Goal: Task Accomplishment & Management: Use online tool/utility

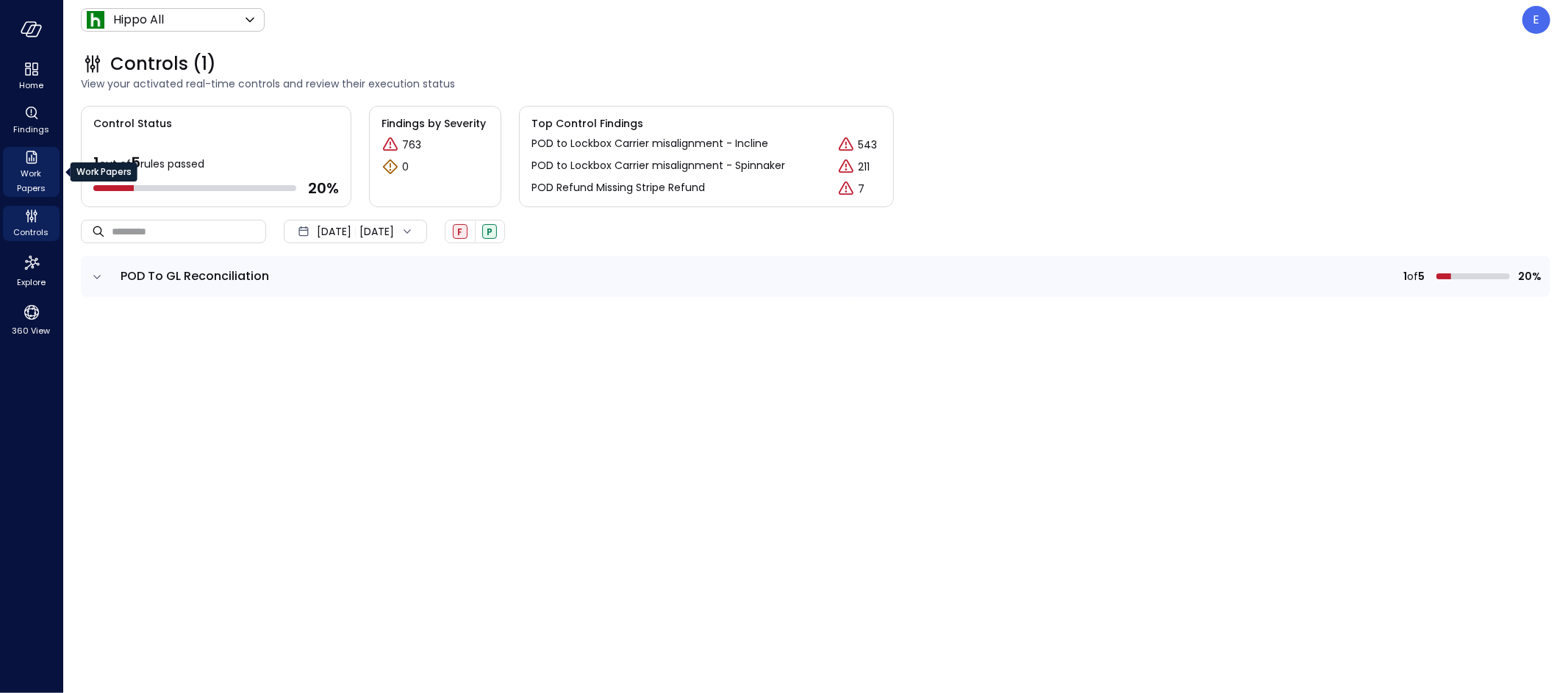
click at [34, 165] on icon "Work Papers" at bounding box center [31, 157] width 18 height 18
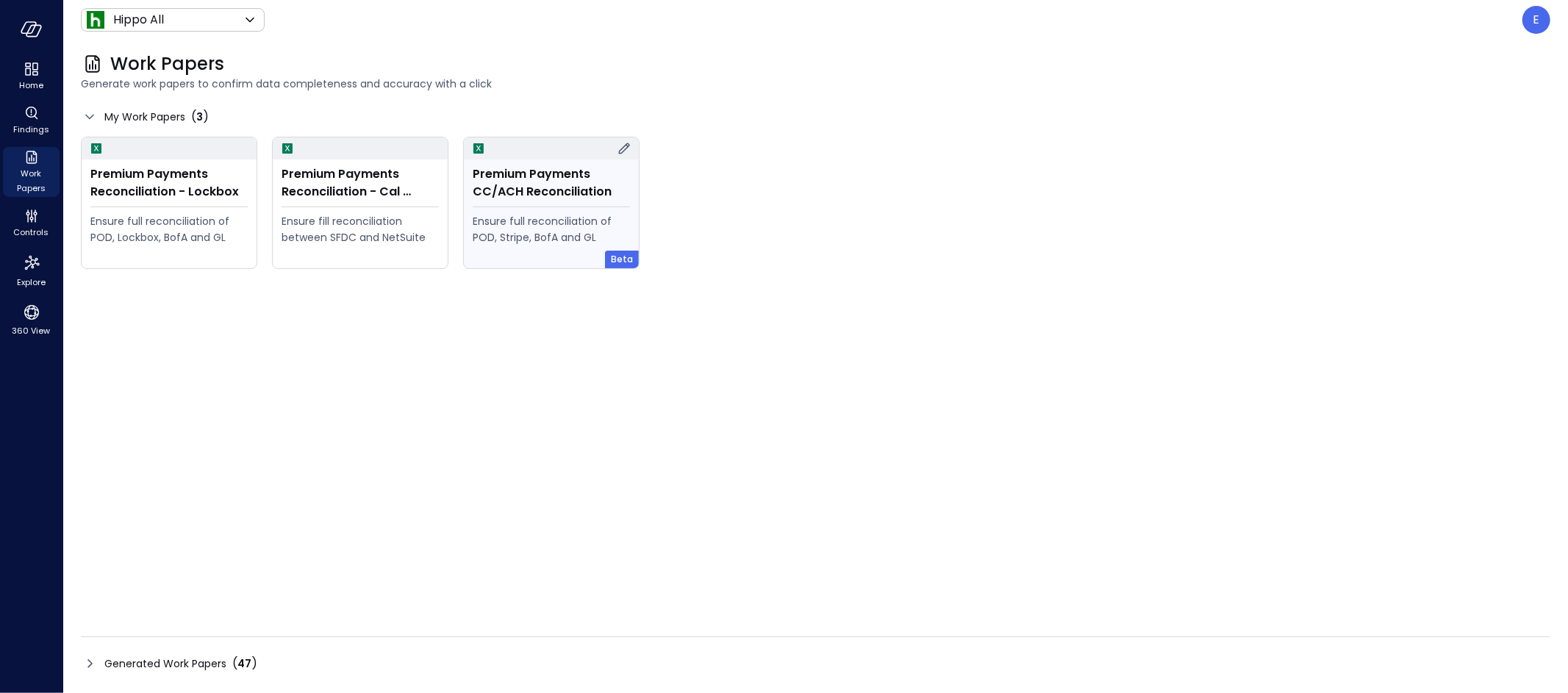
click at [583, 219] on div "Ensure full reconciliation of POD, Stripe, BofA and GL" at bounding box center [551, 229] width 157 height 33
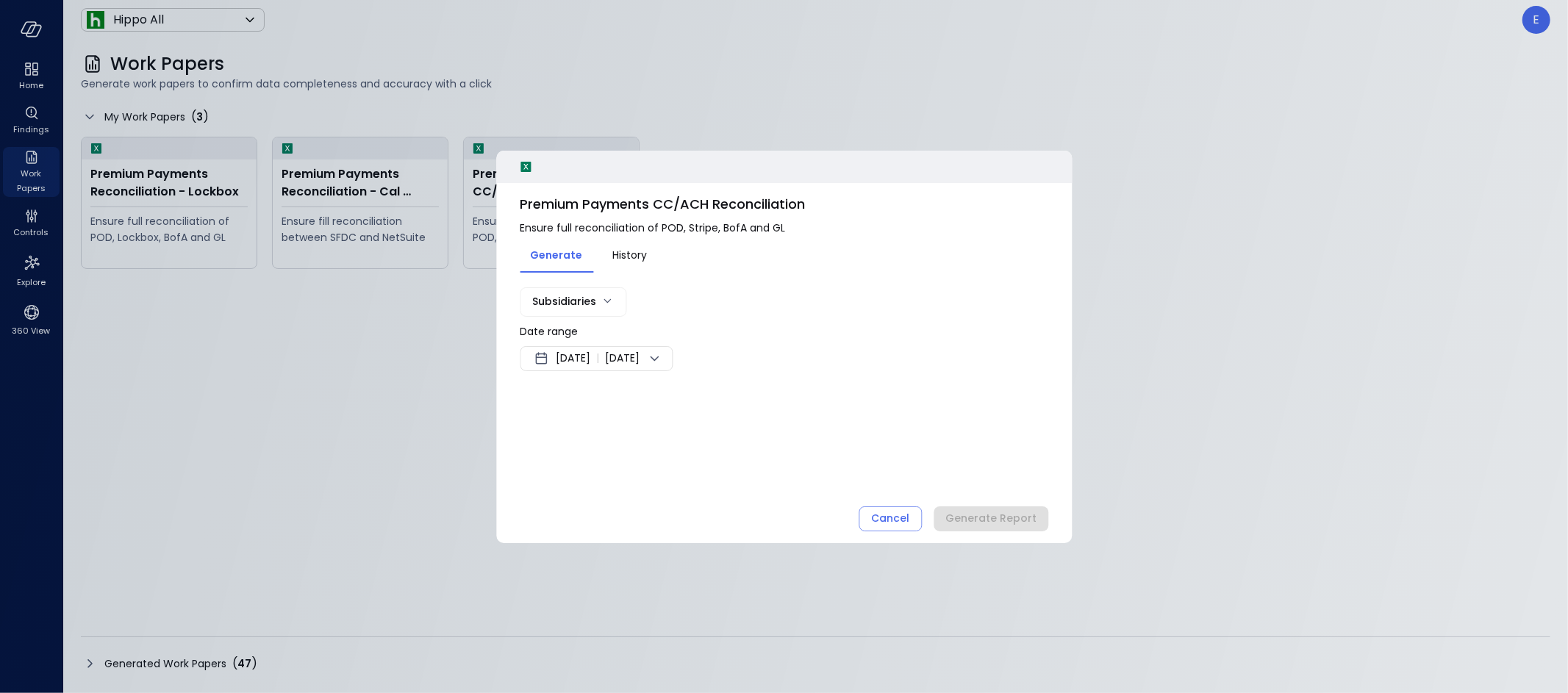
click at [418, 358] on div at bounding box center [784, 346] width 1568 height 693
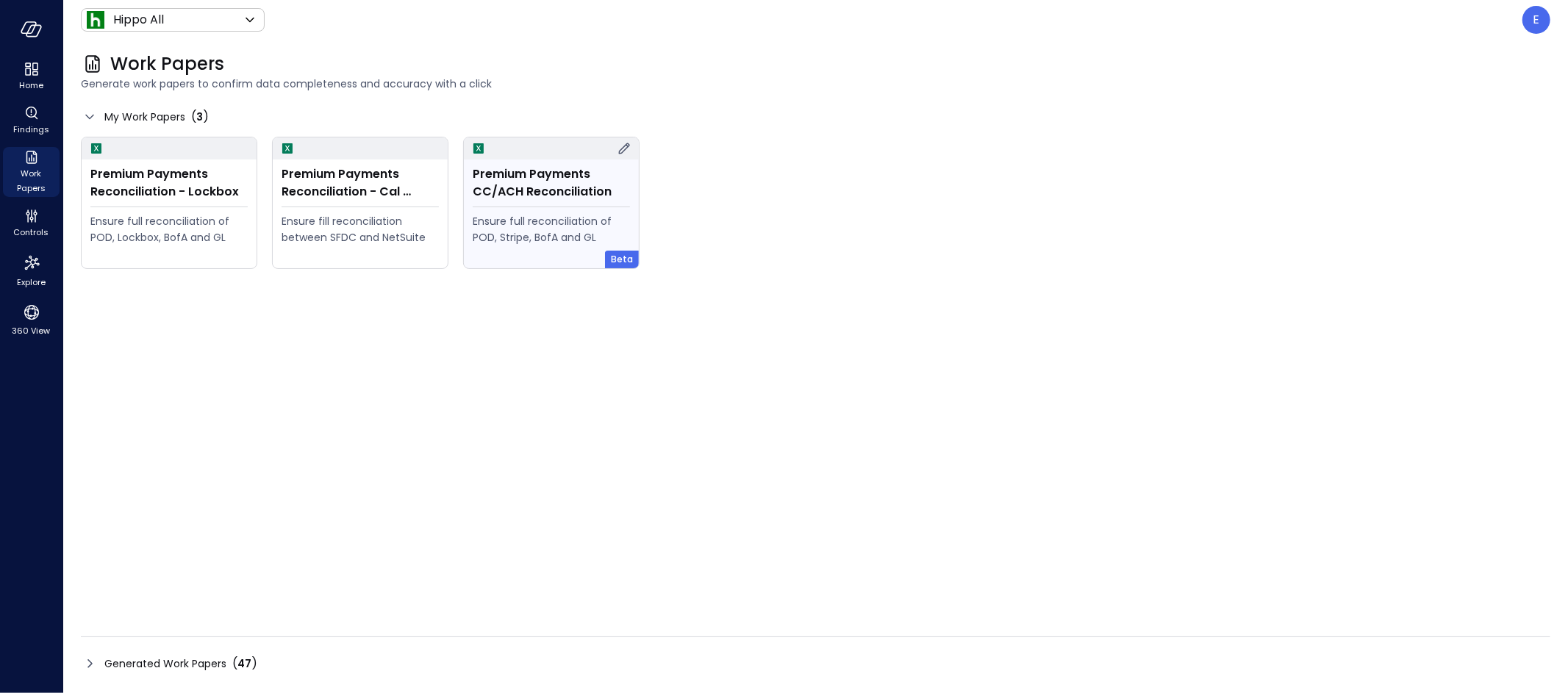
click at [625, 145] on icon at bounding box center [624, 148] width 11 height 11
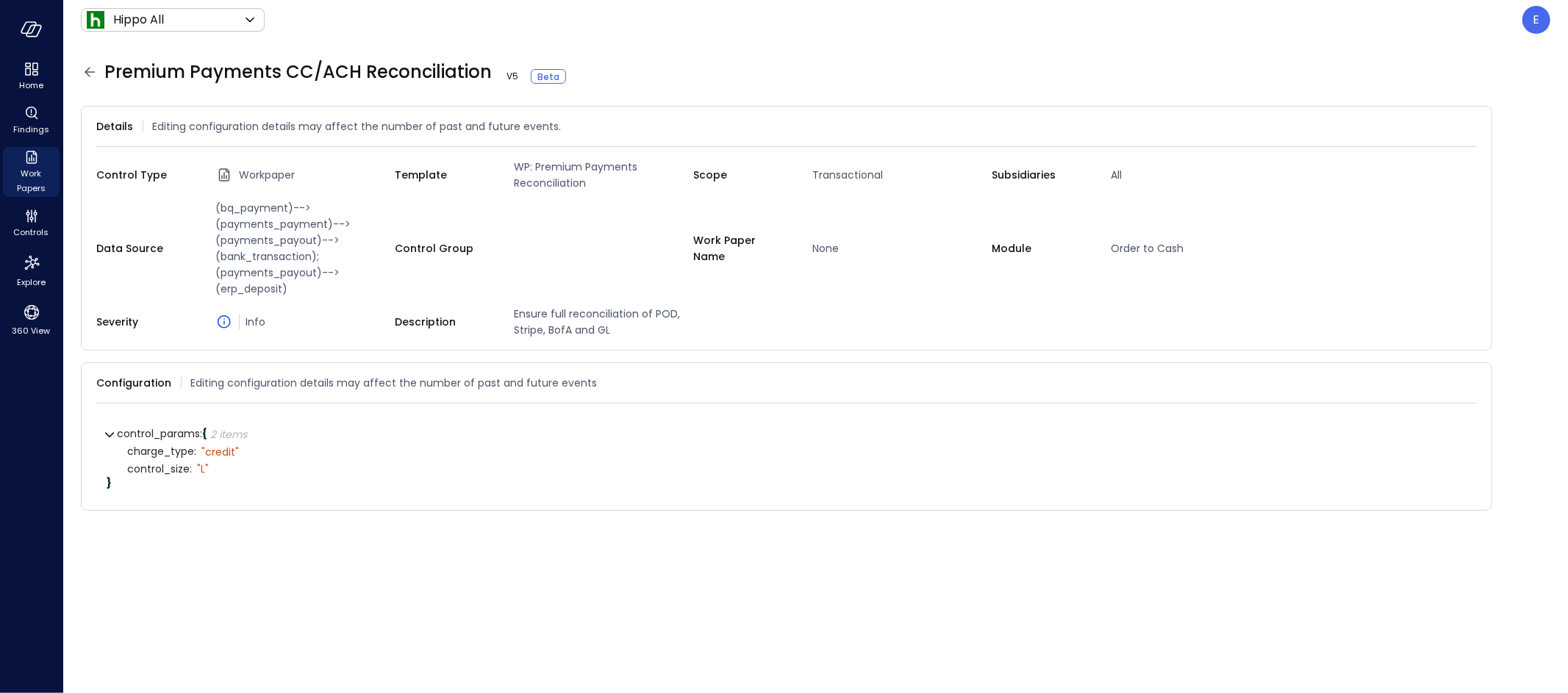
click at [86, 76] on icon at bounding box center [89, 72] width 18 height 18
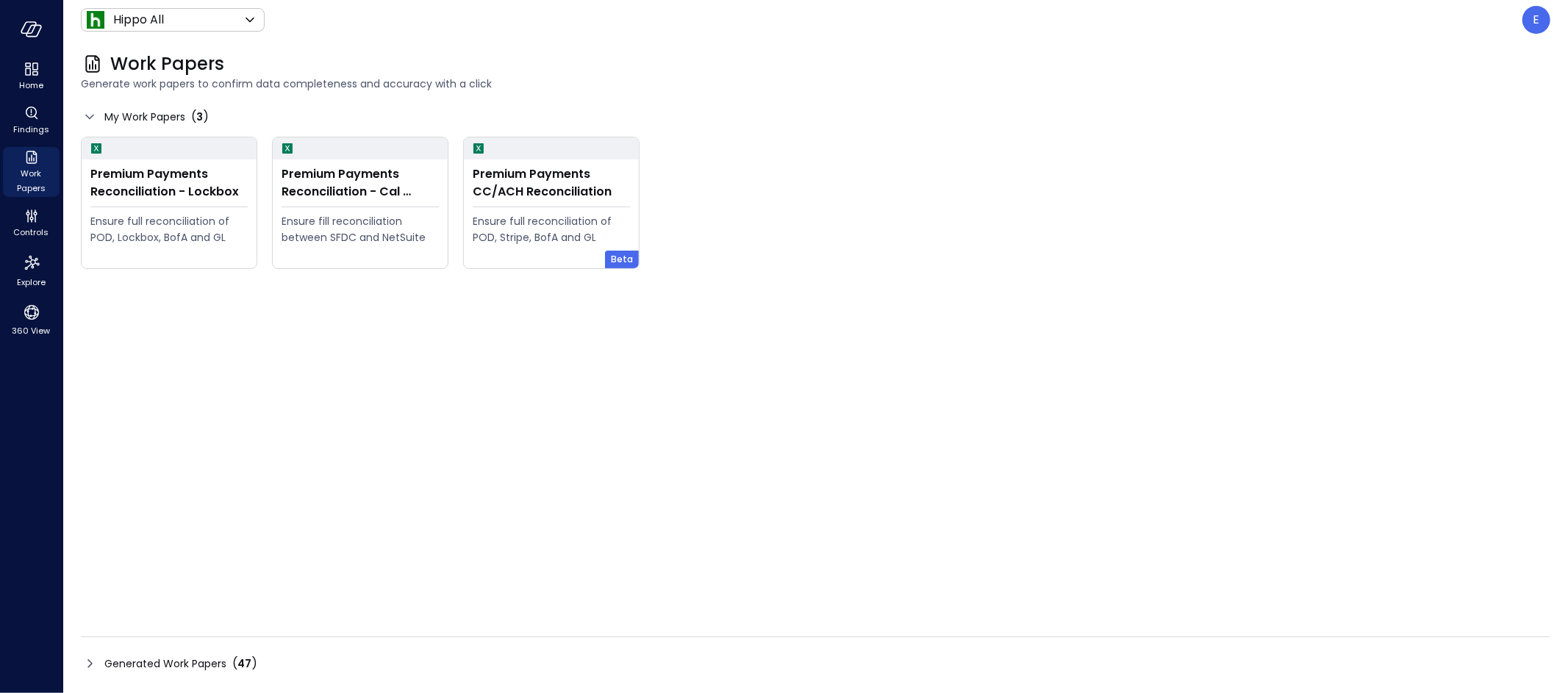
click at [1521, 21] on div "Hippo All ******* ​ E" at bounding box center [816, 19] width 1469 height 28
click at [1531, 21] on div "E" at bounding box center [1535, 19] width 28 height 28
click at [1445, 142] on li "Builder" at bounding box center [1474, 141] width 145 height 27
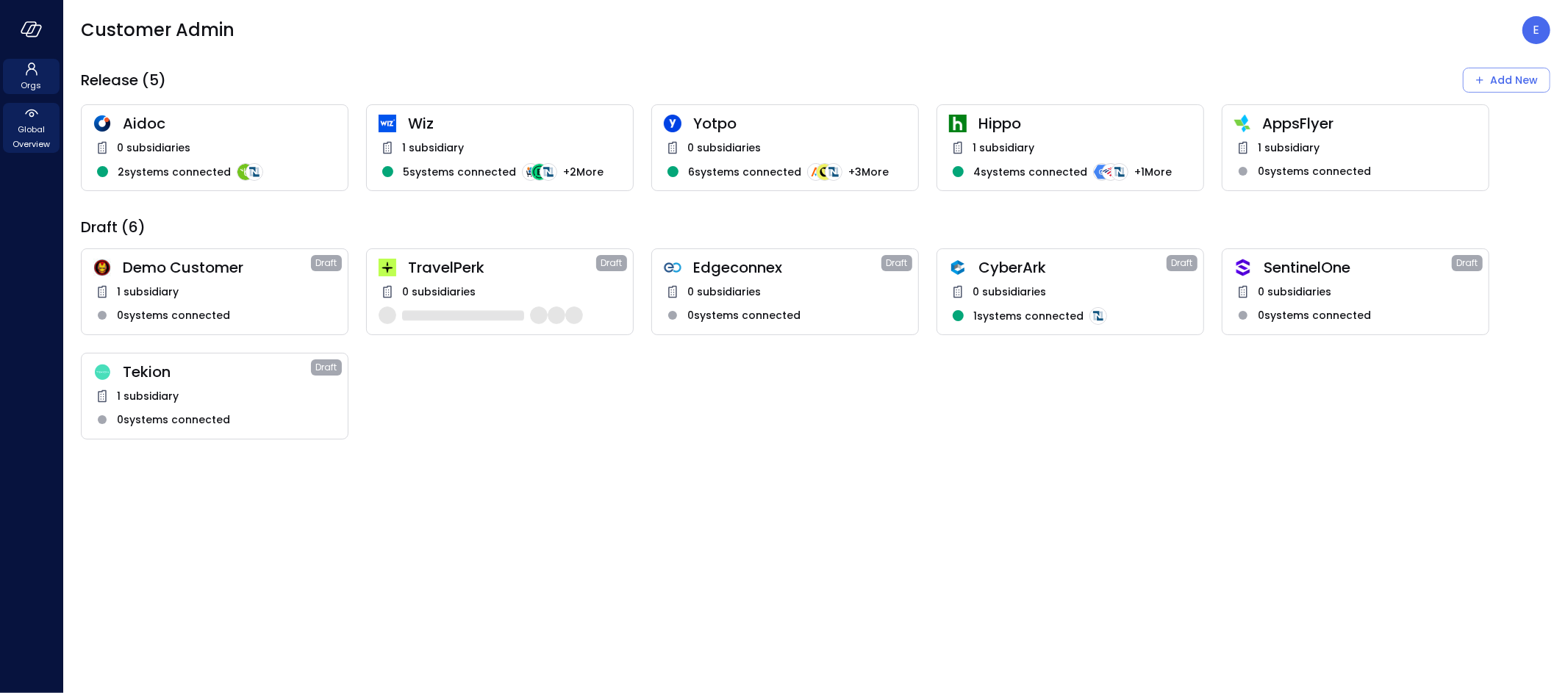
click at [48, 125] on span "Global Overview" at bounding box center [32, 136] width 45 height 29
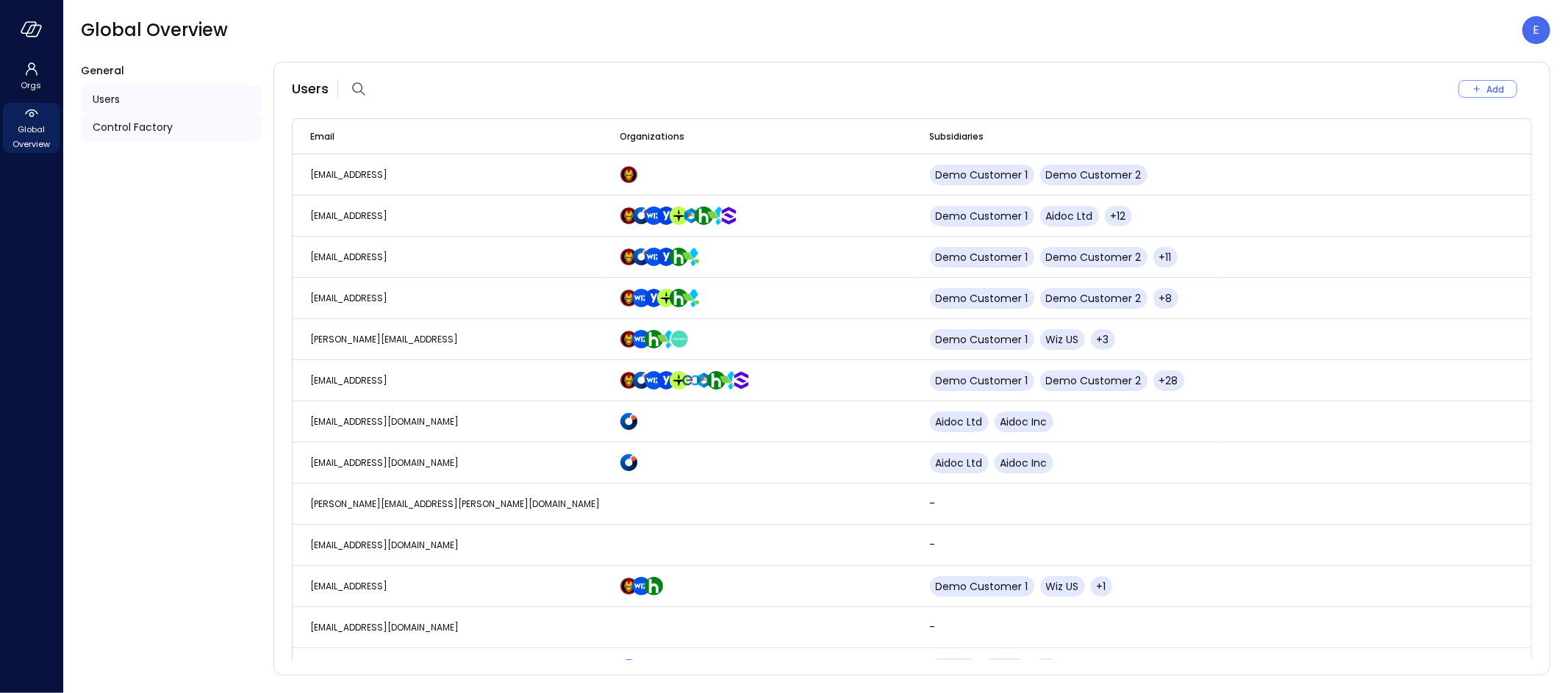
click at [150, 126] on span "Control Factory" at bounding box center [133, 126] width 80 height 16
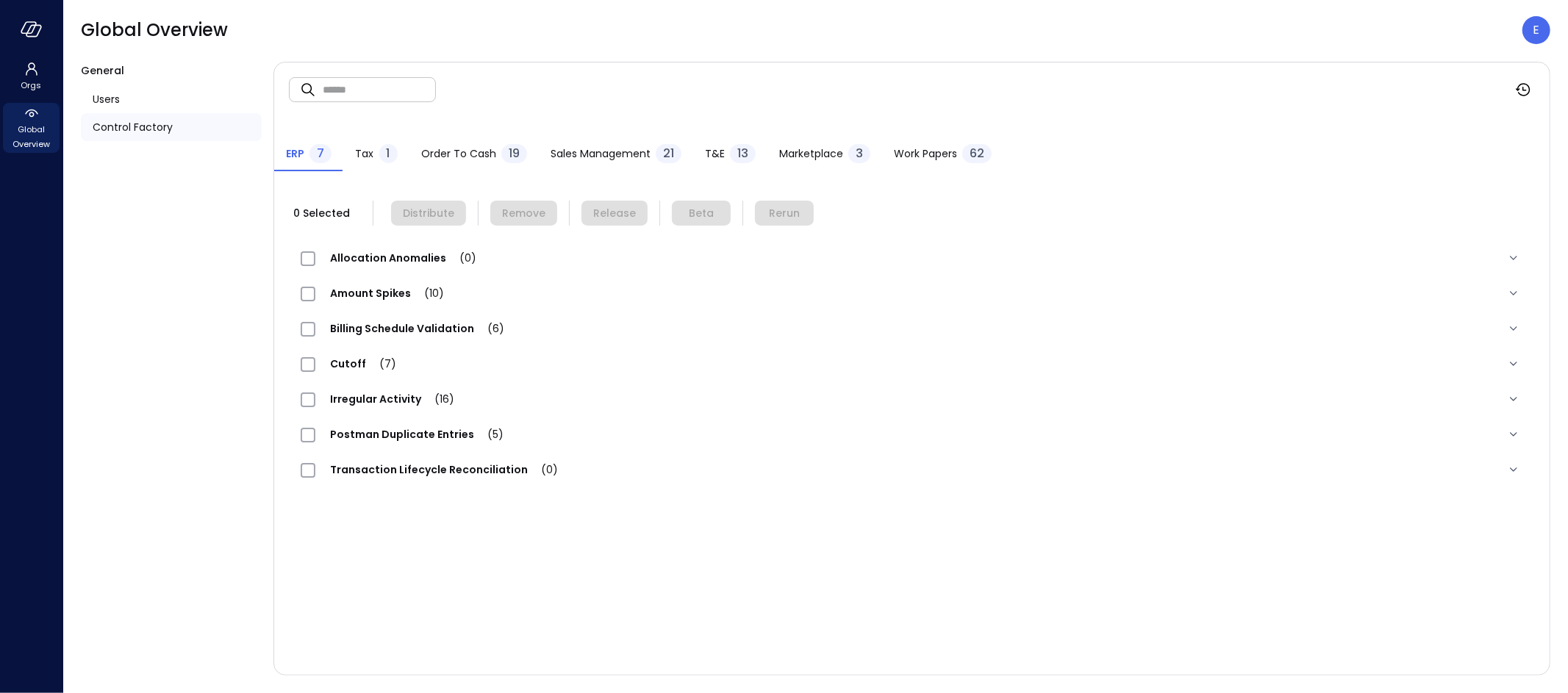
click at [919, 153] on span "Work Papers" at bounding box center [925, 153] width 64 height 16
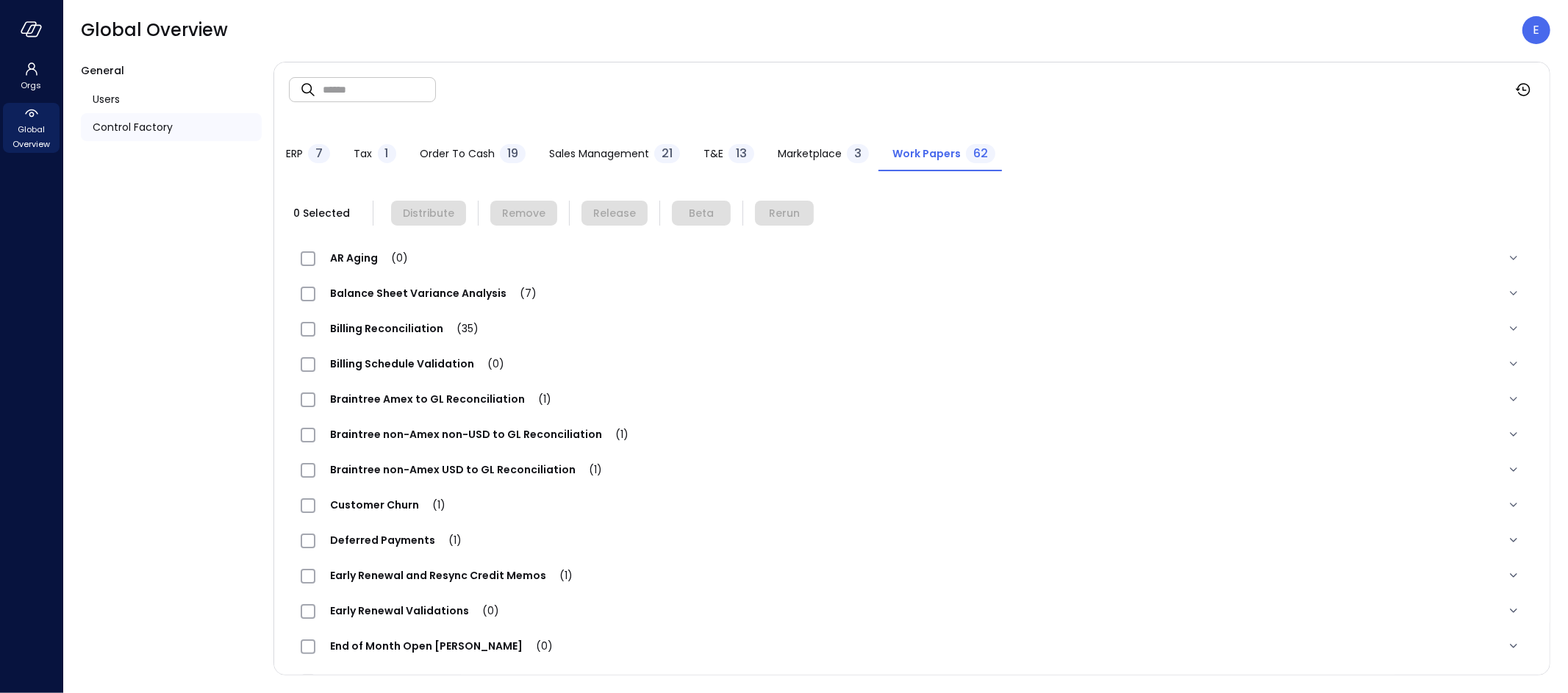
scroll to position [1336, 0]
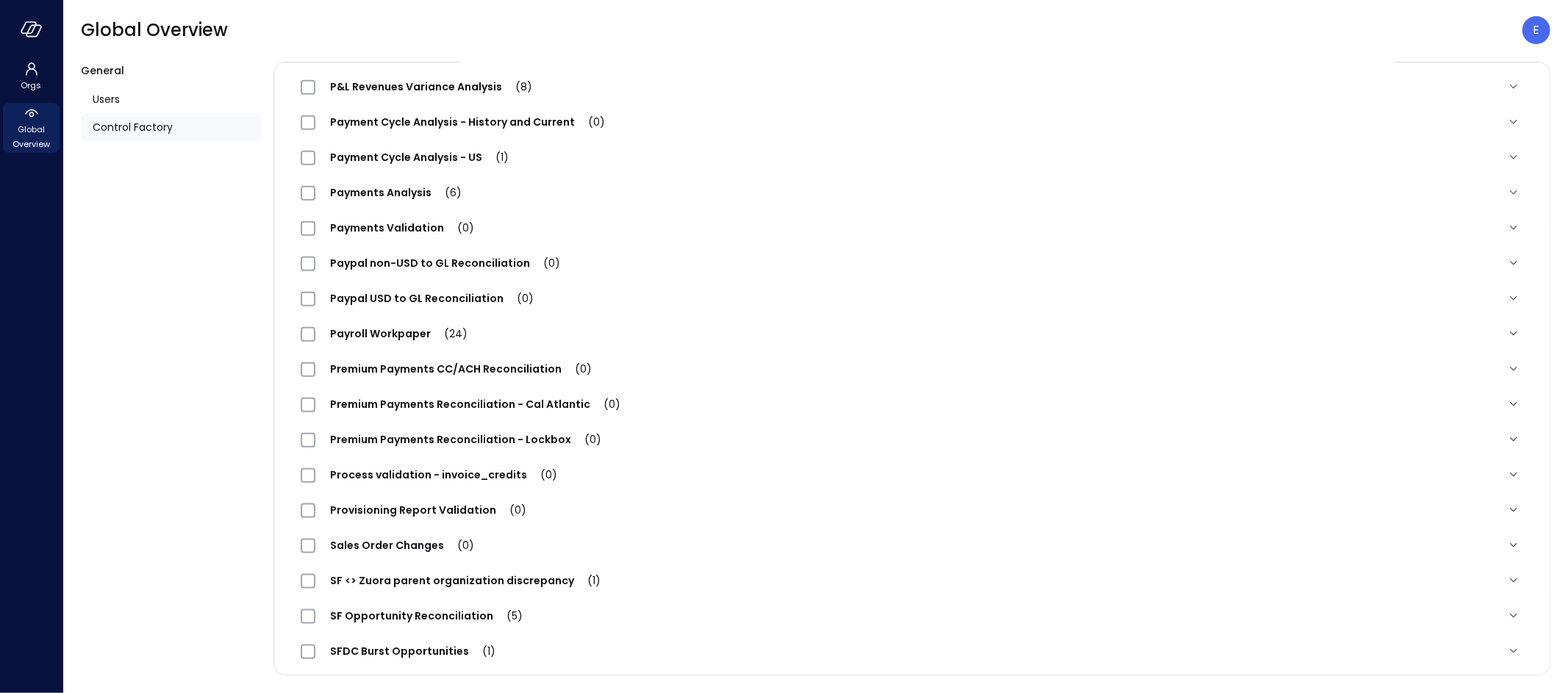
click at [379, 367] on span "Premium Payments CC/ACH Reconciliation (0)" at bounding box center [461, 369] width 291 height 15
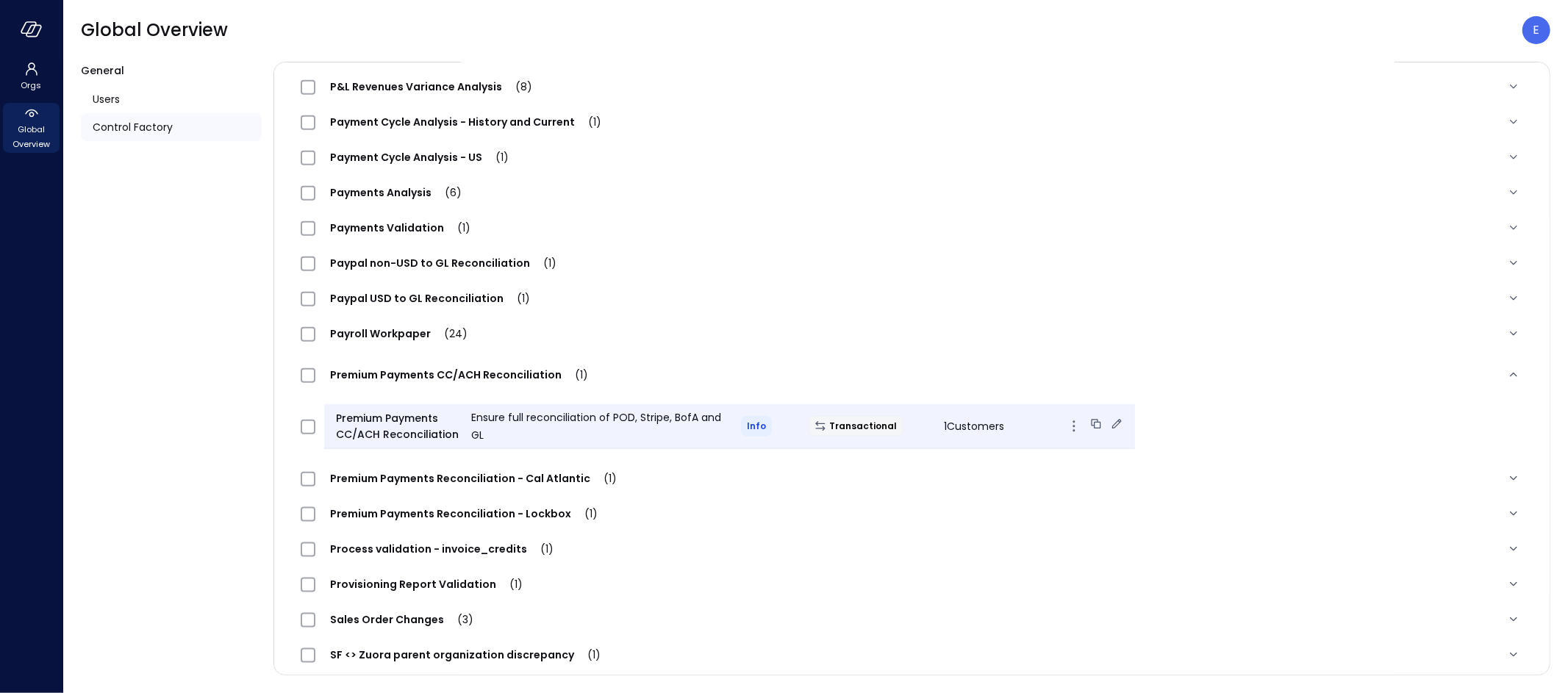
click at [1112, 420] on icon at bounding box center [1116, 423] width 9 height 9
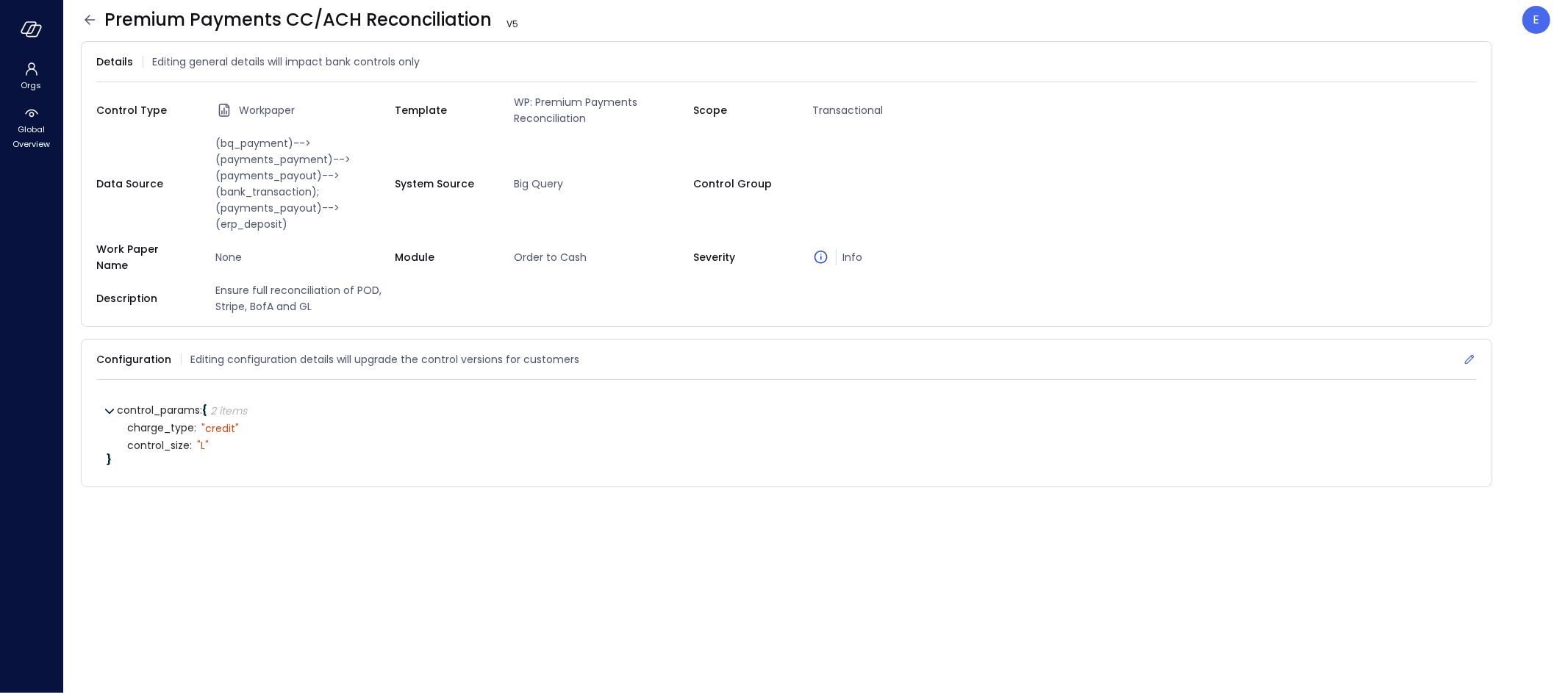
click at [1469, 355] on icon at bounding box center [1469, 359] width 9 height 9
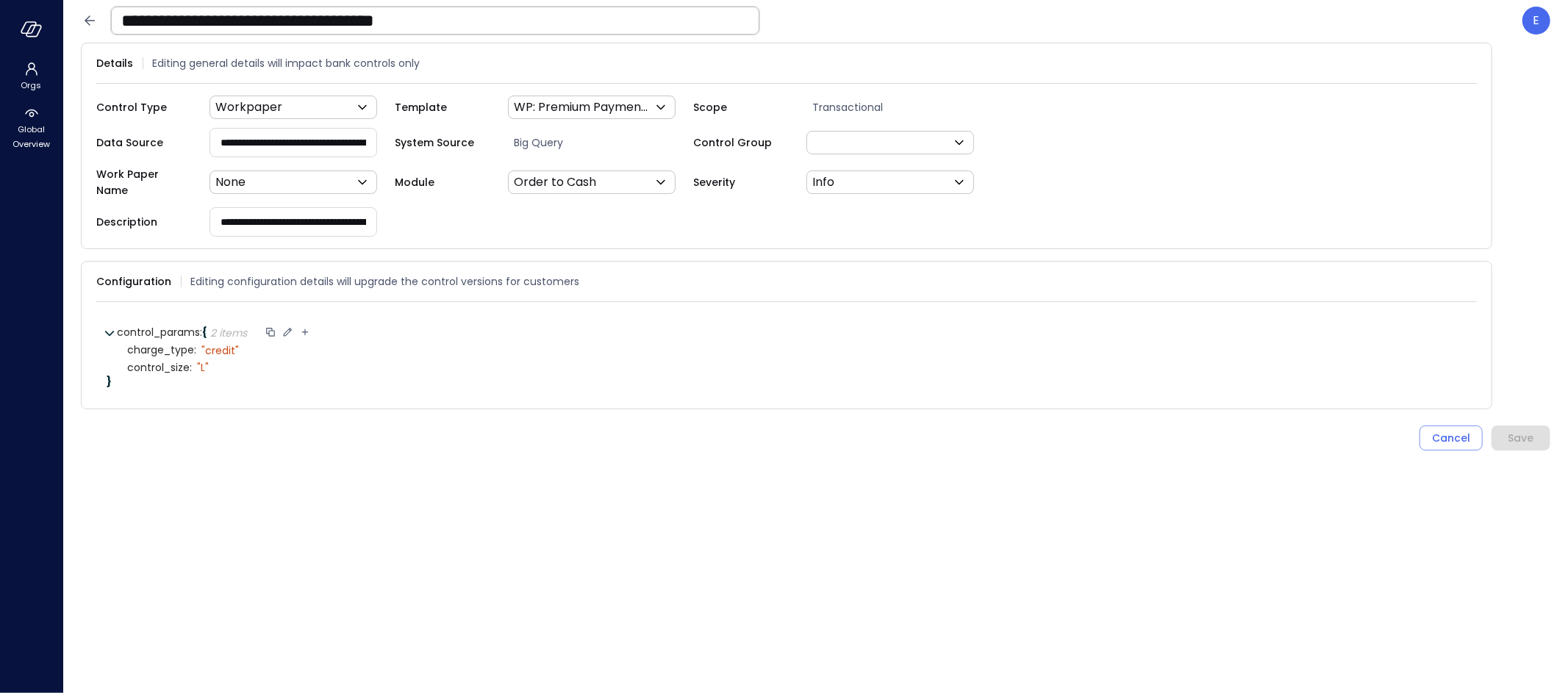
click at [307, 329] on icon at bounding box center [305, 333] width 7 height 7
type input "**********"
click at [436, 326] on icon at bounding box center [434, 333] width 13 height 13
click at [262, 378] on icon at bounding box center [266, 385] width 13 height 13
click at [289, 380] on select "****** ****** ******* **** ****** *****" at bounding box center [308, 385] width 68 height 9
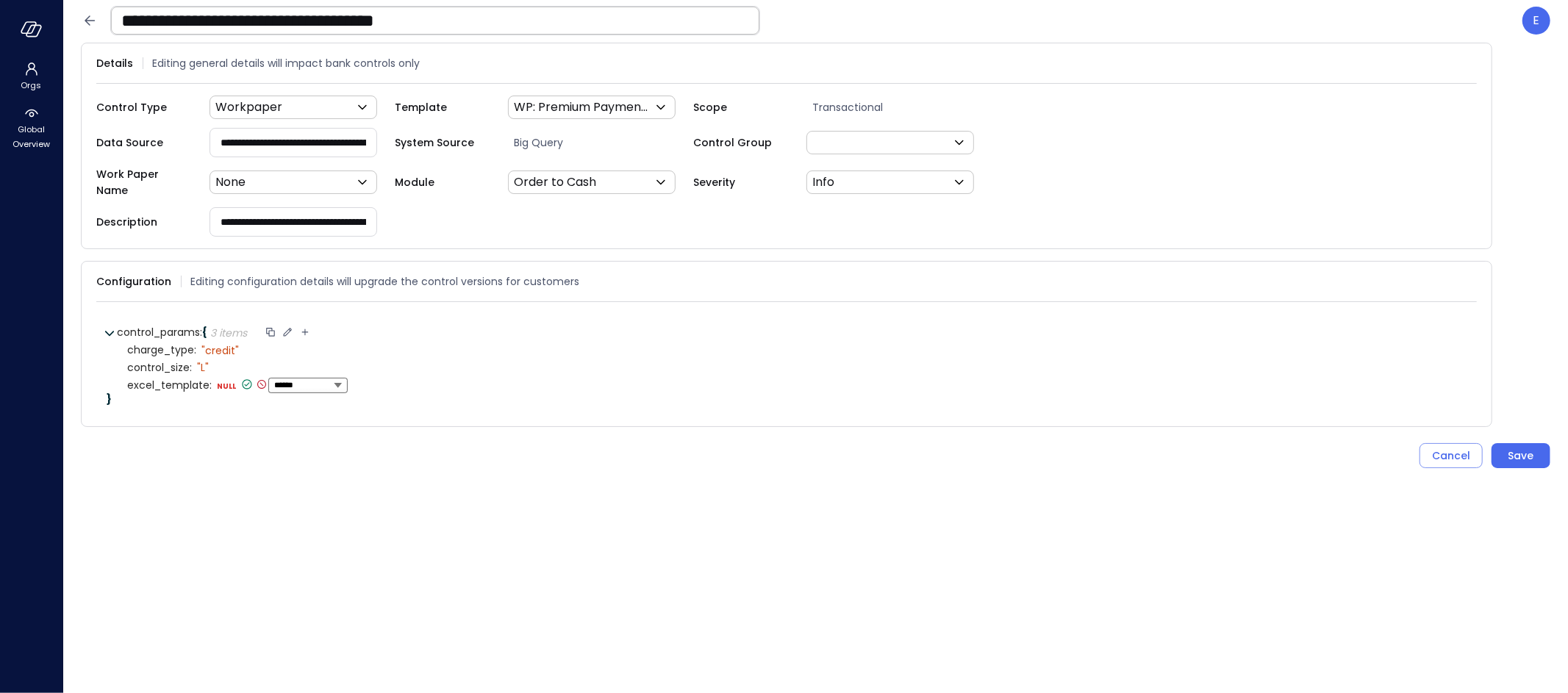
click at [274, 380] on select "****** ****** ******* **** ****** *****" at bounding box center [308, 385] width 68 height 9
select select "******"
type textarea "**********"
click at [347, 378] on icon at bounding box center [351, 385] width 13 height 13
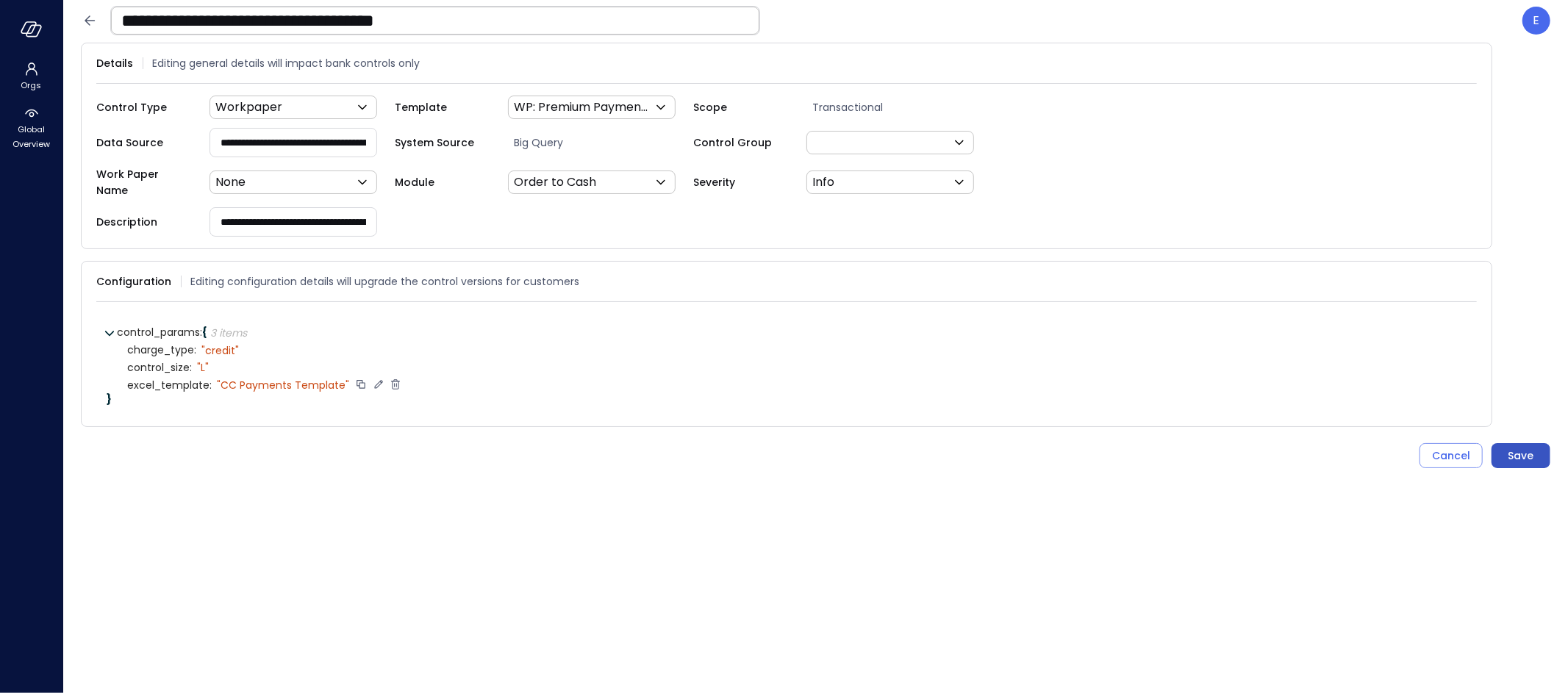
click at [1535, 443] on button "Save" at bounding box center [1520, 456] width 59 height 25
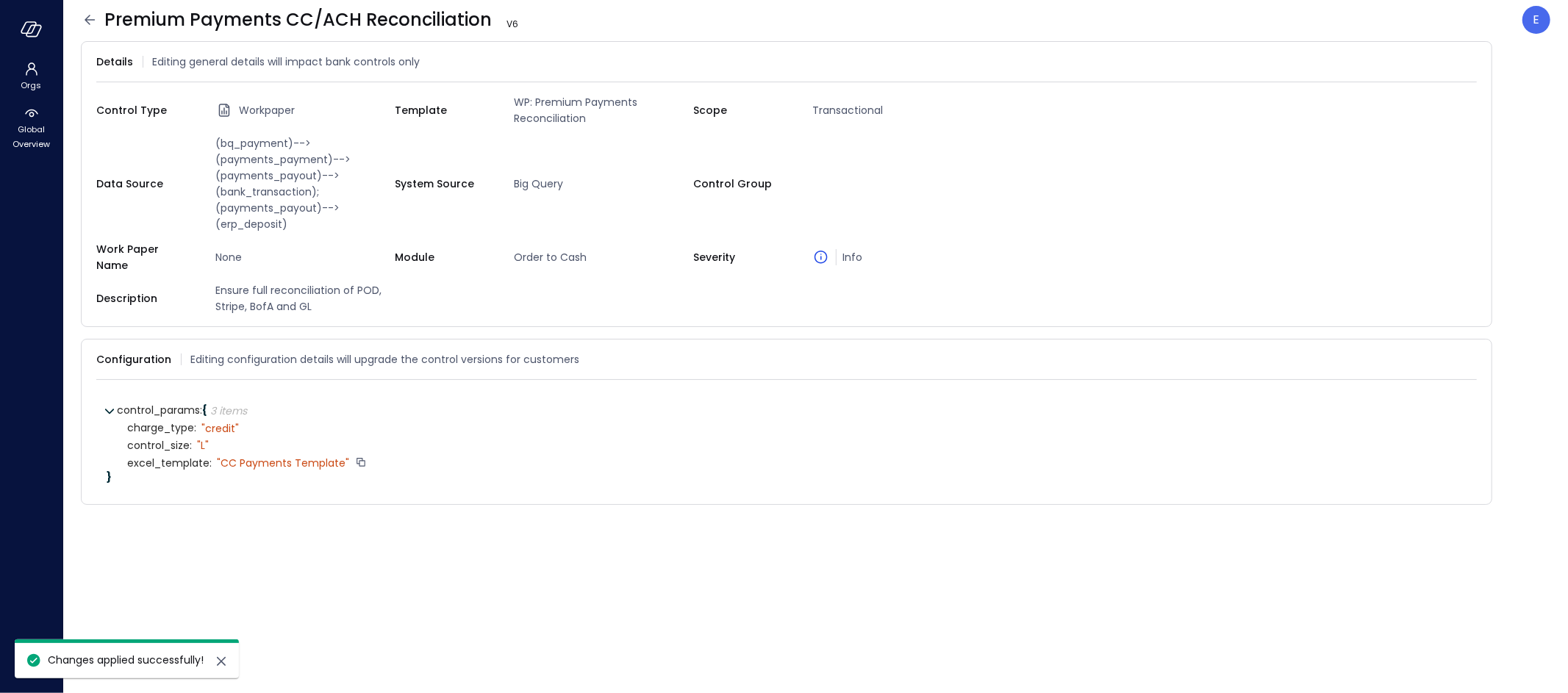
click at [88, 18] on icon at bounding box center [89, 19] width 10 height 9
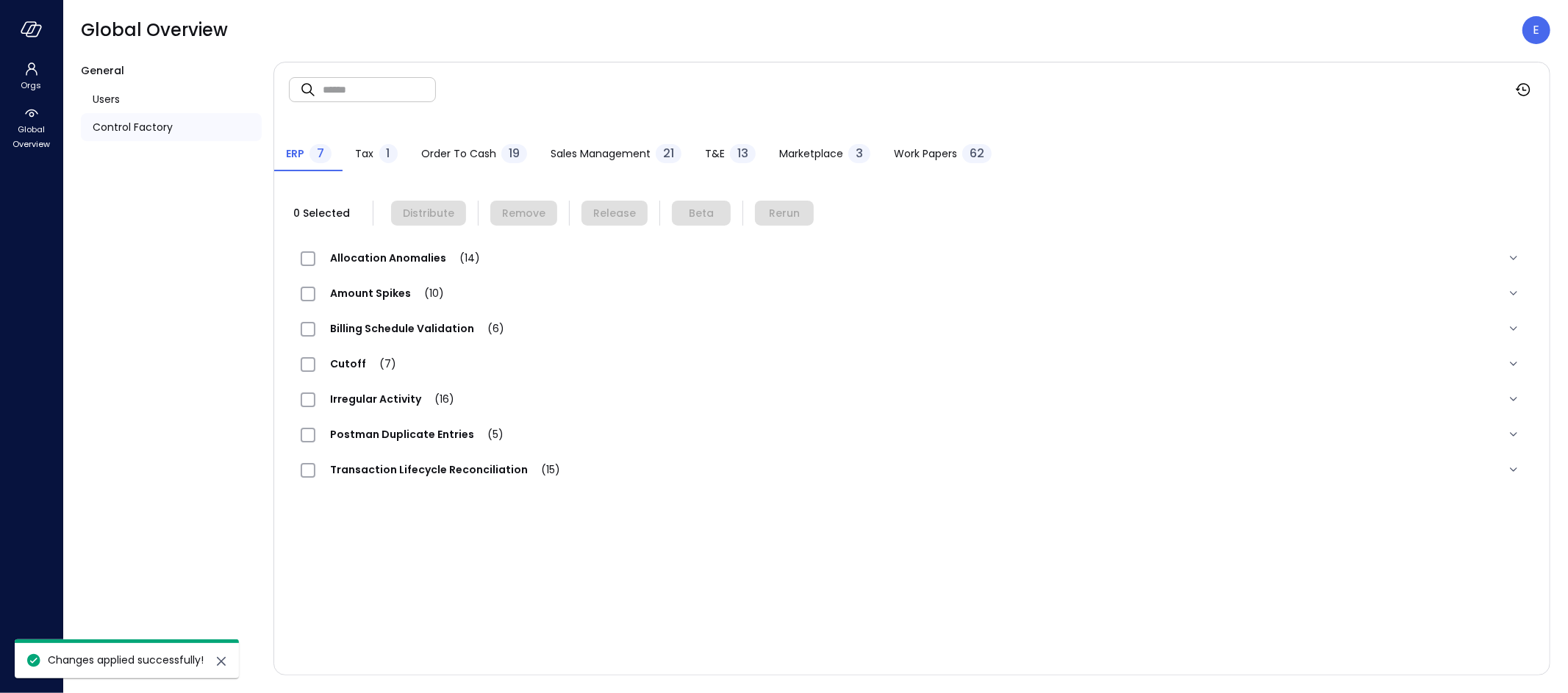
click at [933, 150] on span "Work Papers" at bounding box center [925, 153] width 64 height 16
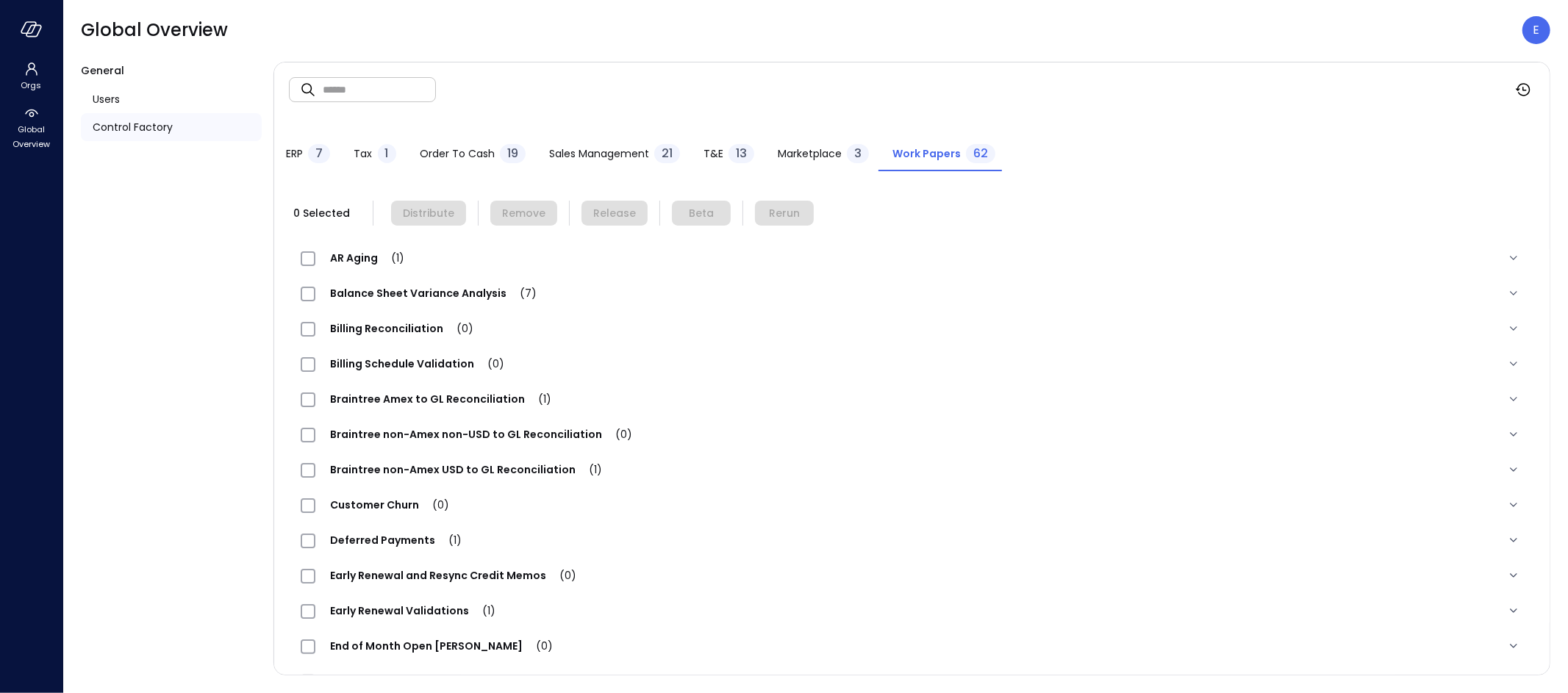
scroll to position [1336, 0]
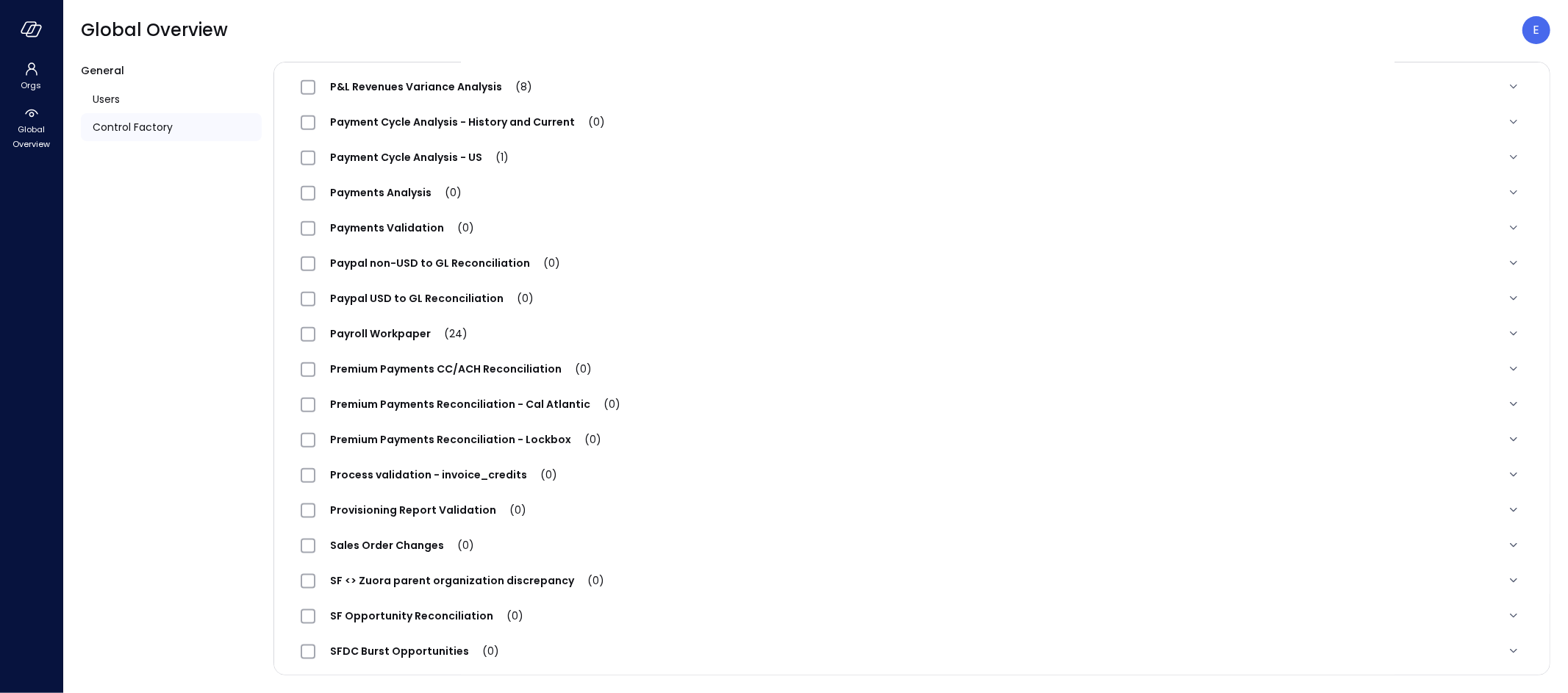
click at [505, 369] on span "Premium Payments CC/ACH Reconciliation (0)" at bounding box center [461, 369] width 291 height 15
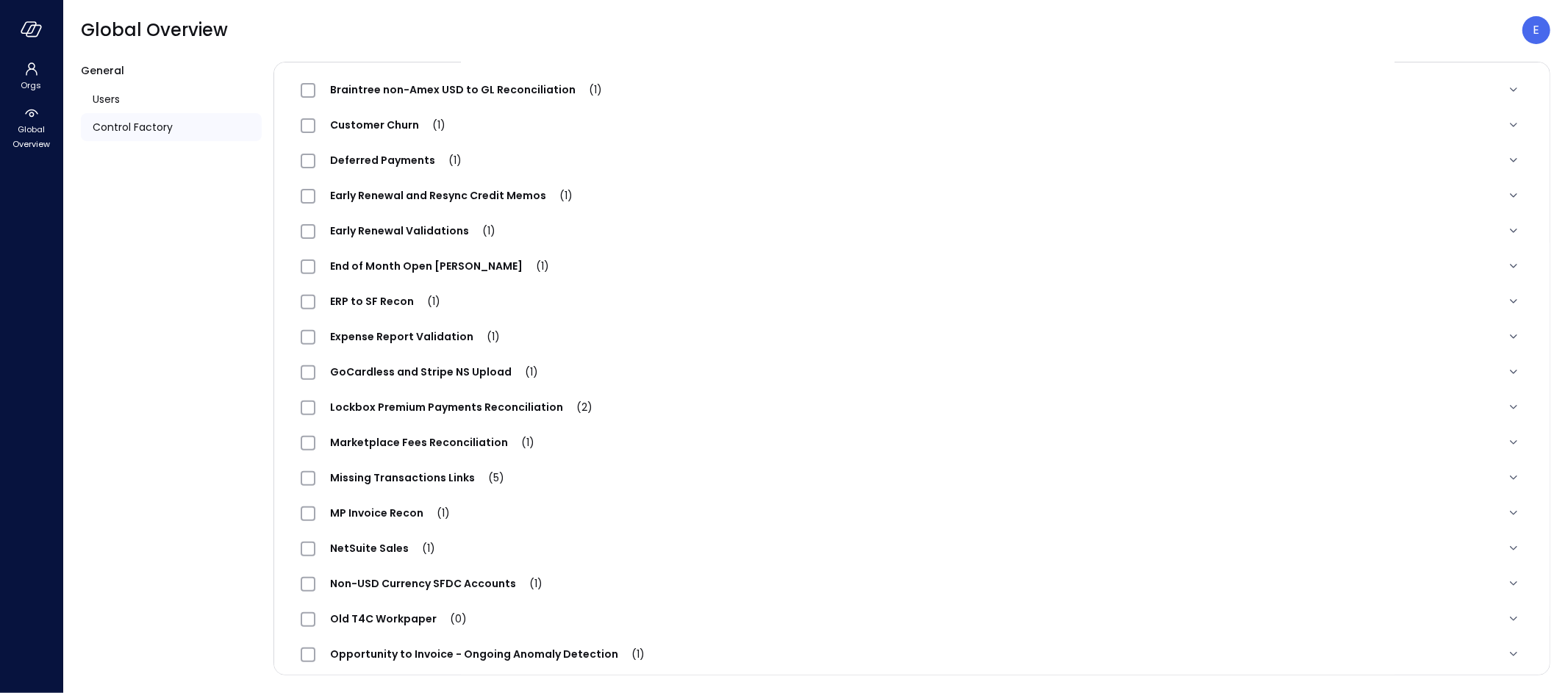
scroll to position [0, 0]
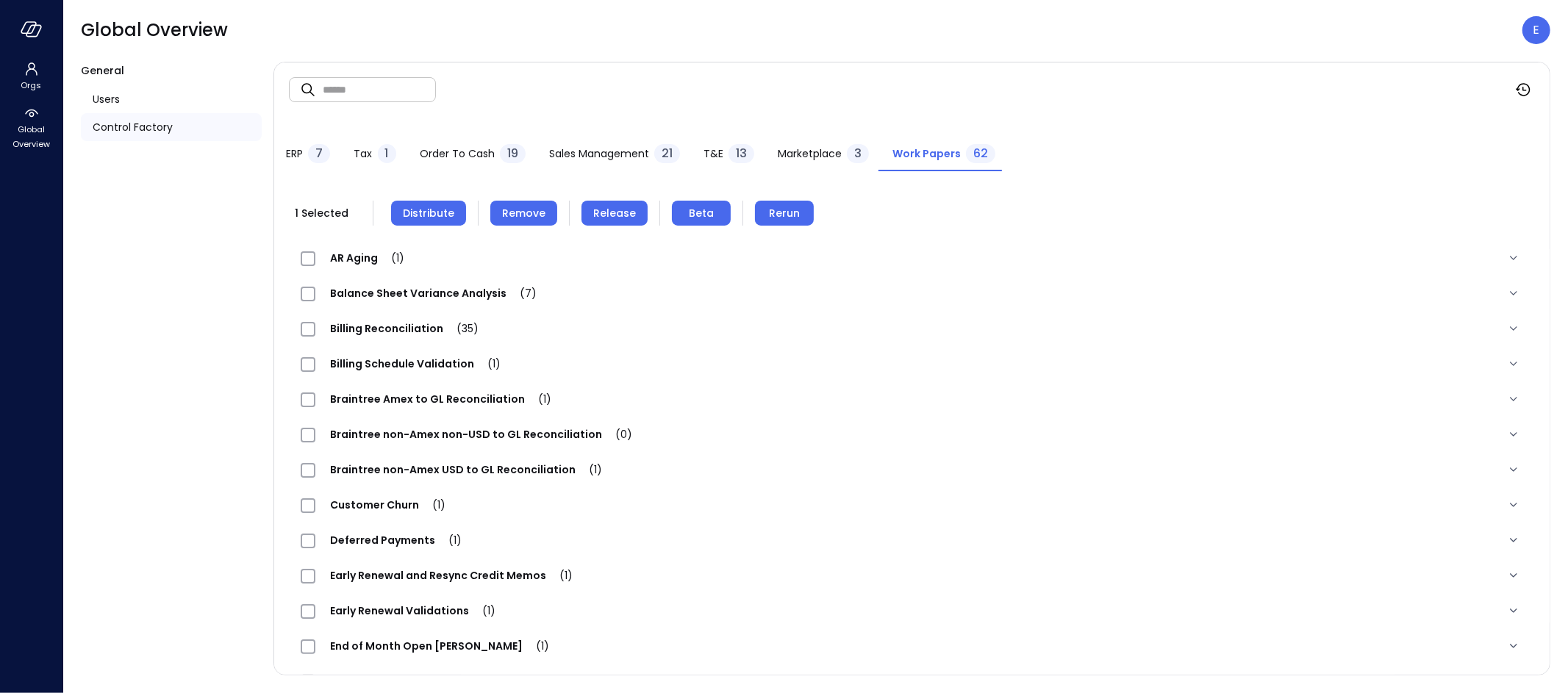
click at [530, 211] on span "Remove" at bounding box center [524, 212] width 43 height 16
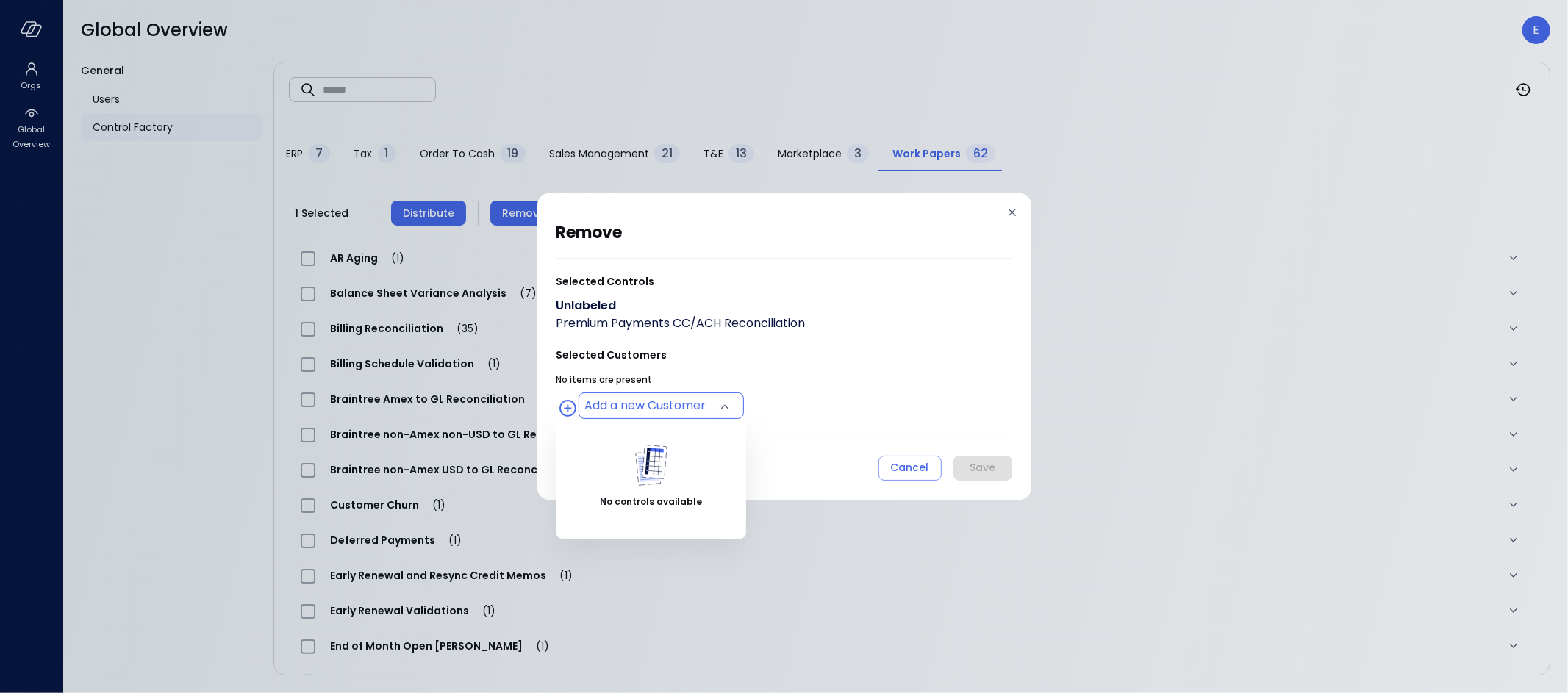
click at [634, 399] on body "Orgs Global Overview Global Overview E General Users Control Factory ​ ​ ERP 7 …" at bounding box center [784, 346] width 1568 height 693
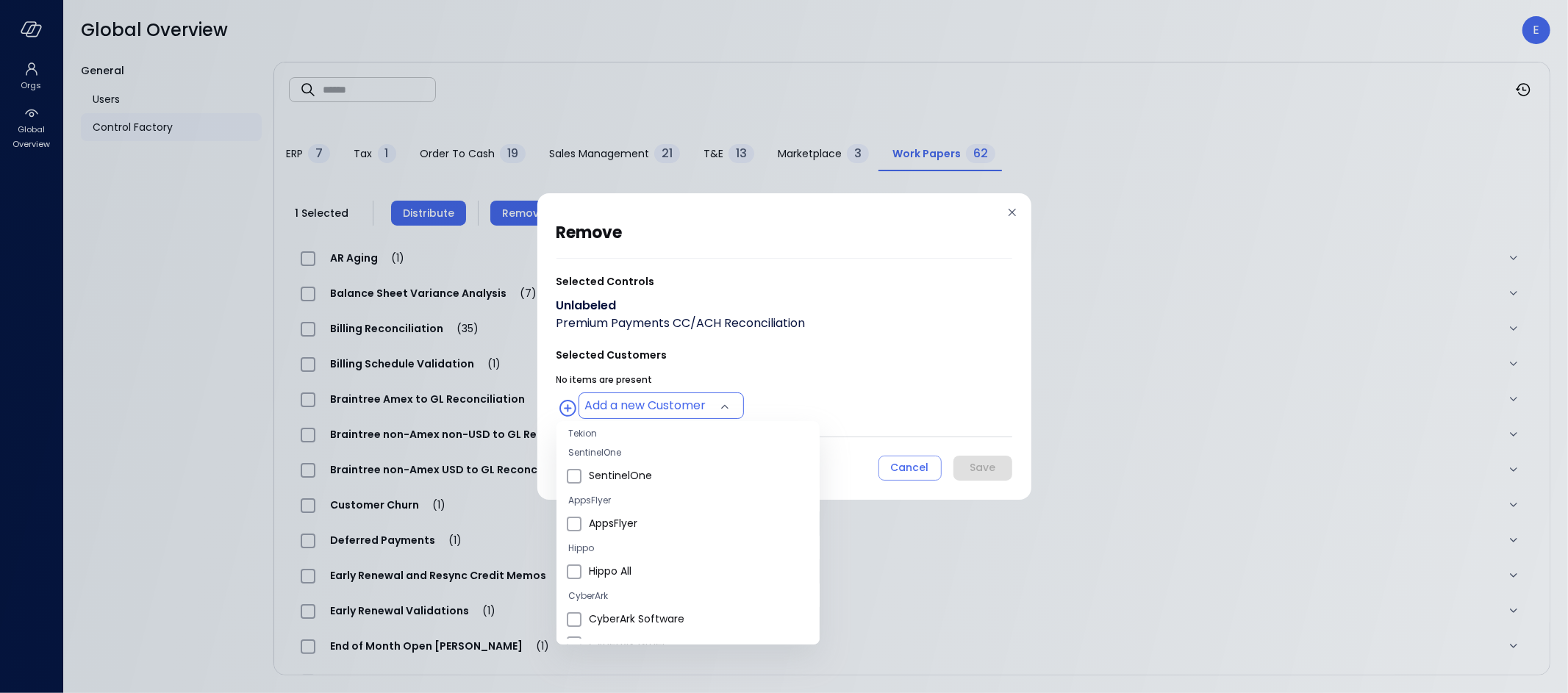
scroll to position [96, 0]
click at [640, 543] on span "Hippo All" at bounding box center [698, 547] width 219 height 15
type input "**********"
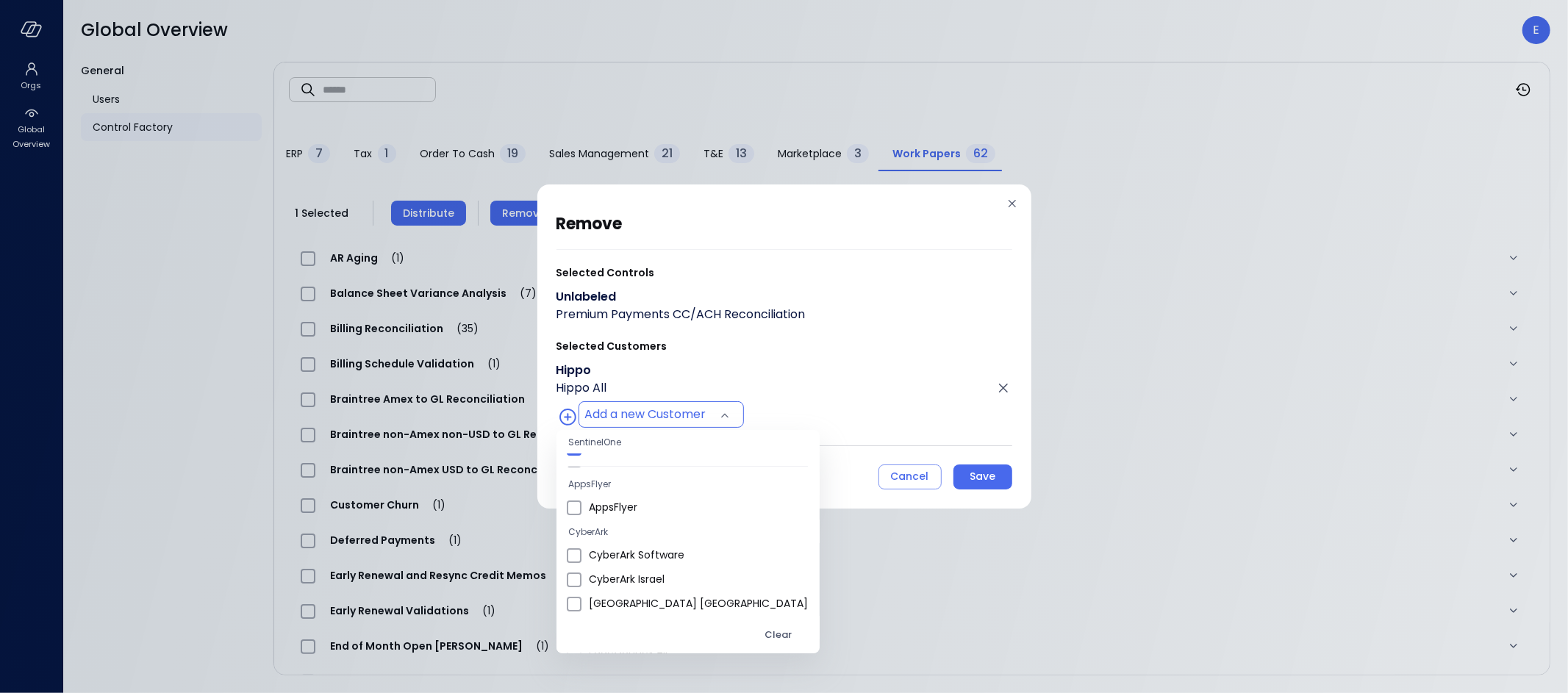
click at [983, 473] on div at bounding box center [784, 346] width 1568 height 693
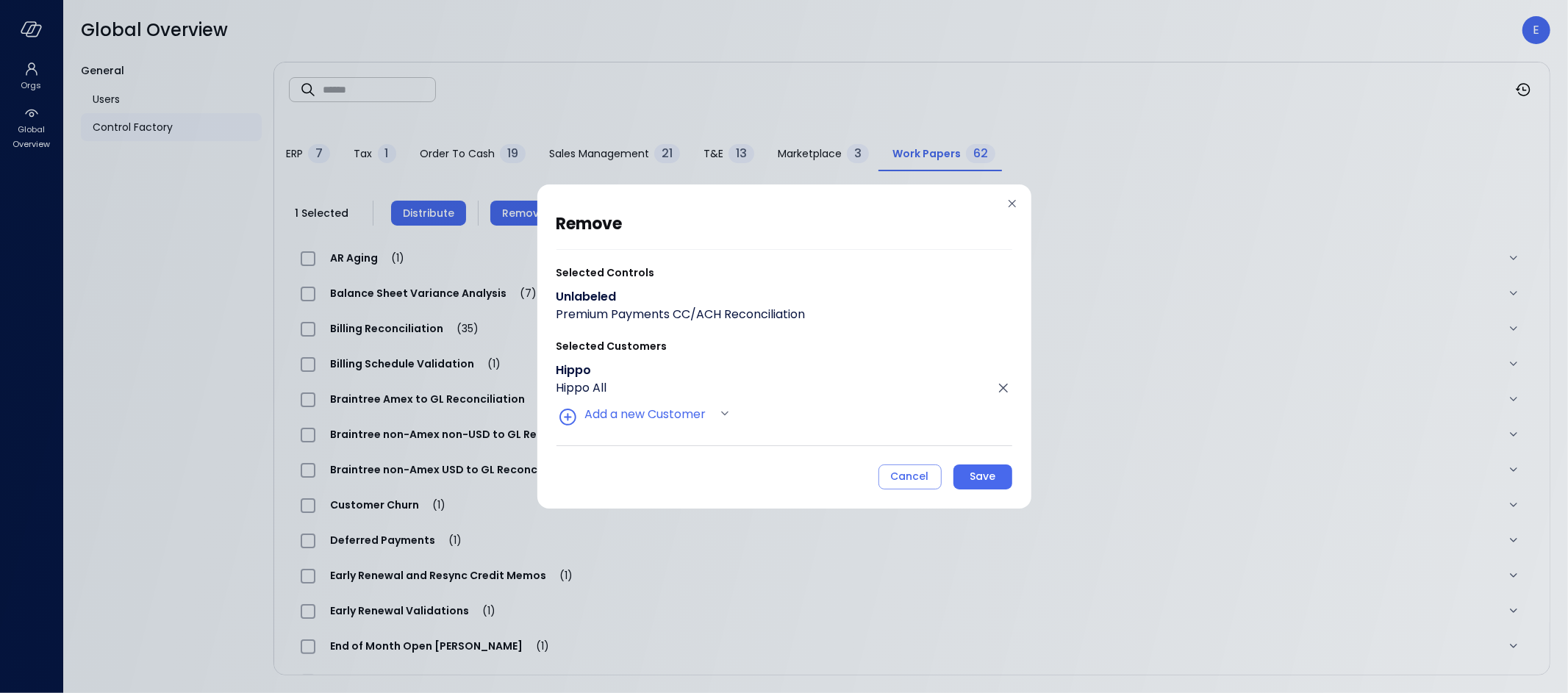
click at [983, 473] on div "Save" at bounding box center [982, 476] width 26 height 18
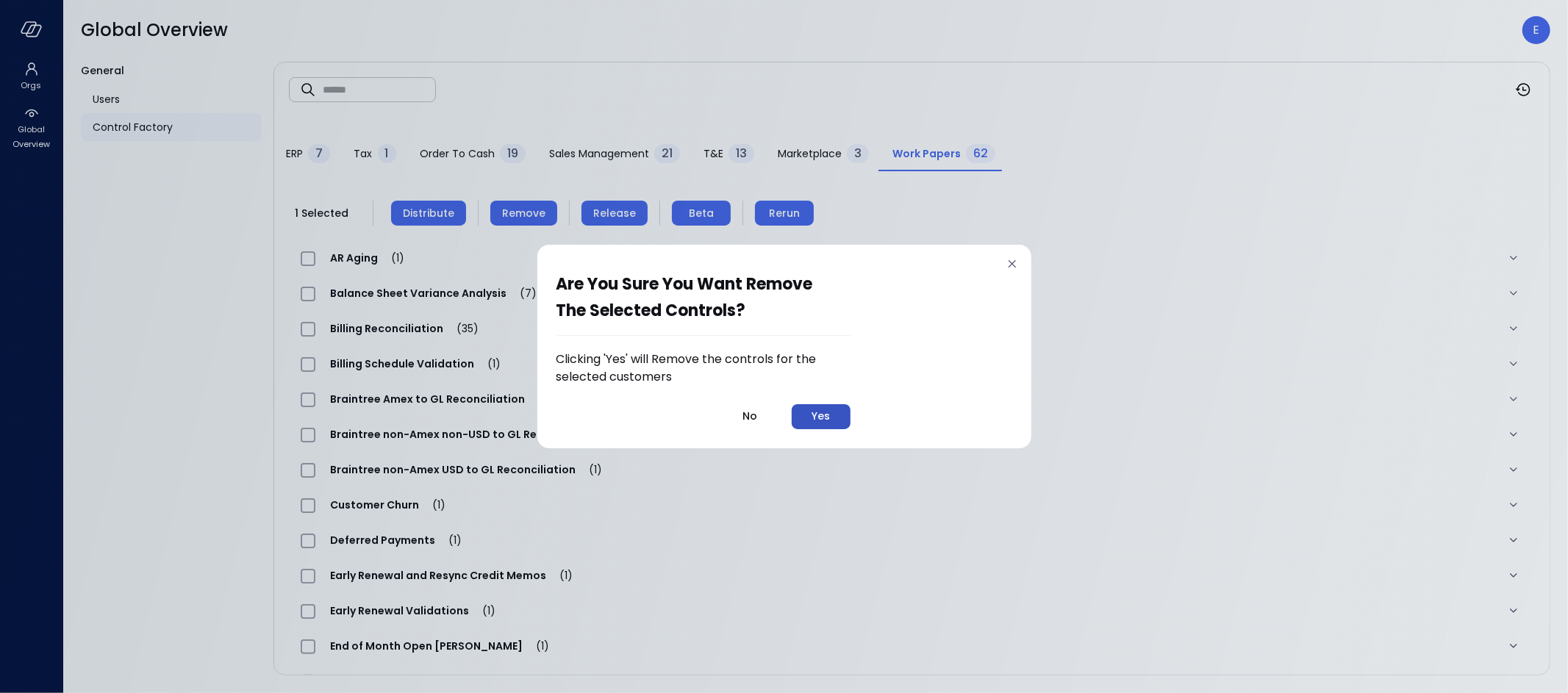
click at [814, 412] on div "Yes" at bounding box center [821, 416] width 18 height 18
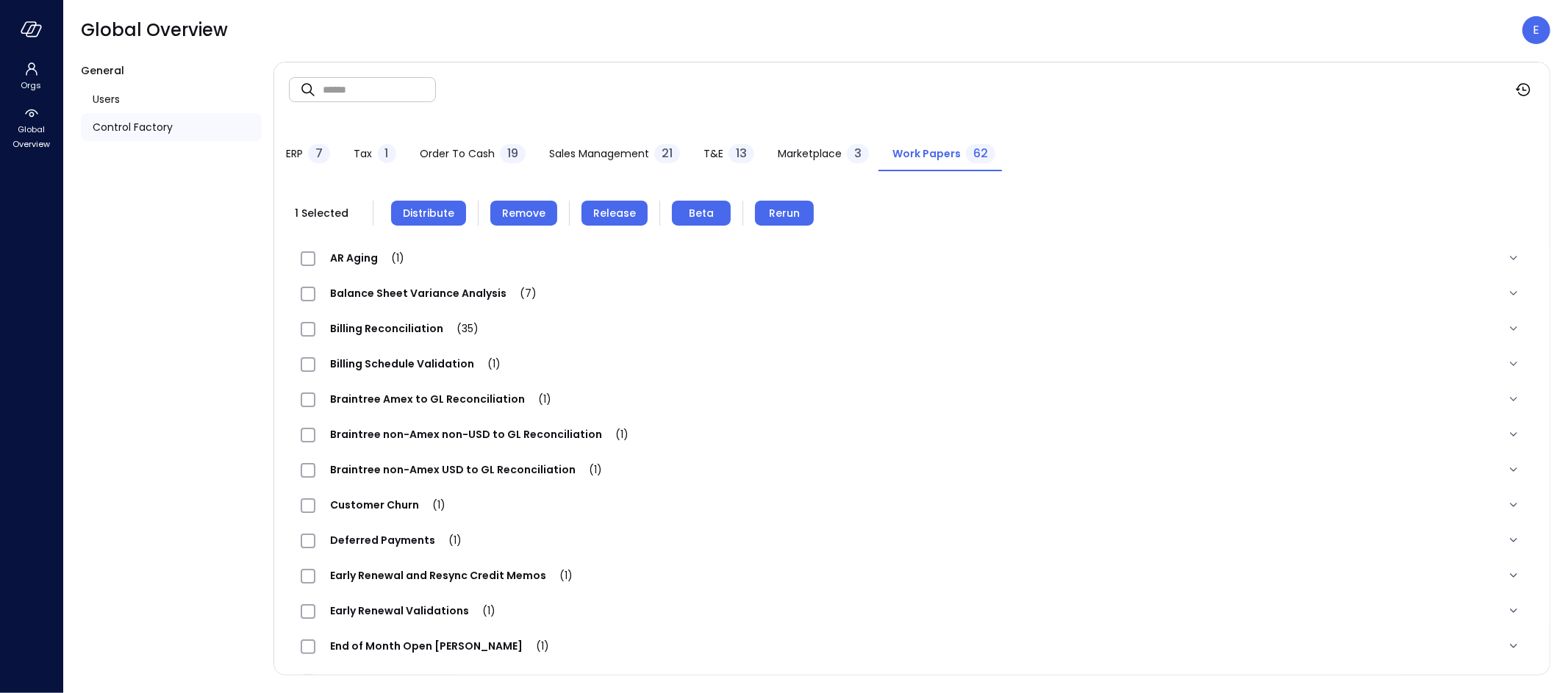
click at [415, 211] on span "Distribute" at bounding box center [429, 212] width 52 height 16
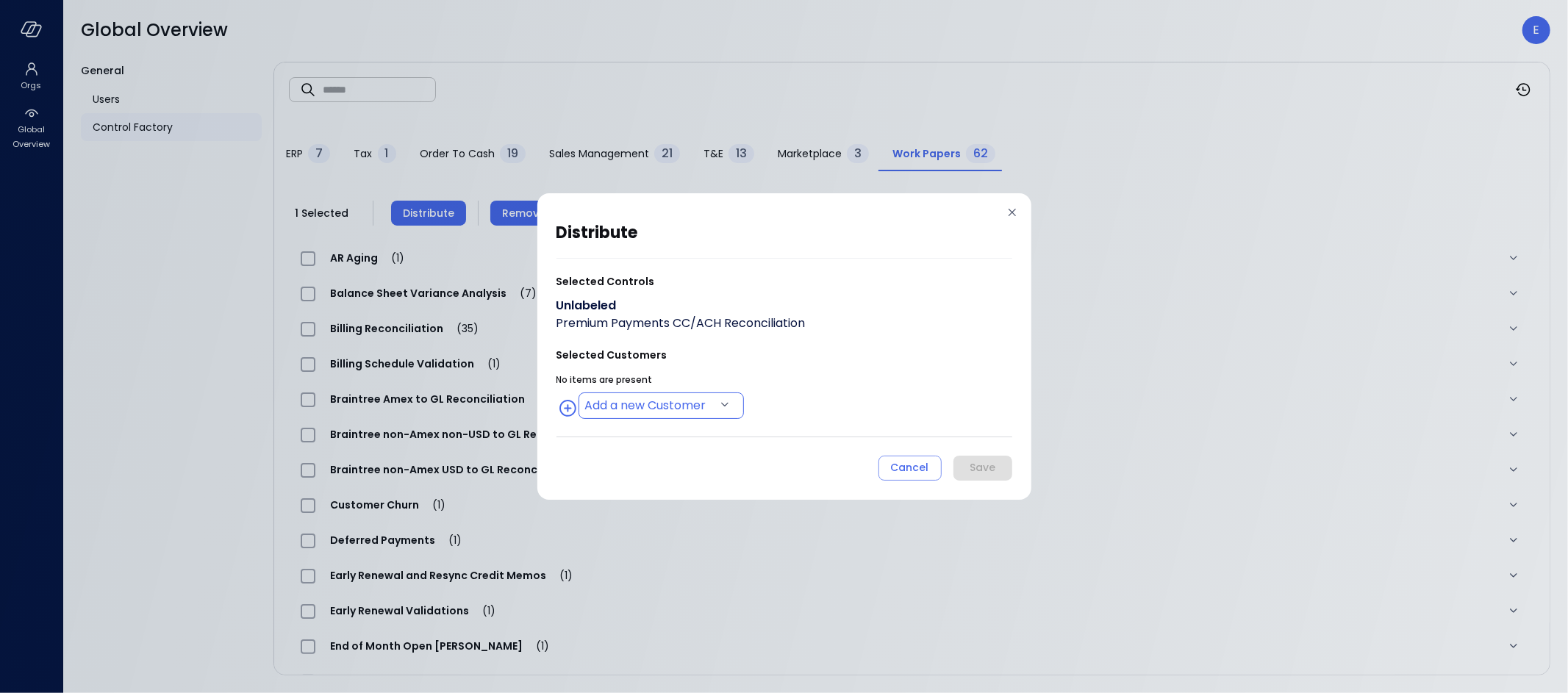
click at [646, 405] on body "Orgs Global Overview Global Overview E General Users Control Factory ​ ​ ERP 7 …" at bounding box center [784, 346] width 1568 height 693
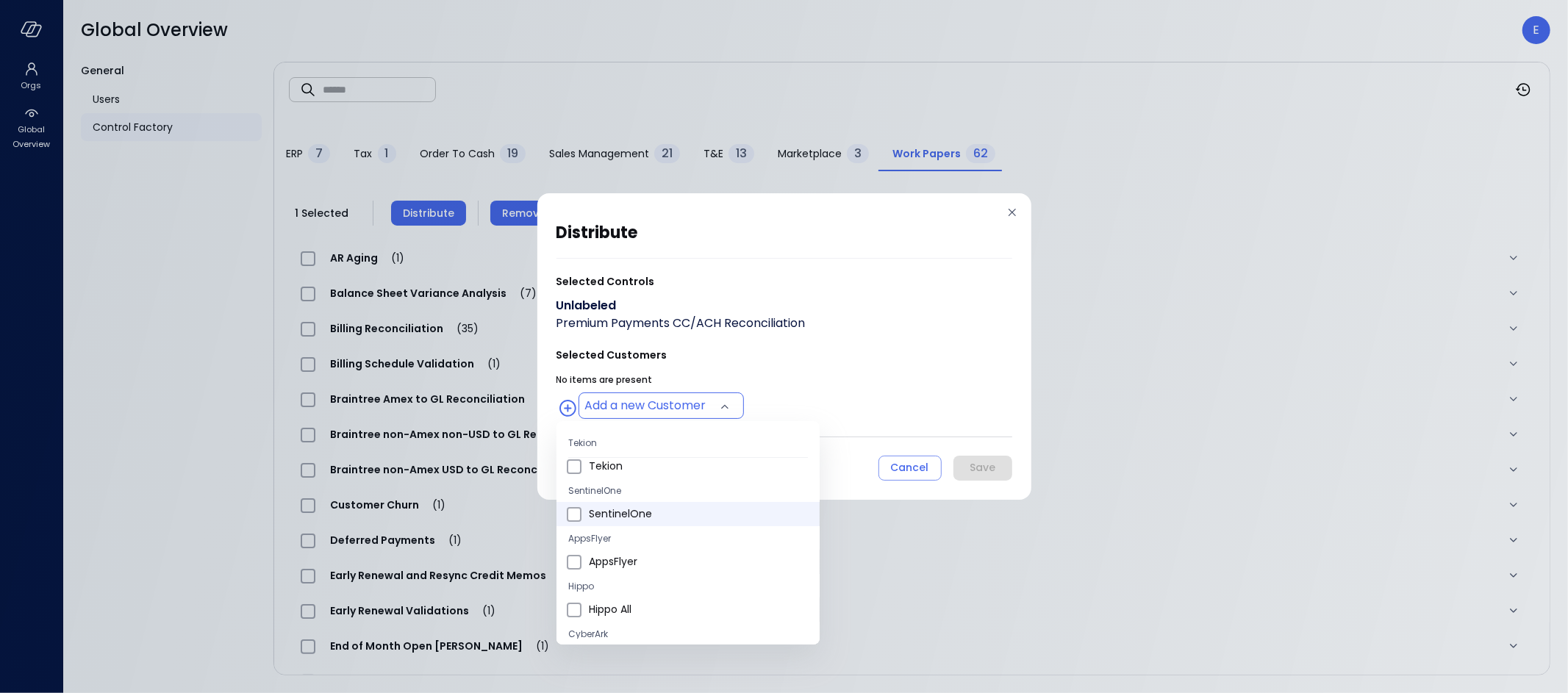
scroll to position [51, 0]
click at [618, 594] on span "Hippo All" at bounding box center [698, 592] width 219 height 15
type input "**********"
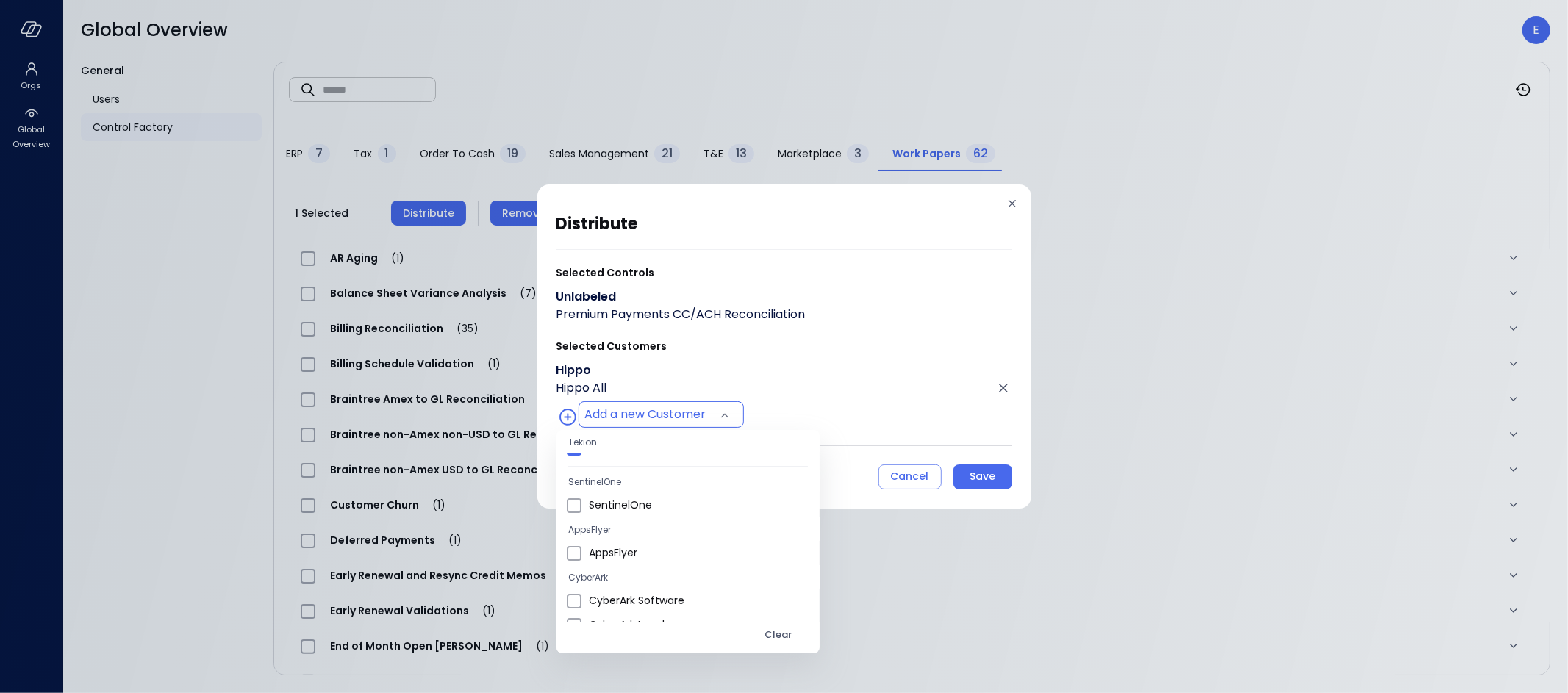
click at [990, 479] on div at bounding box center [784, 346] width 1568 height 693
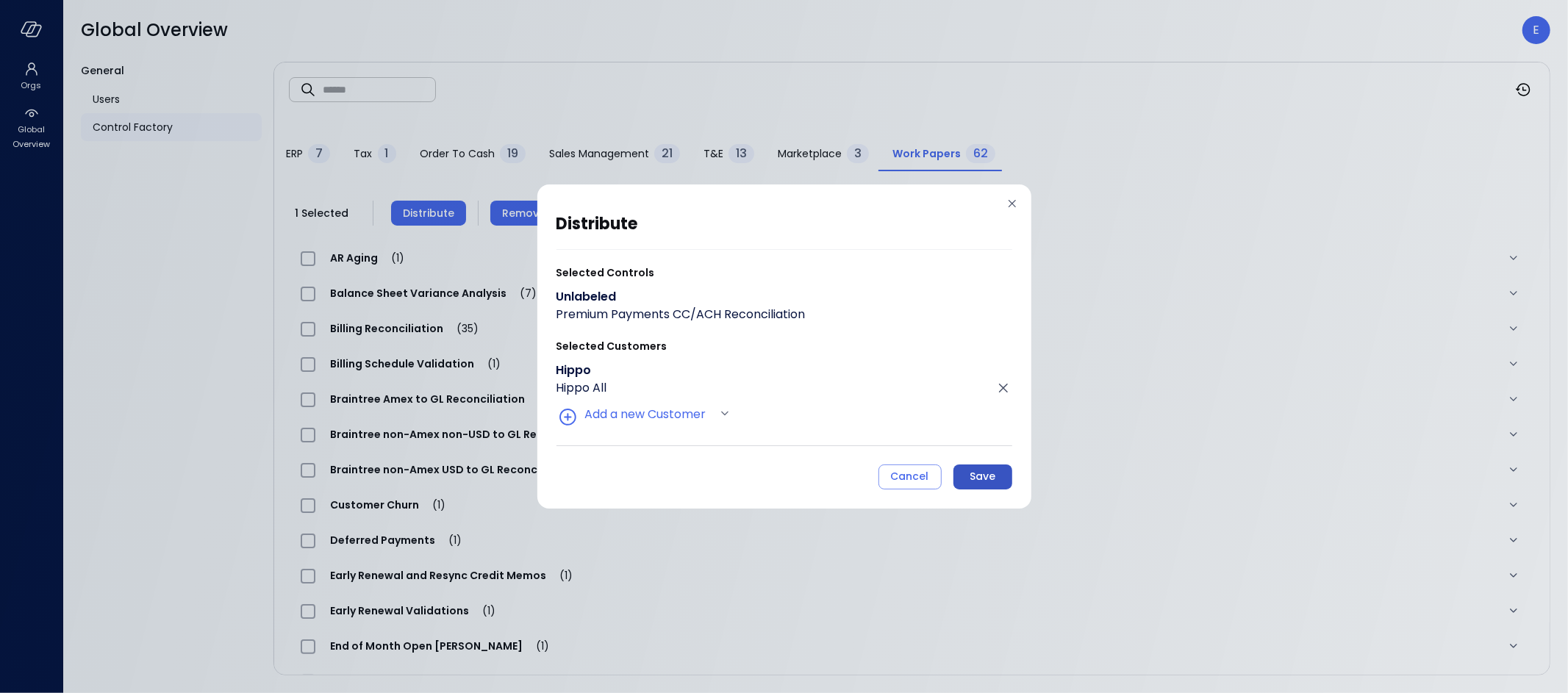
click at [990, 476] on div "Save" at bounding box center [982, 476] width 26 height 18
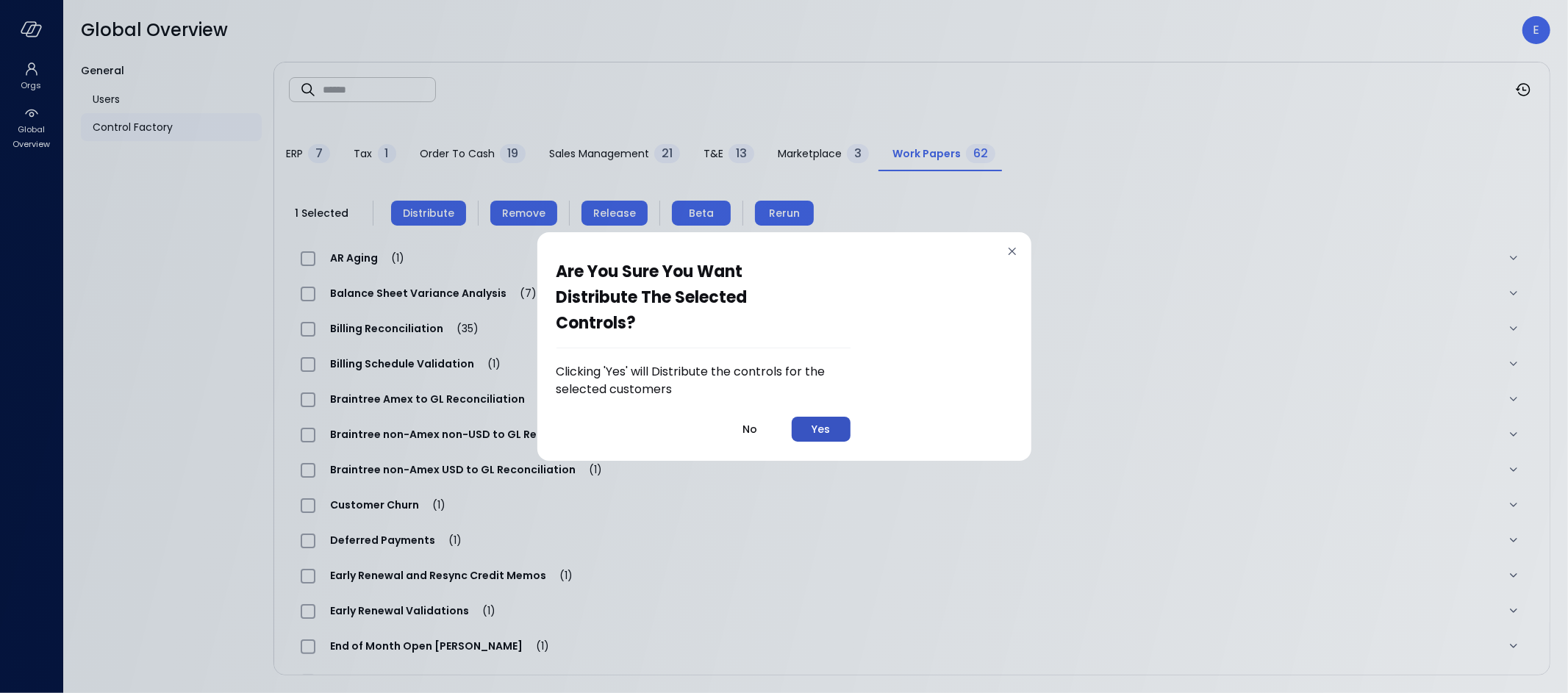
click at [817, 430] on div "Yes" at bounding box center [821, 430] width 18 height 18
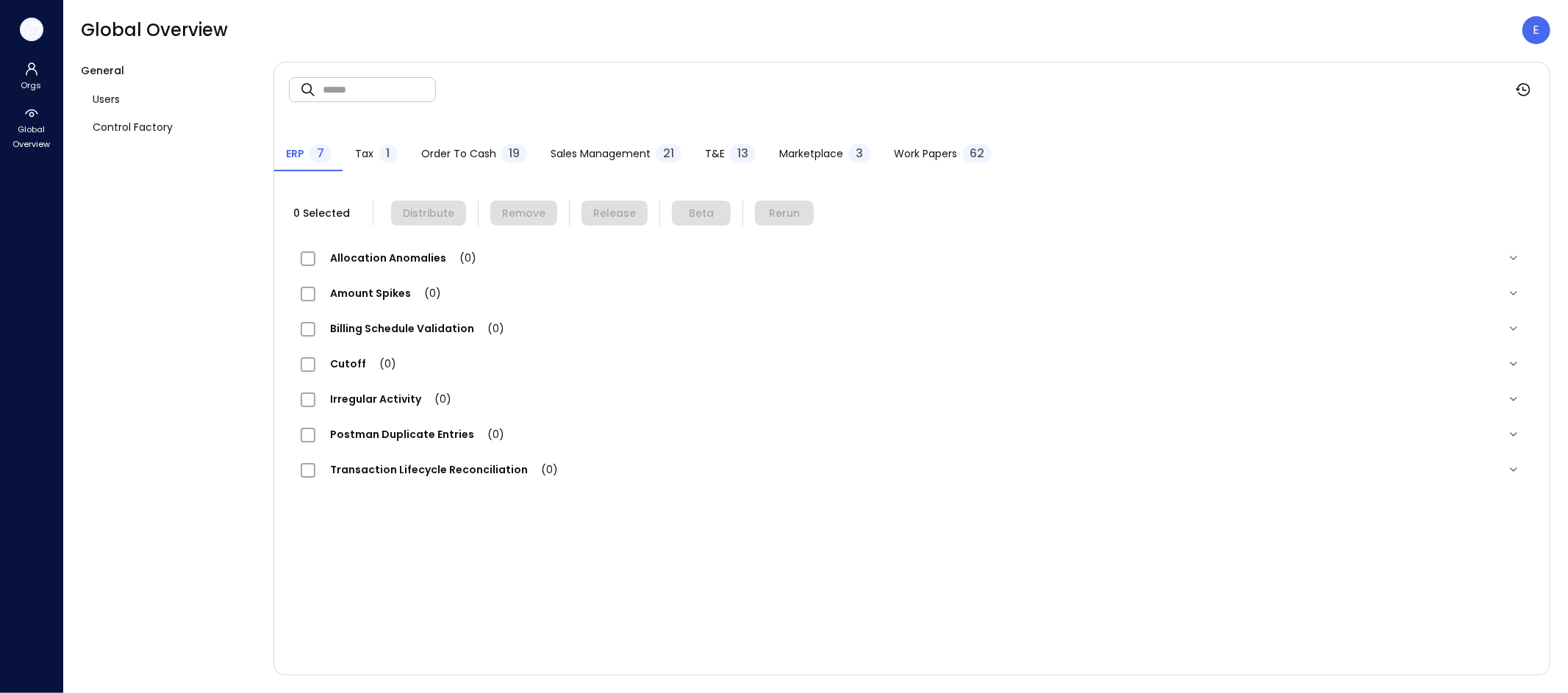
click at [37, 33] on icon "button" at bounding box center [32, 28] width 22 height 16
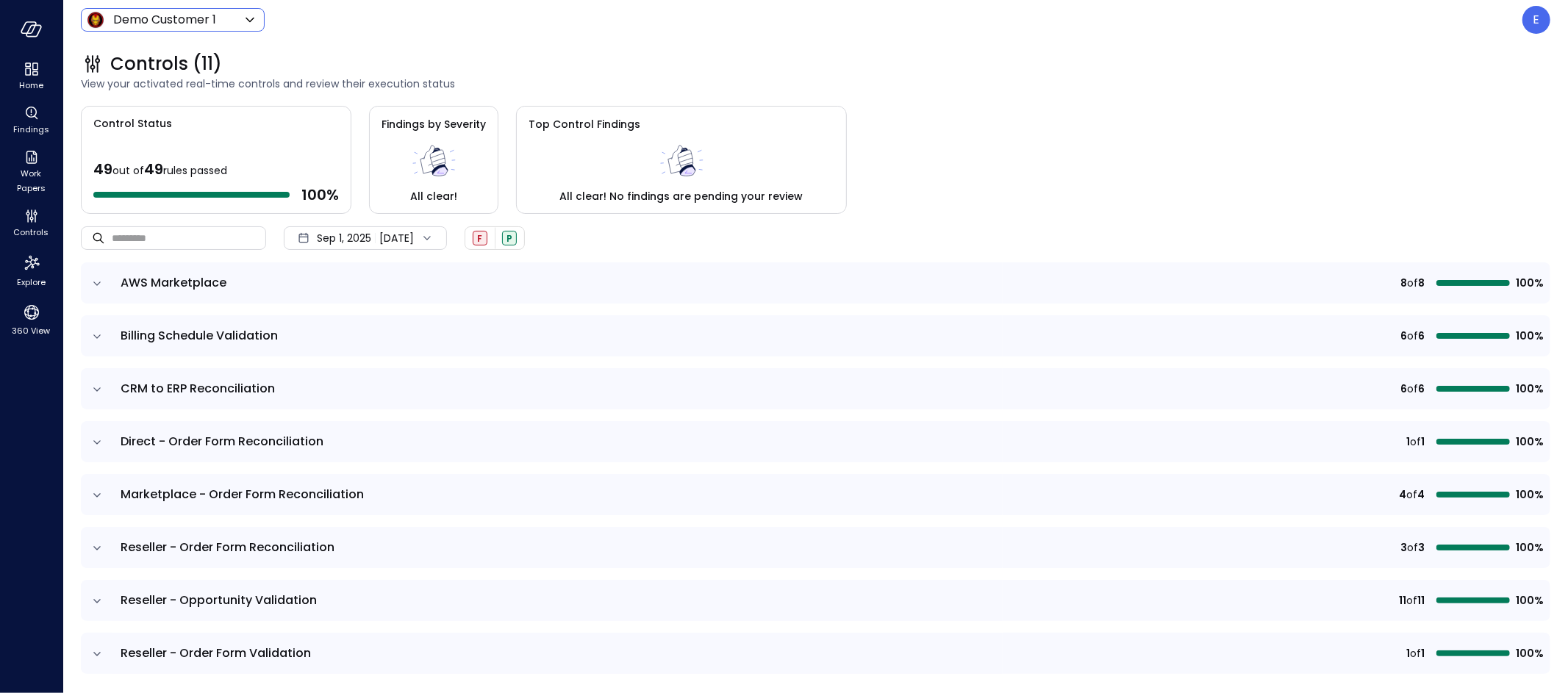
click at [104, 18] on body "Home Findings Work Papers Controls Explore 360 View Demo Customer 1 ***** ​ E C…" at bounding box center [784, 346] width 1568 height 693
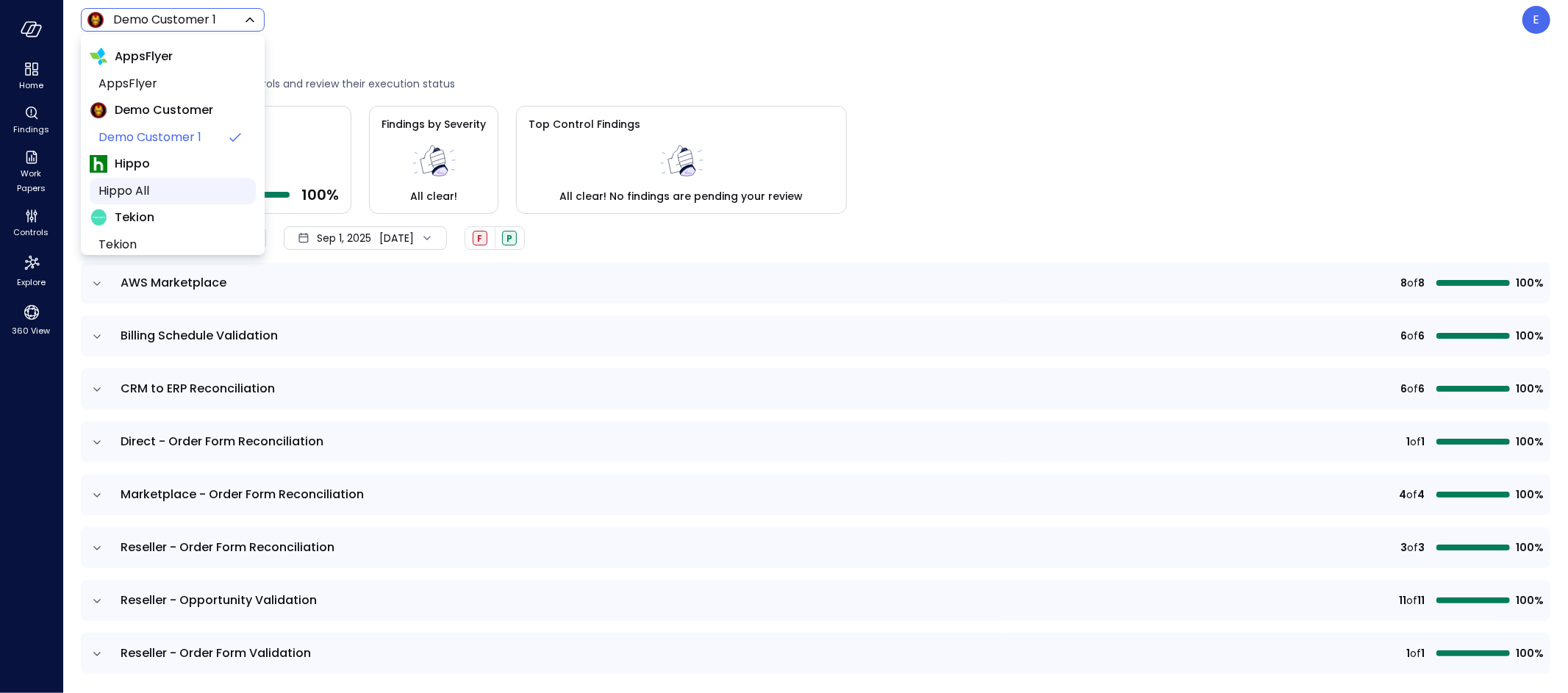
drag, startPoint x: 126, startPoint y: 166, endPoint x: 127, endPoint y: 195, distance: 29.0
click at [127, 166] on span "Hippo" at bounding box center [132, 164] width 35 height 18
click at [126, 194] on span "Hippo All" at bounding box center [171, 191] width 145 height 18
type input "*******"
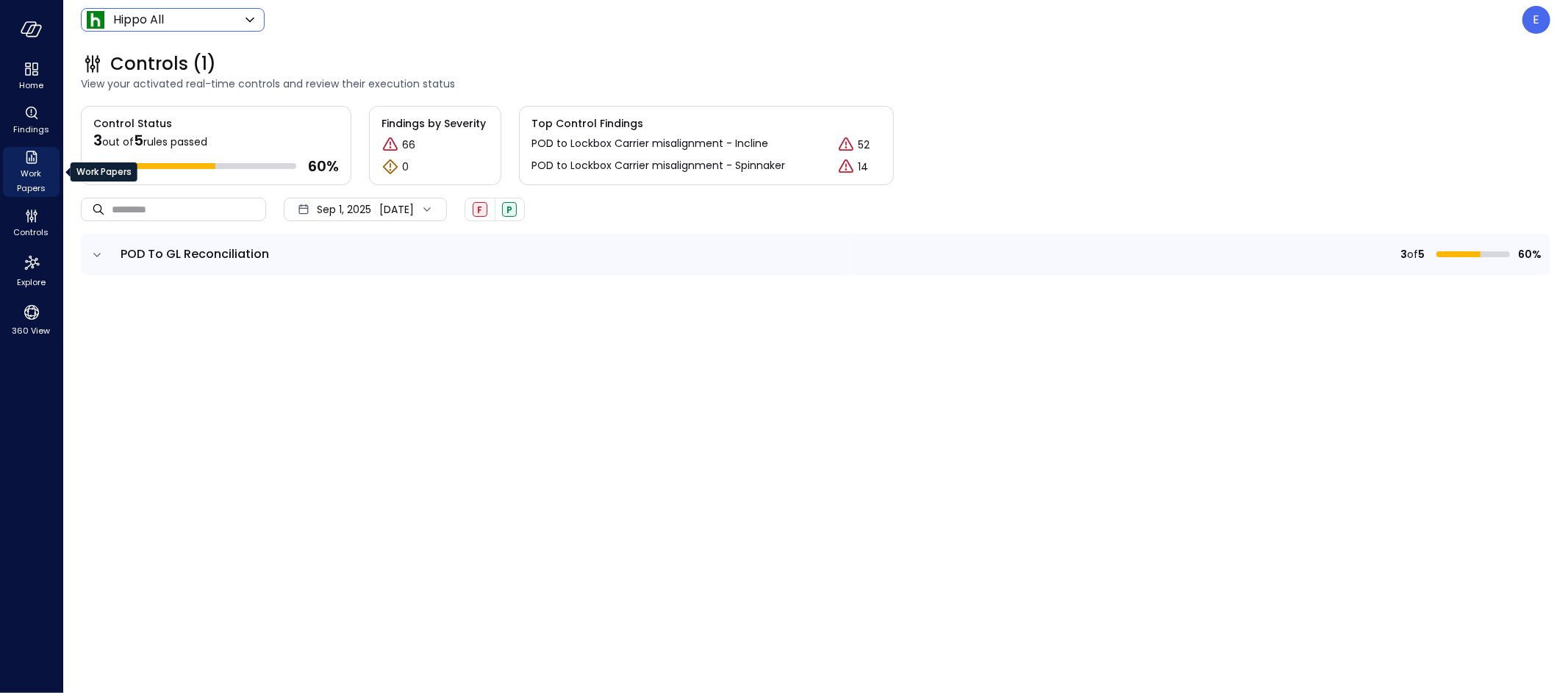
click at [23, 161] on icon "Work Papers" at bounding box center [31, 157] width 18 height 18
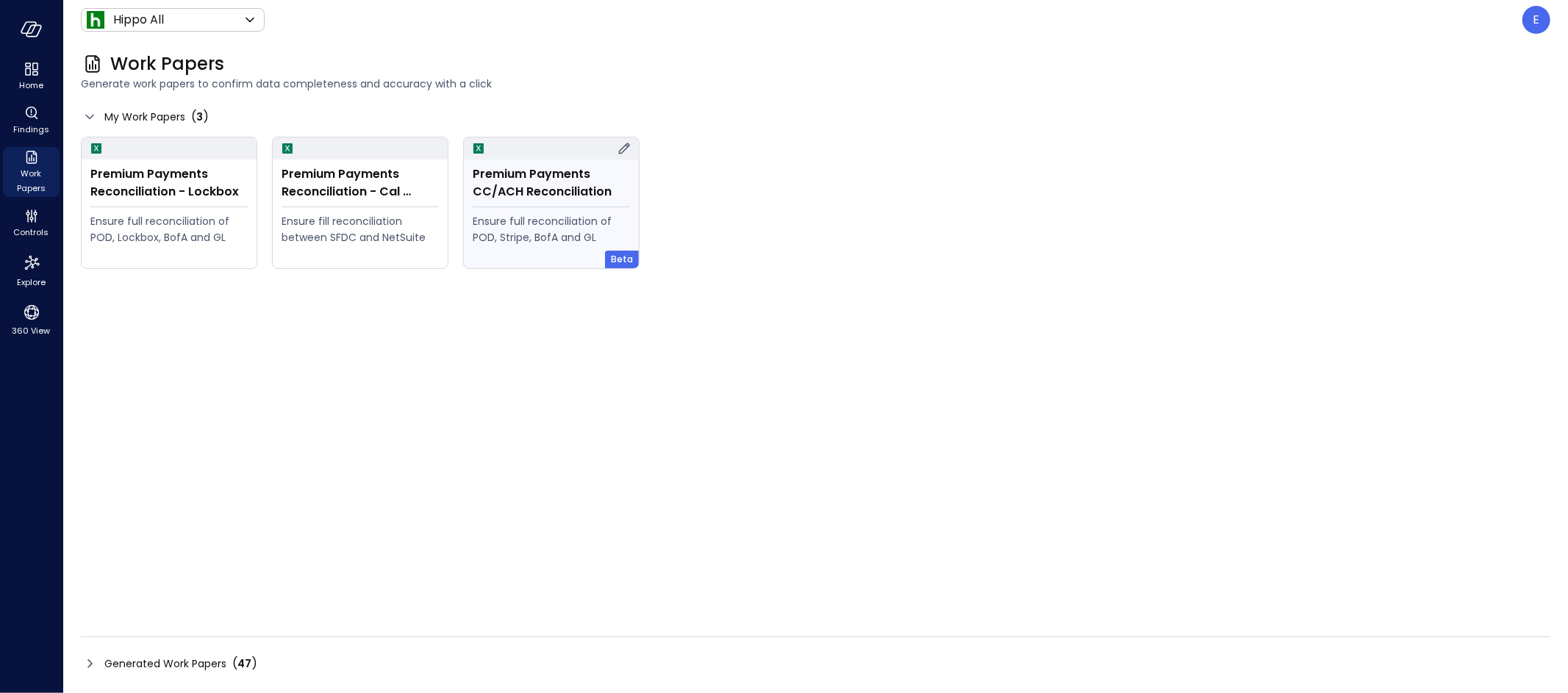
click at [555, 201] on div "Premium Payments CC/ACH Reconciliation Ensure full reconciliation of POD, Strip…" at bounding box center [551, 214] width 175 height 109
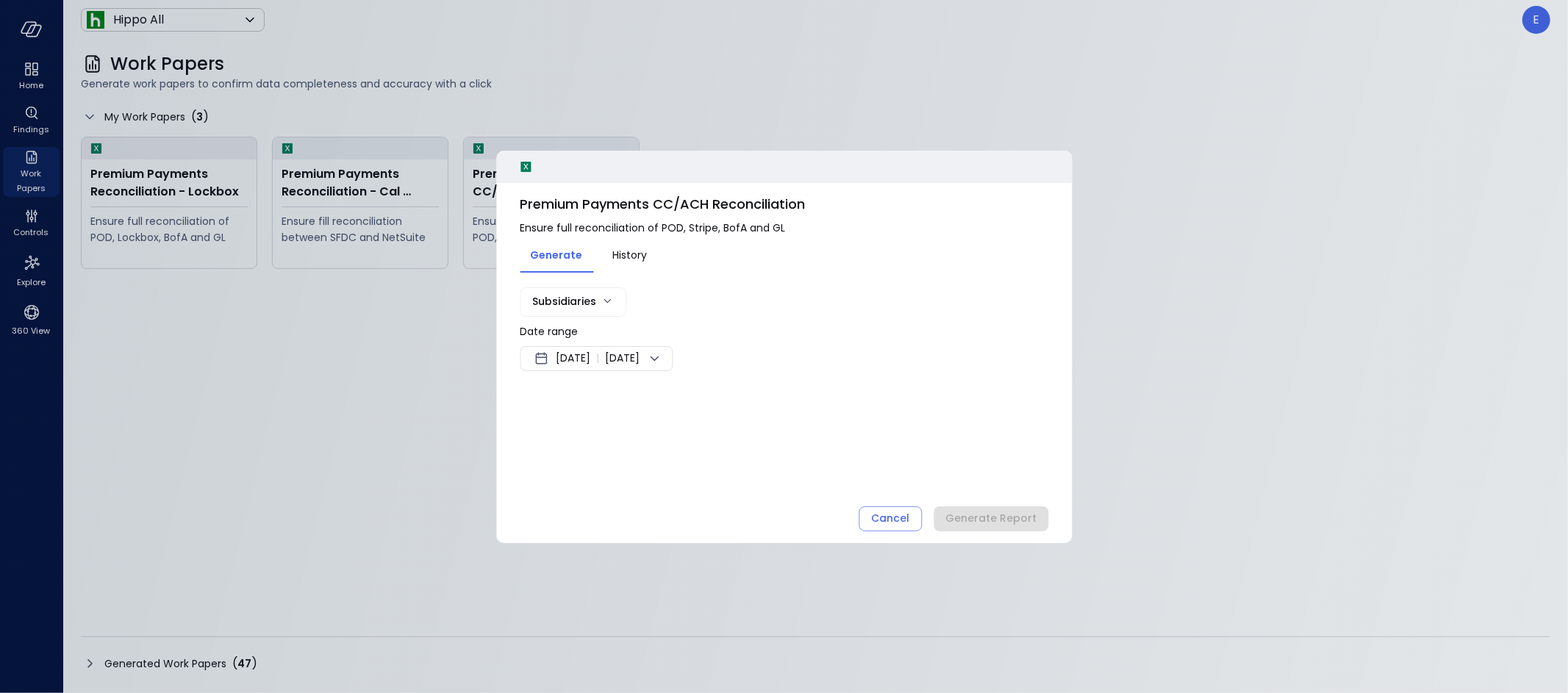
click at [590, 356] on span "[DATE]" at bounding box center [573, 359] width 34 height 18
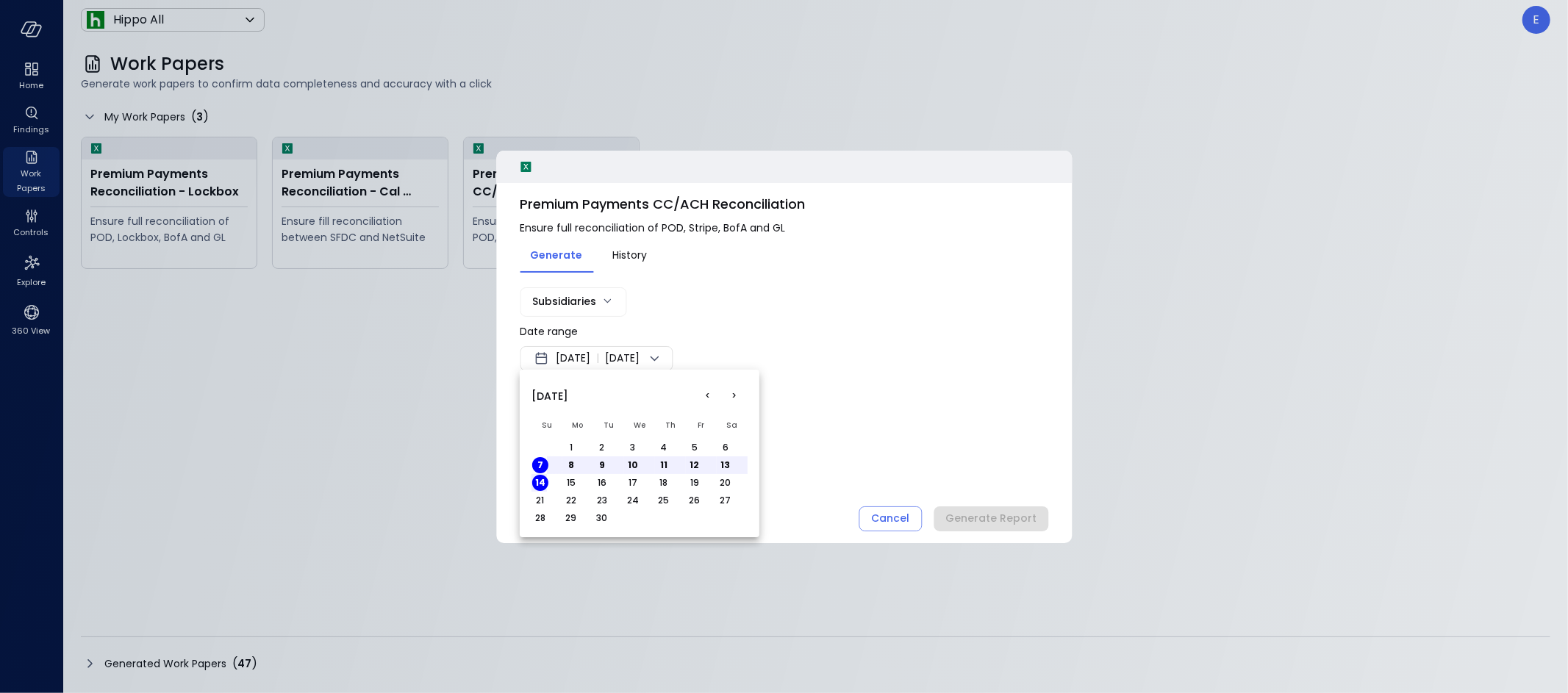
click at [711, 393] on button "<" at bounding box center [708, 396] width 27 height 27
click at [697, 446] on button "1" at bounding box center [694, 447] width 16 height 16
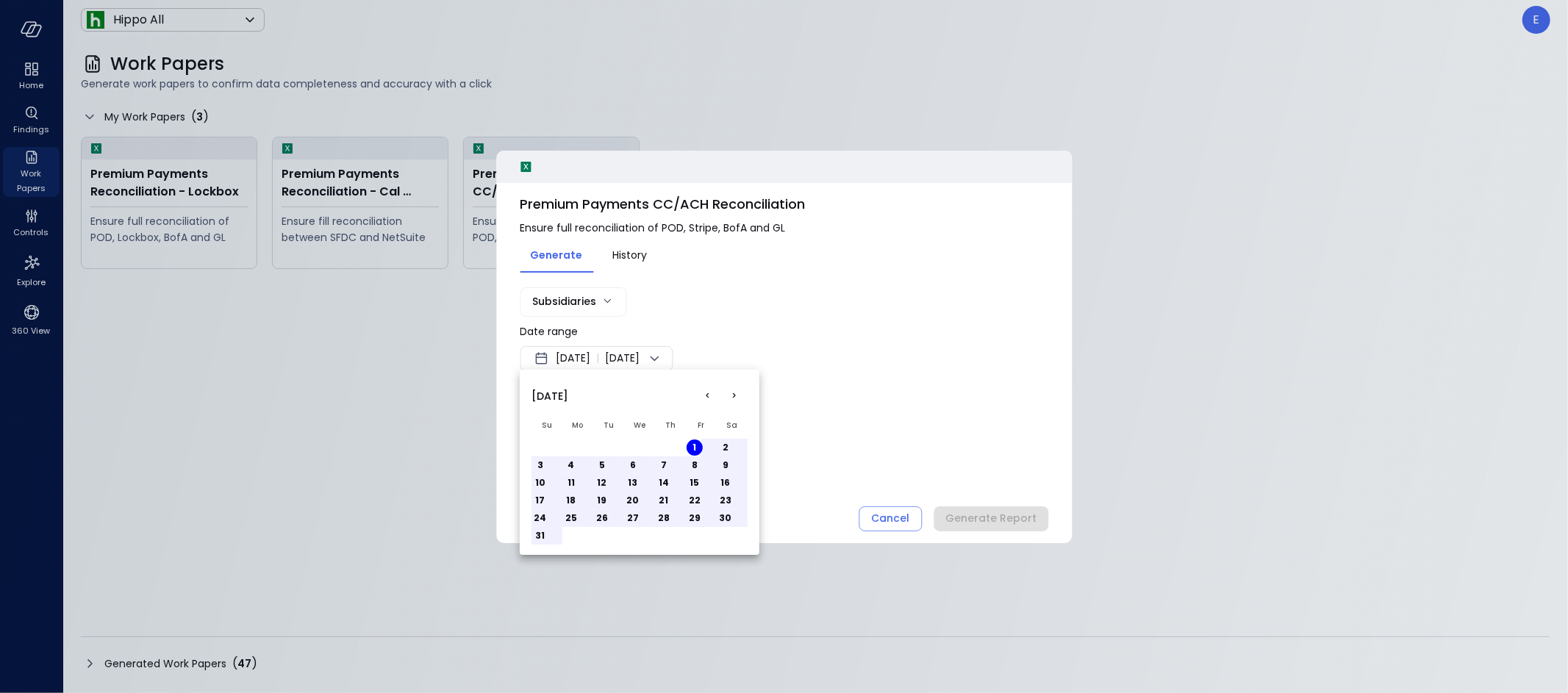
click at [545, 536] on button "31" at bounding box center [540, 535] width 16 height 16
click at [809, 442] on div at bounding box center [784, 346] width 1568 height 693
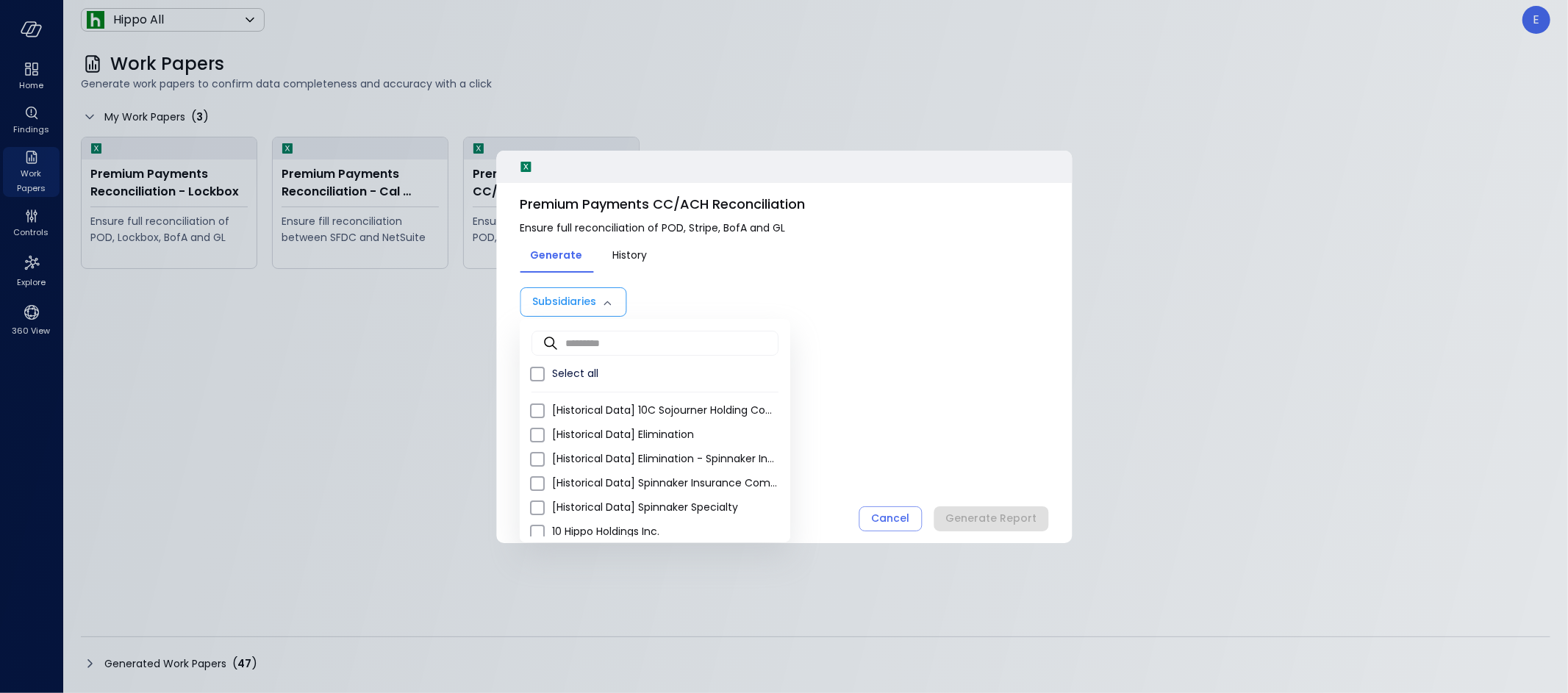
click at [575, 306] on body "Home Findings Work Papers Controls Explore 360 View Hippo All ******* ​ E Work …" at bounding box center [784, 346] width 1568 height 693
click at [563, 374] on span "Select all" at bounding box center [664, 374] width 227 height 15
type input "**********"
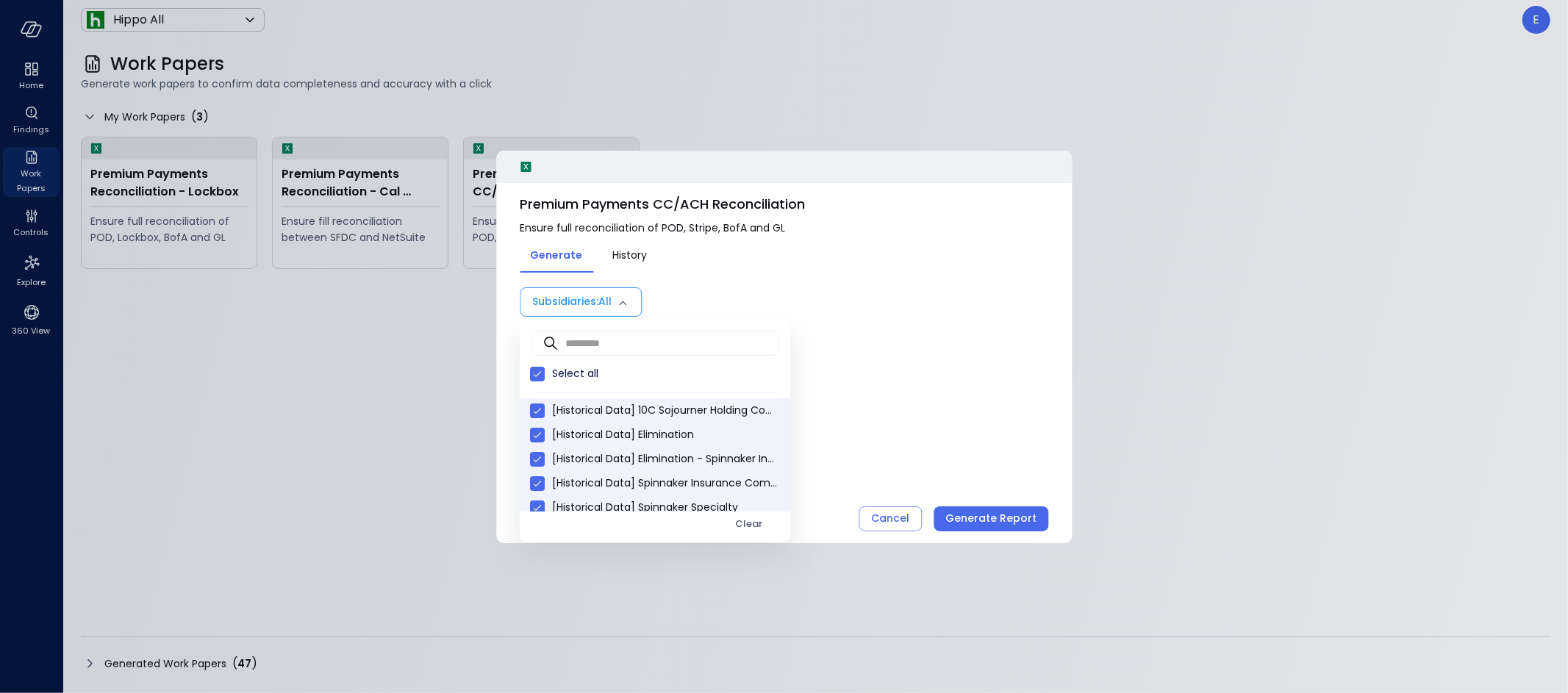
click at [1027, 519] on div at bounding box center [784, 346] width 1568 height 693
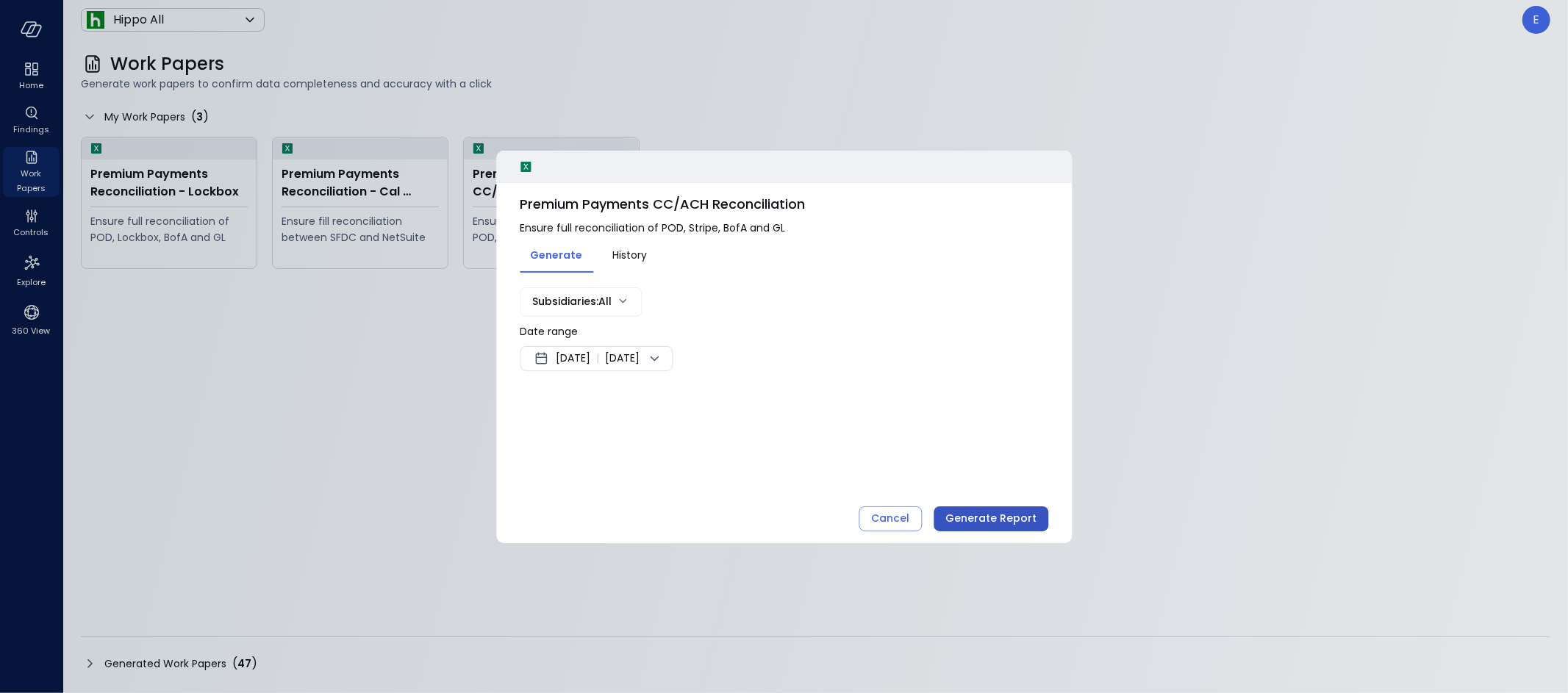
click at [1011, 515] on div "Generate Report" at bounding box center [990, 518] width 91 height 18
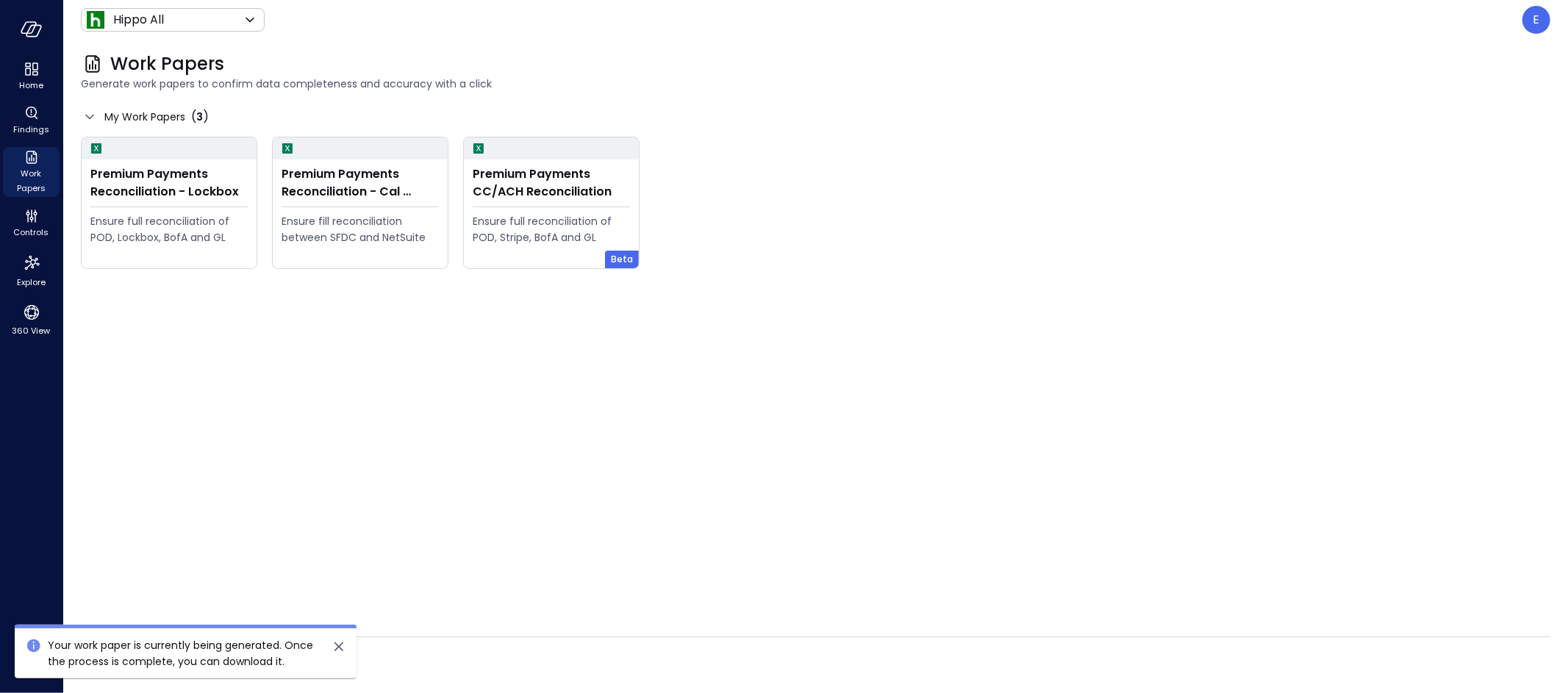
click at [689, 654] on div "Generated Work Papers ( 47 )" at bounding box center [816, 664] width 1469 height 23
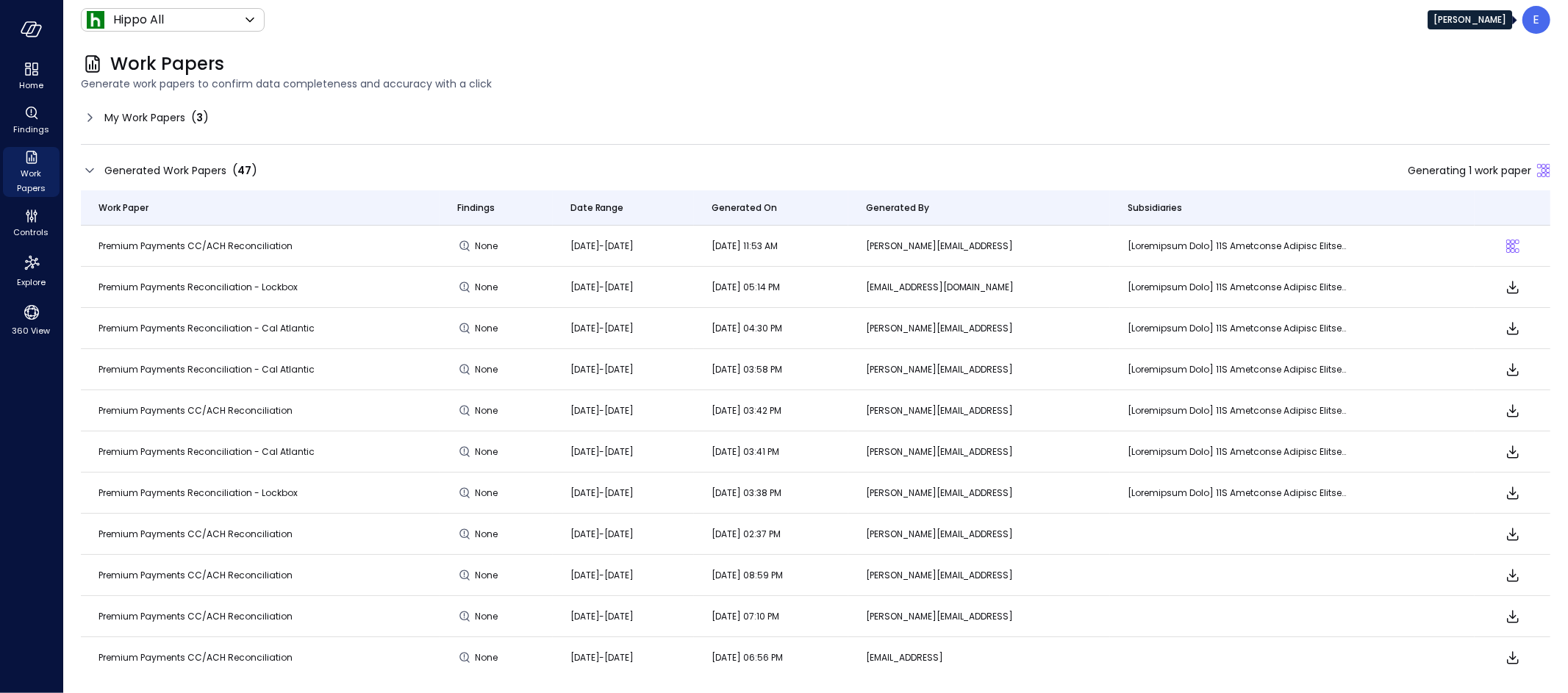
click at [1537, 23] on p "E" at bounding box center [1536, 19] width 7 height 18
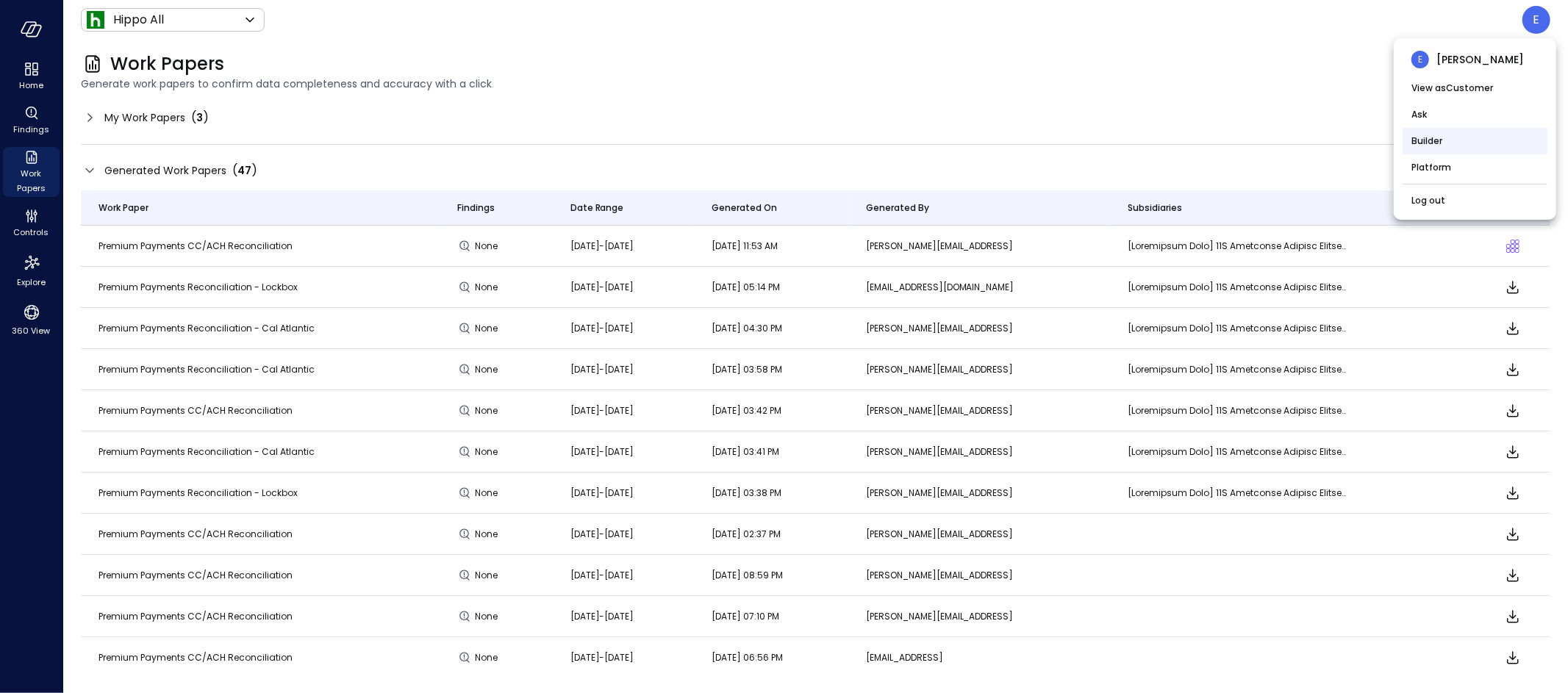
click at [1451, 138] on li "Builder" at bounding box center [1474, 141] width 145 height 27
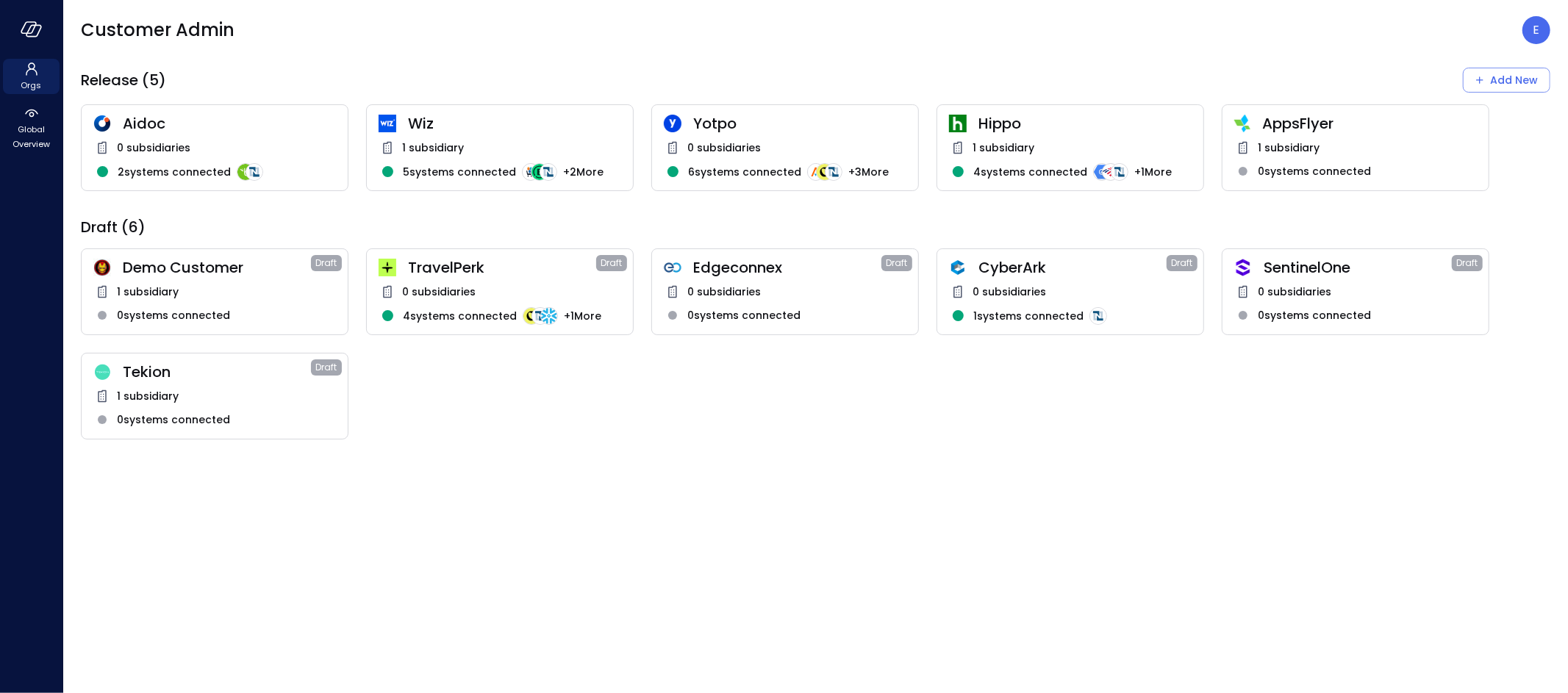
click at [985, 142] on span "1 subsidiary" at bounding box center [1003, 147] width 62 height 16
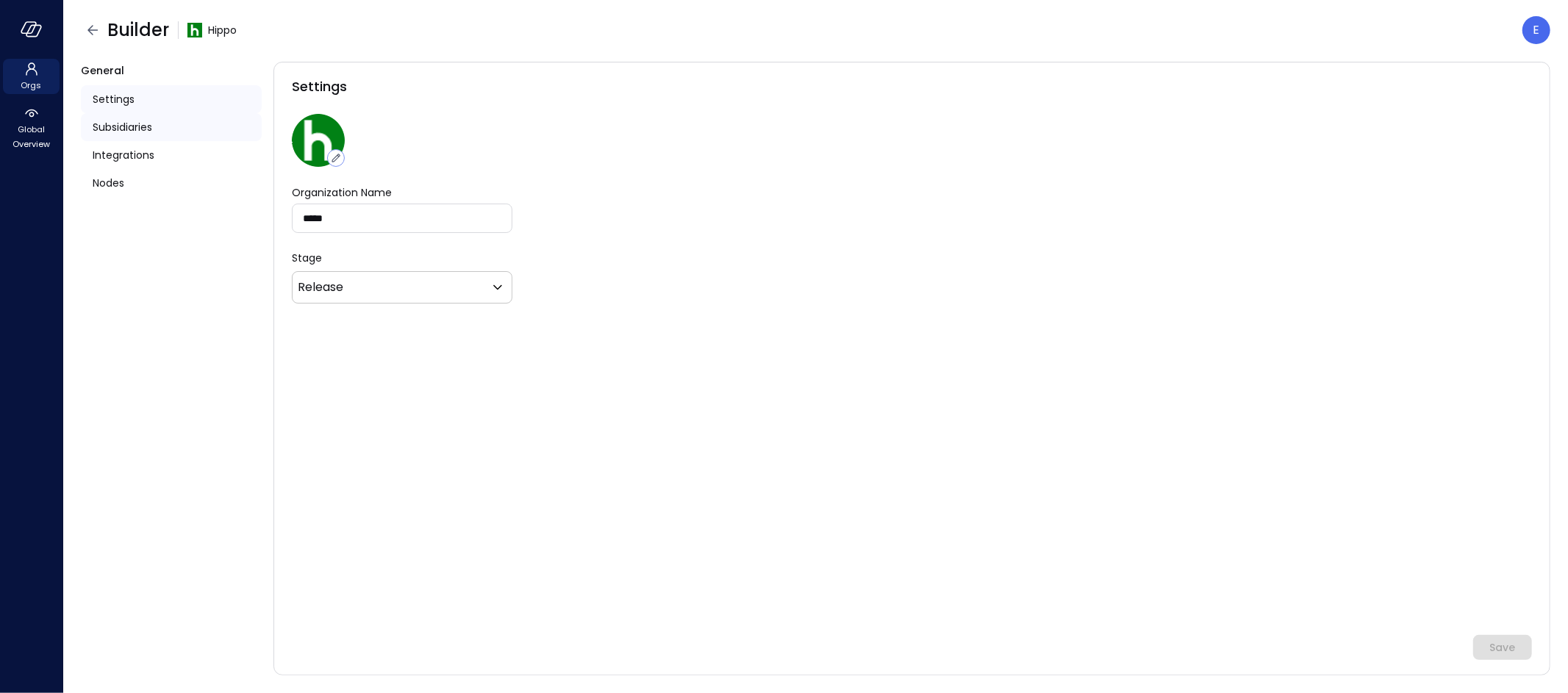
click at [133, 125] on span "Subsidiaries" at bounding box center [122, 126] width 59 height 16
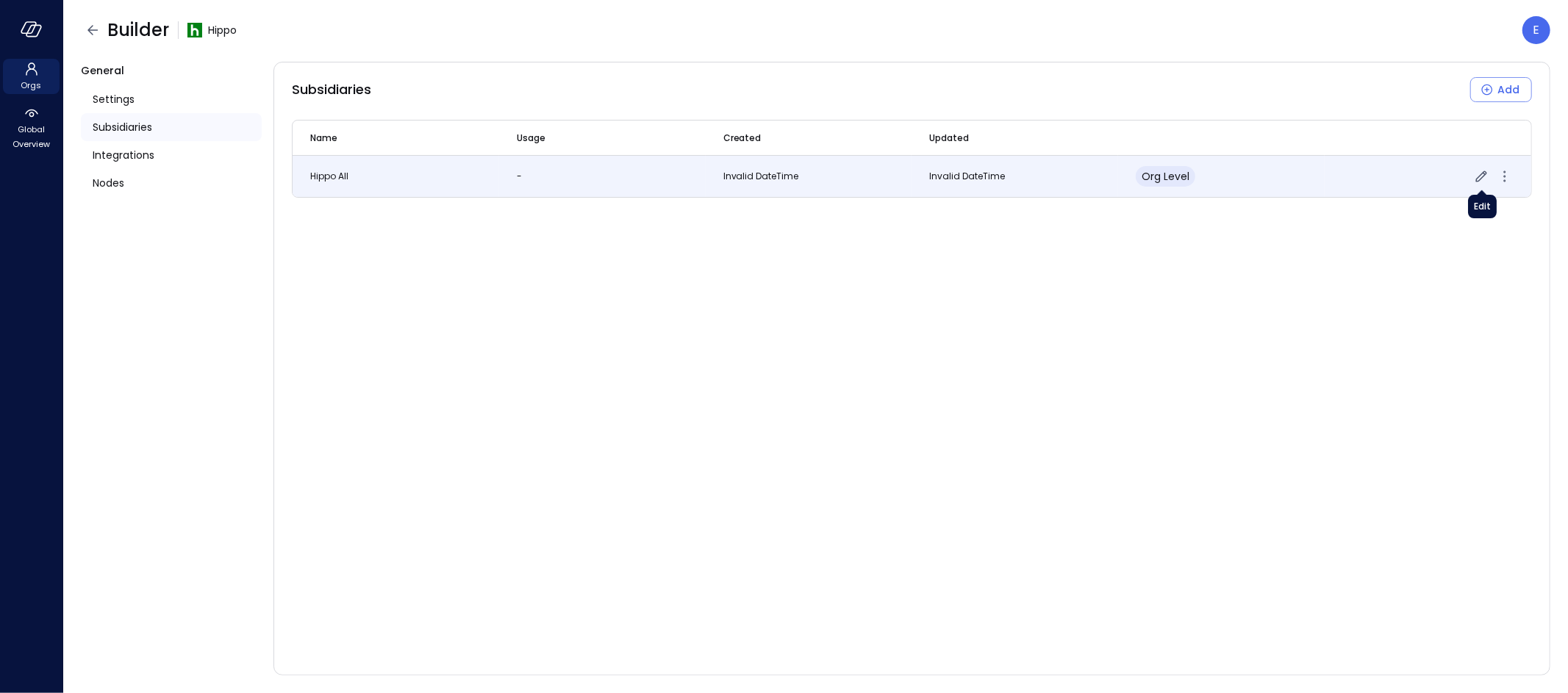
click at [1480, 175] on icon "button" at bounding box center [1481, 176] width 11 height 11
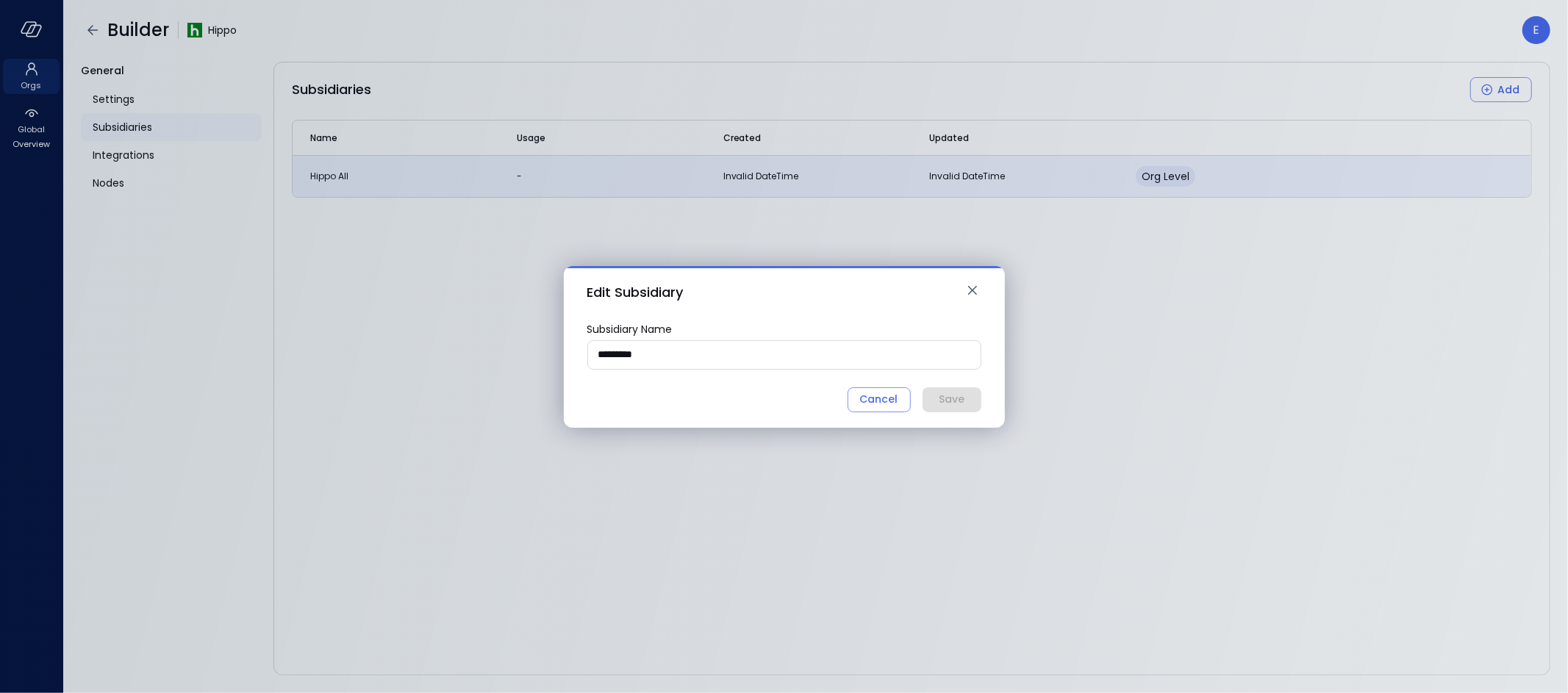
click at [659, 354] on input "*********" at bounding box center [784, 354] width 393 height 28
click at [883, 399] on div "Cancel" at bounding box center [879, 400] width 38 height 18
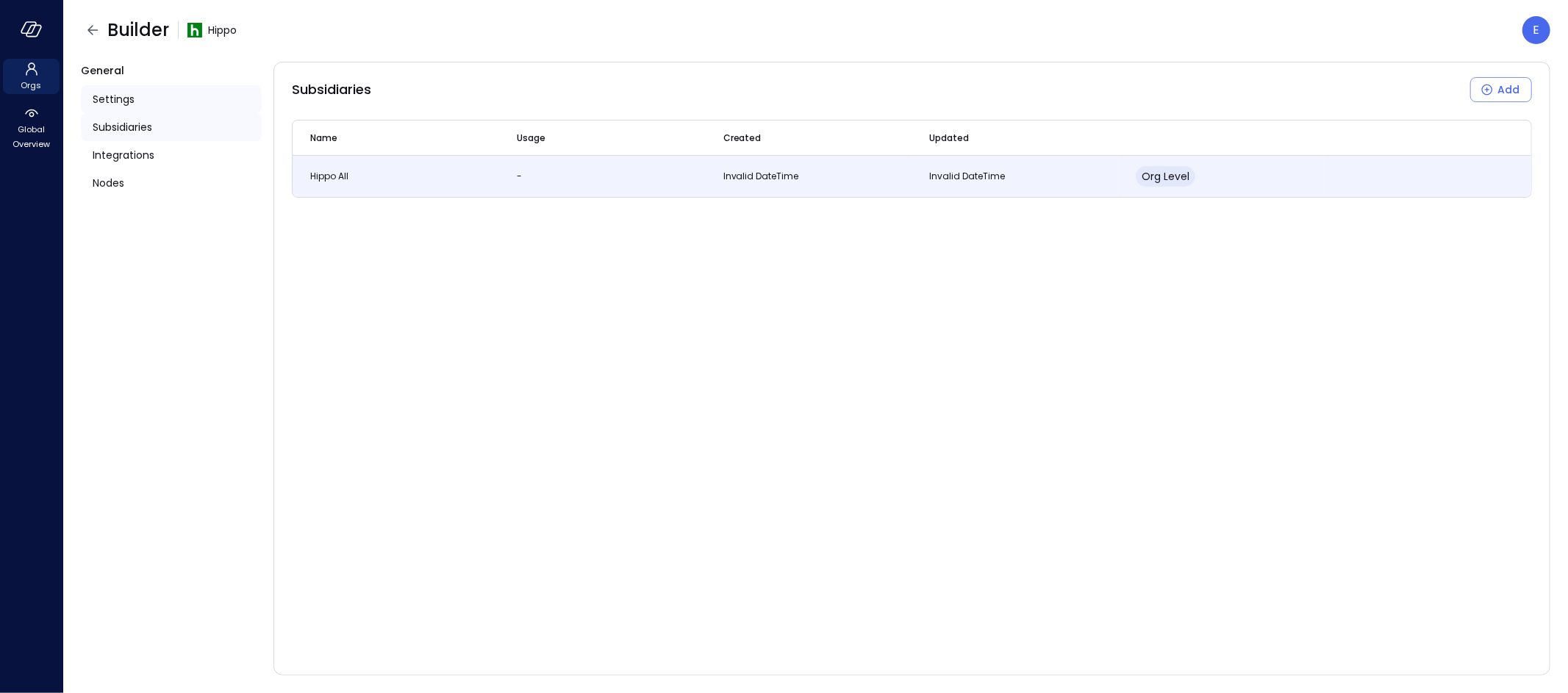
click at [106, 99] on span "Settings" at bounding box center [114, 99] width 42 height 16
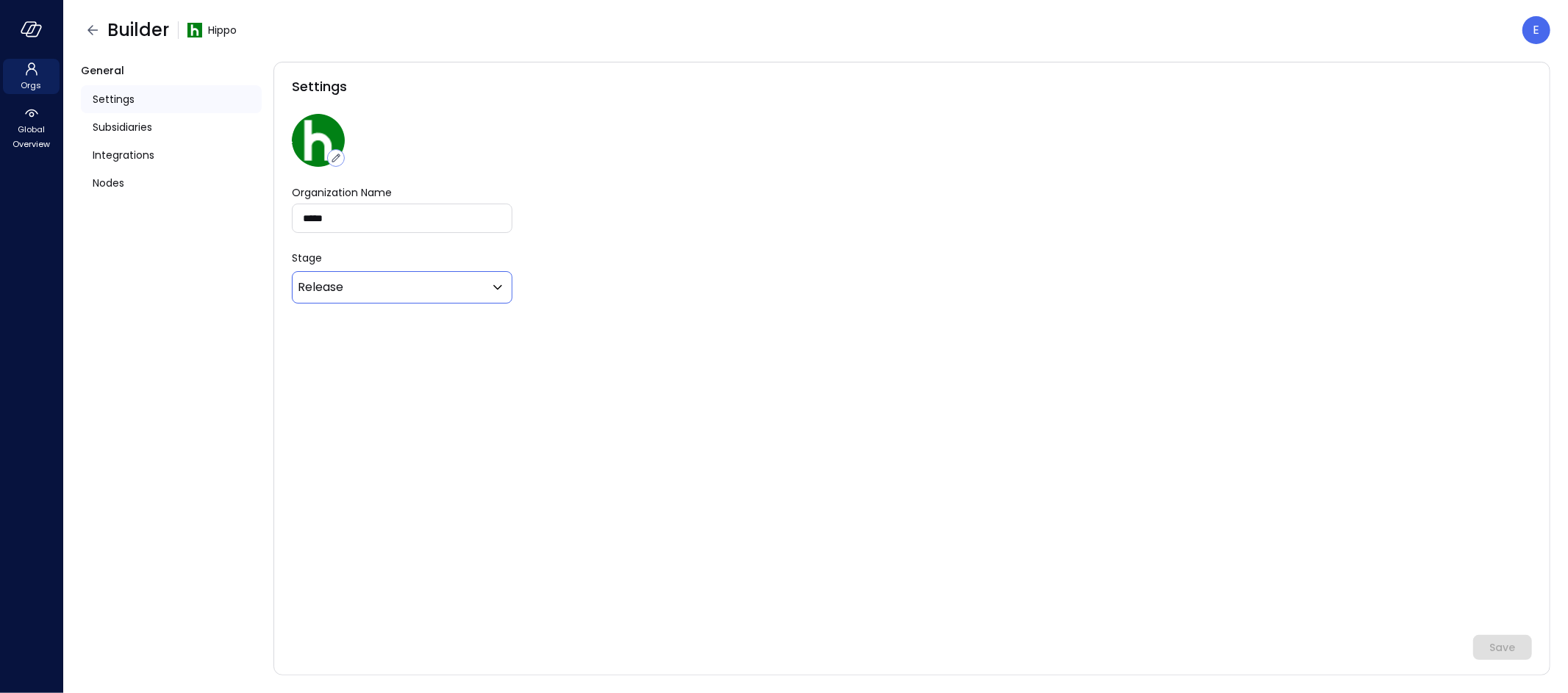
click at [338, 285] on body "Orgs Global Overview Builder Hippo E General Settings Subsidiaries Integrations…" at bounding box center [784, 346] width 1568 height 693
click at [338, 285] on div at bounding box center [784, 346] width 1568 height 693
click at [103, 153] on span "Integrations" at bounding box center [124, 155] width 62 height 16
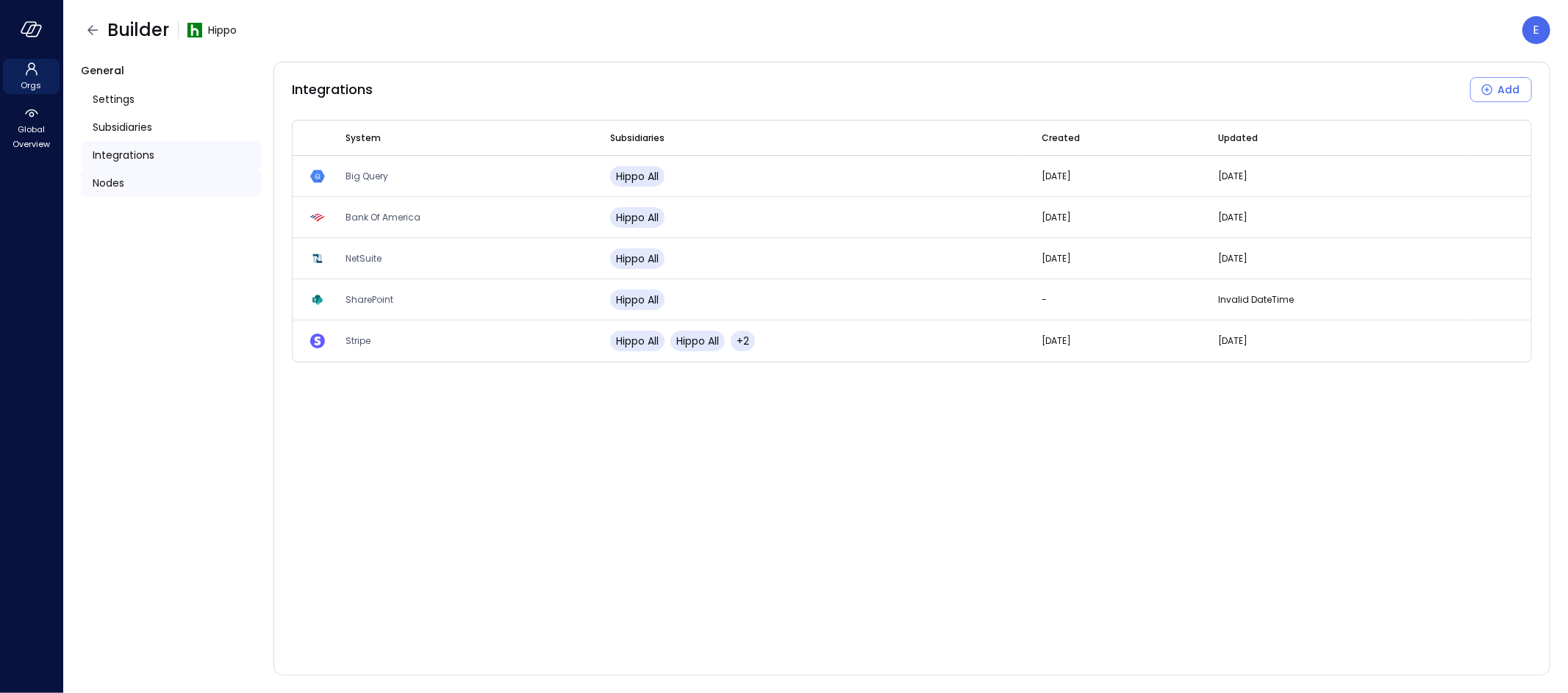
click at [102, 186] on span "Nodes" at bounding box center [109, 182] width 32 height 16
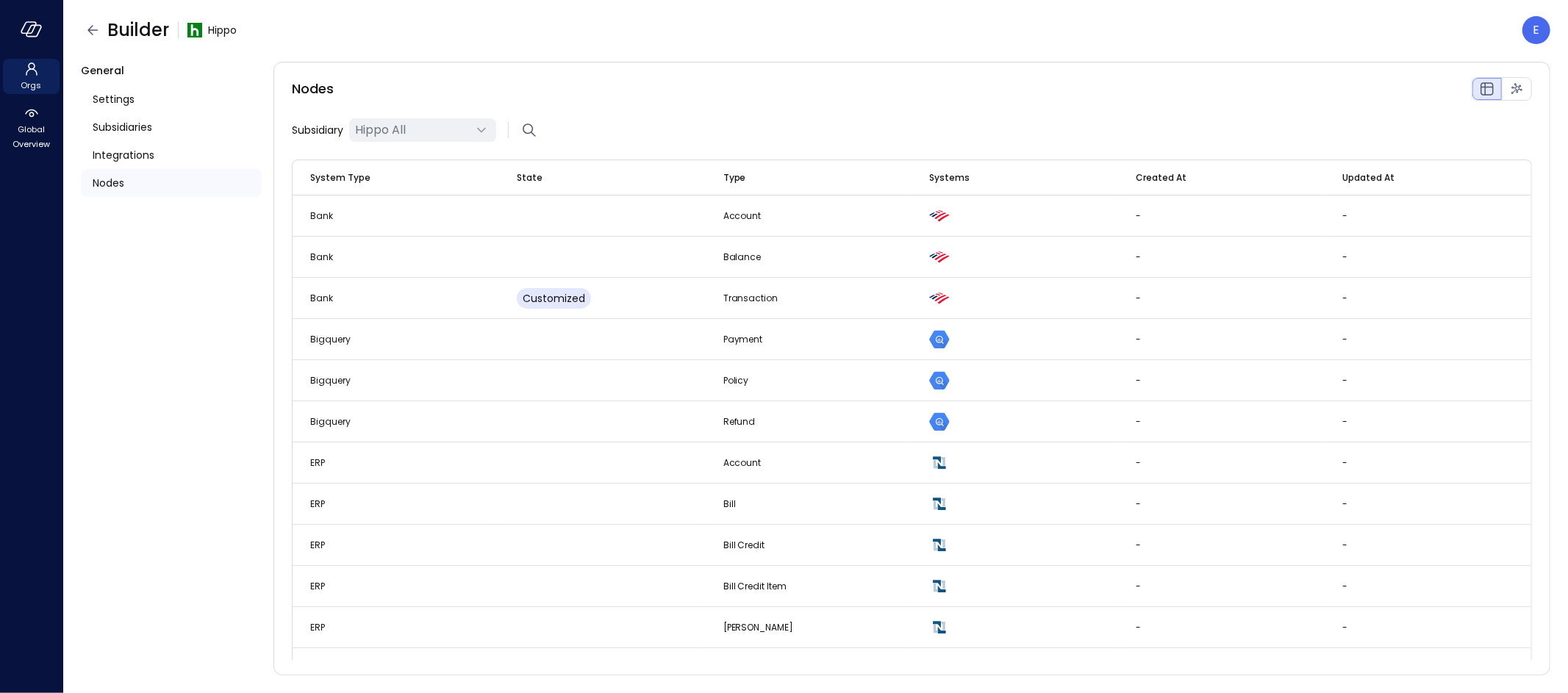
click at [326, 131] on span "Subsidiary" at bounding box center [318, 130] width 52 height 16
click at [124, 128] on span "Subsidiaries" at bounding box center [122, 126] width 59 height 16
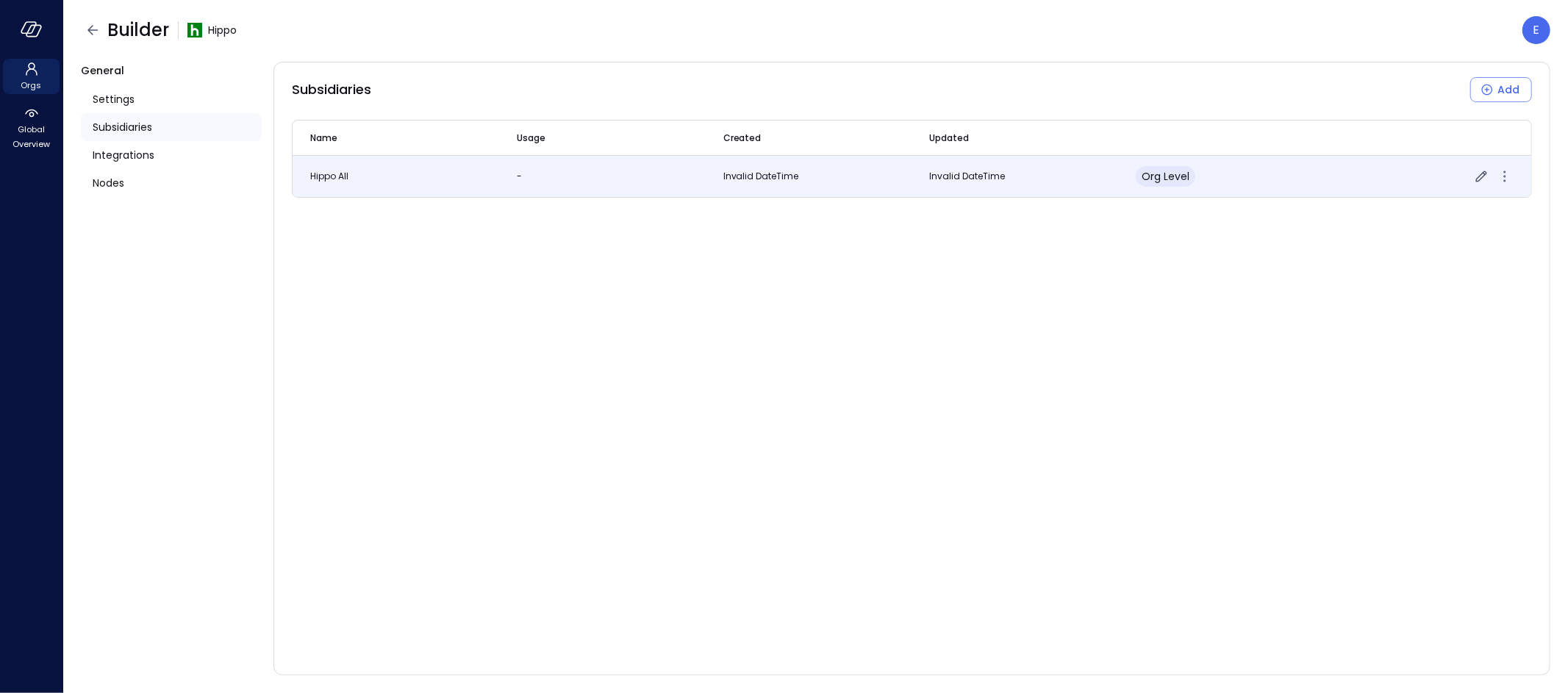
click at [339, 176] on span "Hippo All" at bounding box center [329, 176] width 38 height 13
click at [808, 182] on td "Invalid DateTime" at bounding box center [808, 176] width 206 height 41
click at [1154, 173] on span "org level" at bounding box center [1165, 176] width 48 height 15
click at [1484, 171] on icon "button" at bounding box center [1481, 176] width 11 height 11
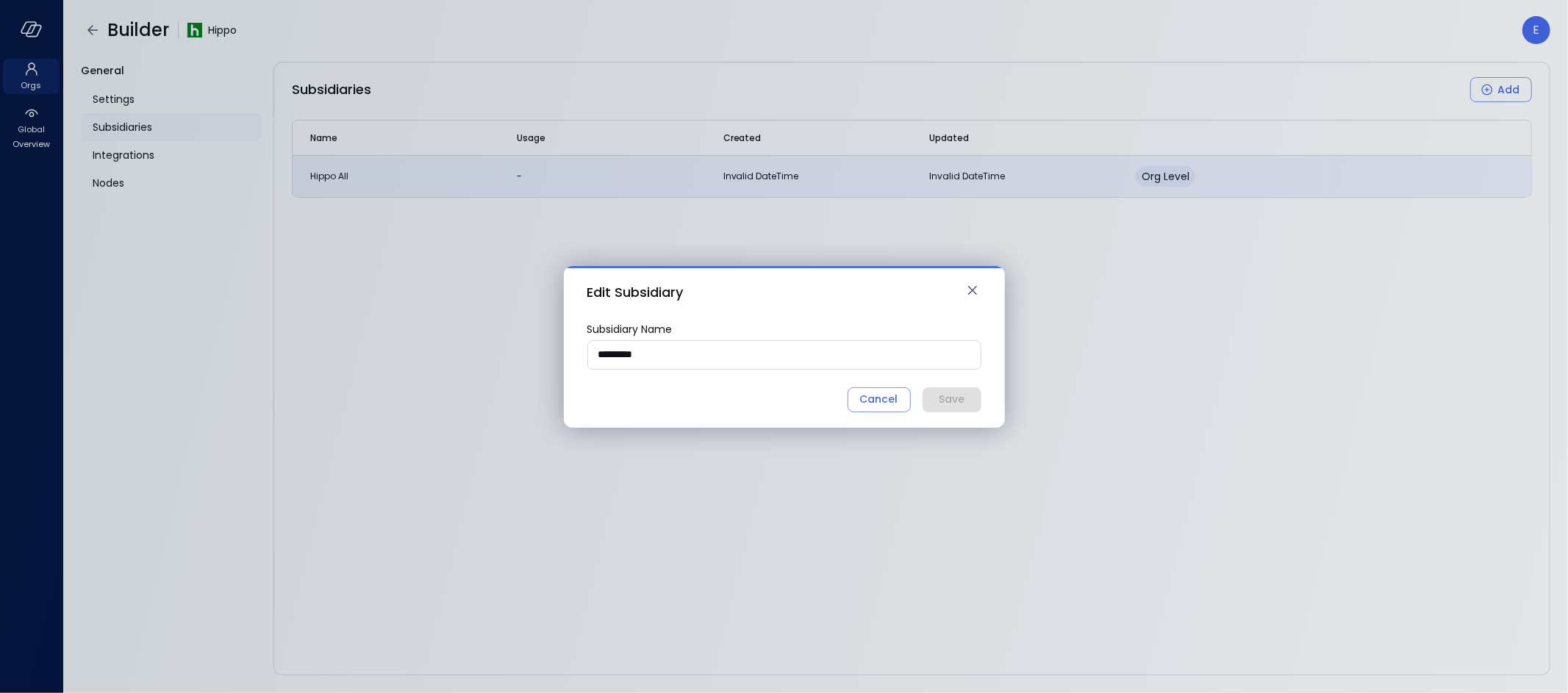
click at [695, 355] on input "*********" at bounding box center [784, 354] width 393 height 28
click at [813, 296] on div "Edit Subsidiary" at bounding box center [776, 292] width 376 height 23
click at [886, 396] on div "Cancel" at bounding box center [879, 400] width 38 height 18
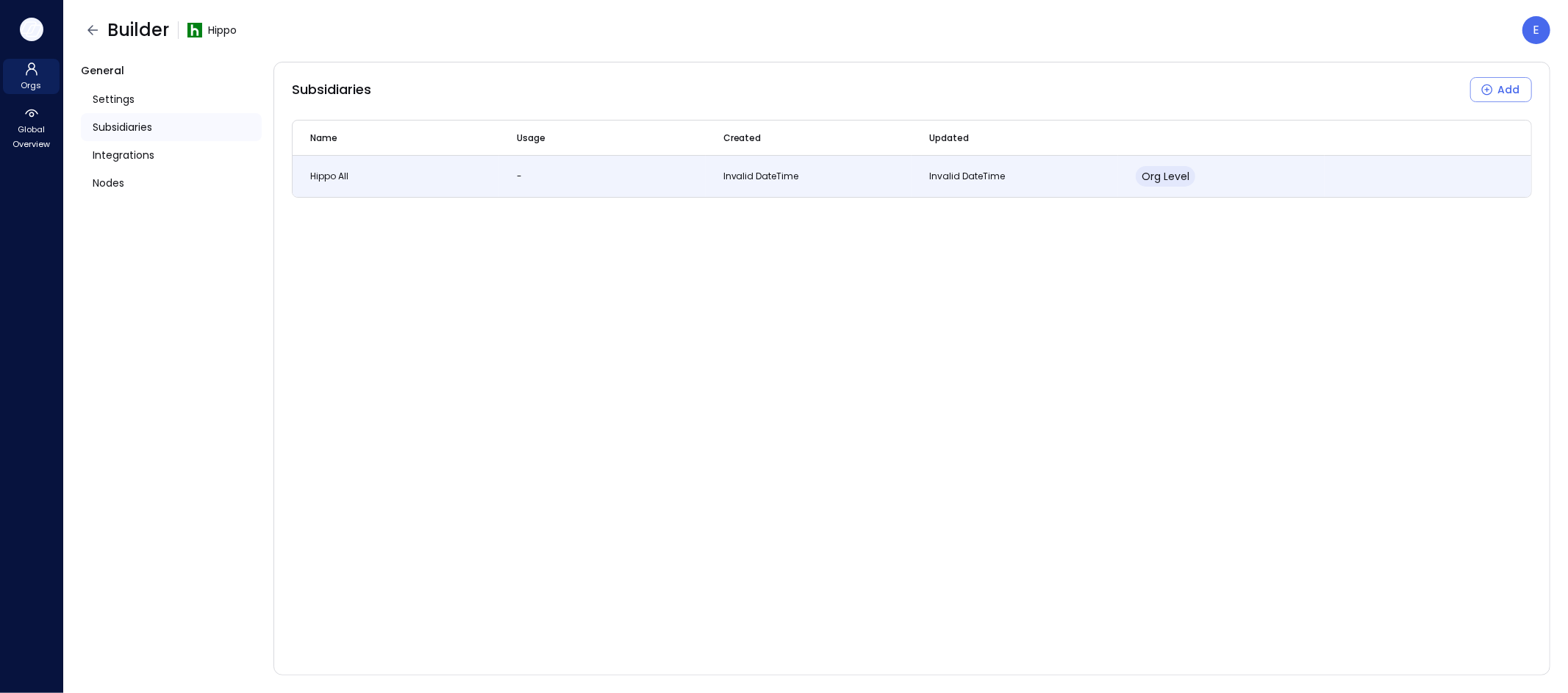
click at [35, 30] on icon "button" at bounding box center [32, 28] width 22 height 16
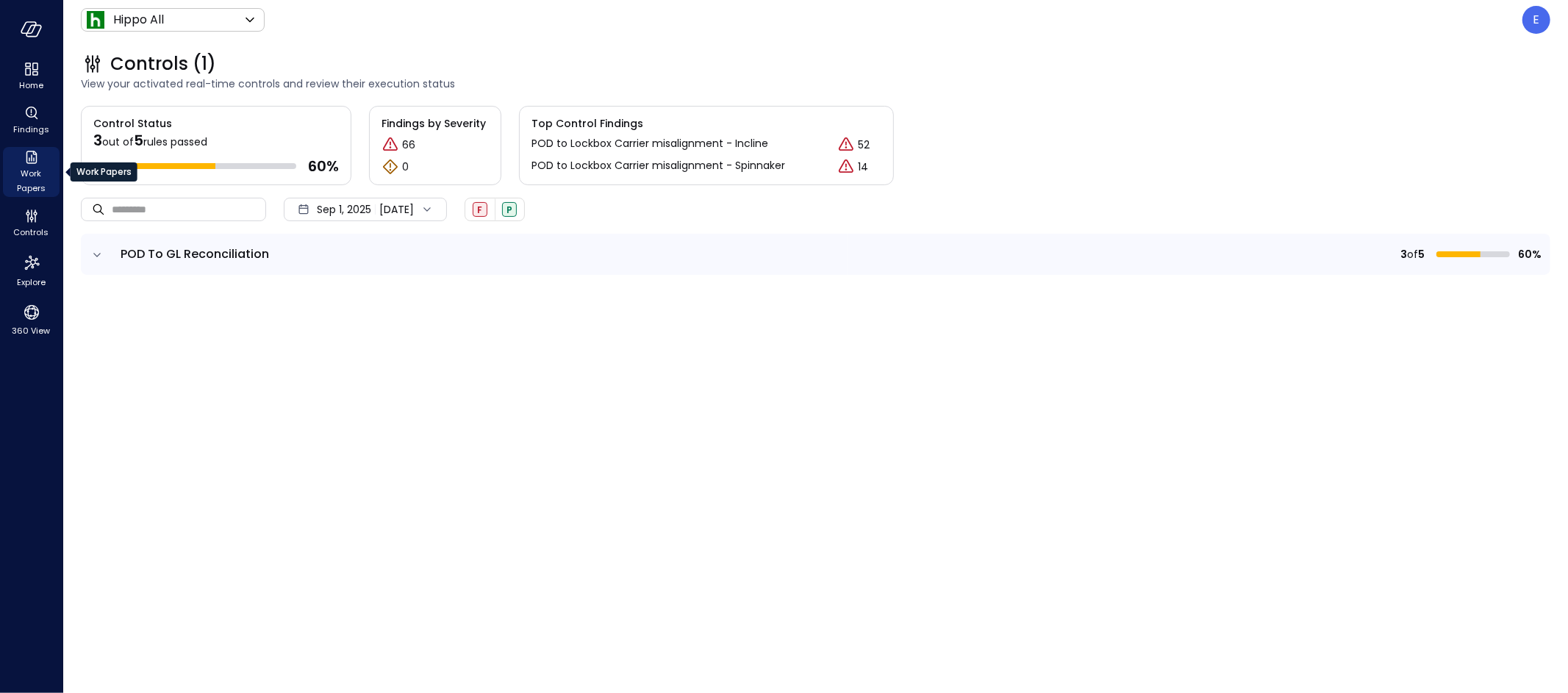
click at [23, 157] on icon "Work Papers" at bounding box center [31, 157] width 18 height 18
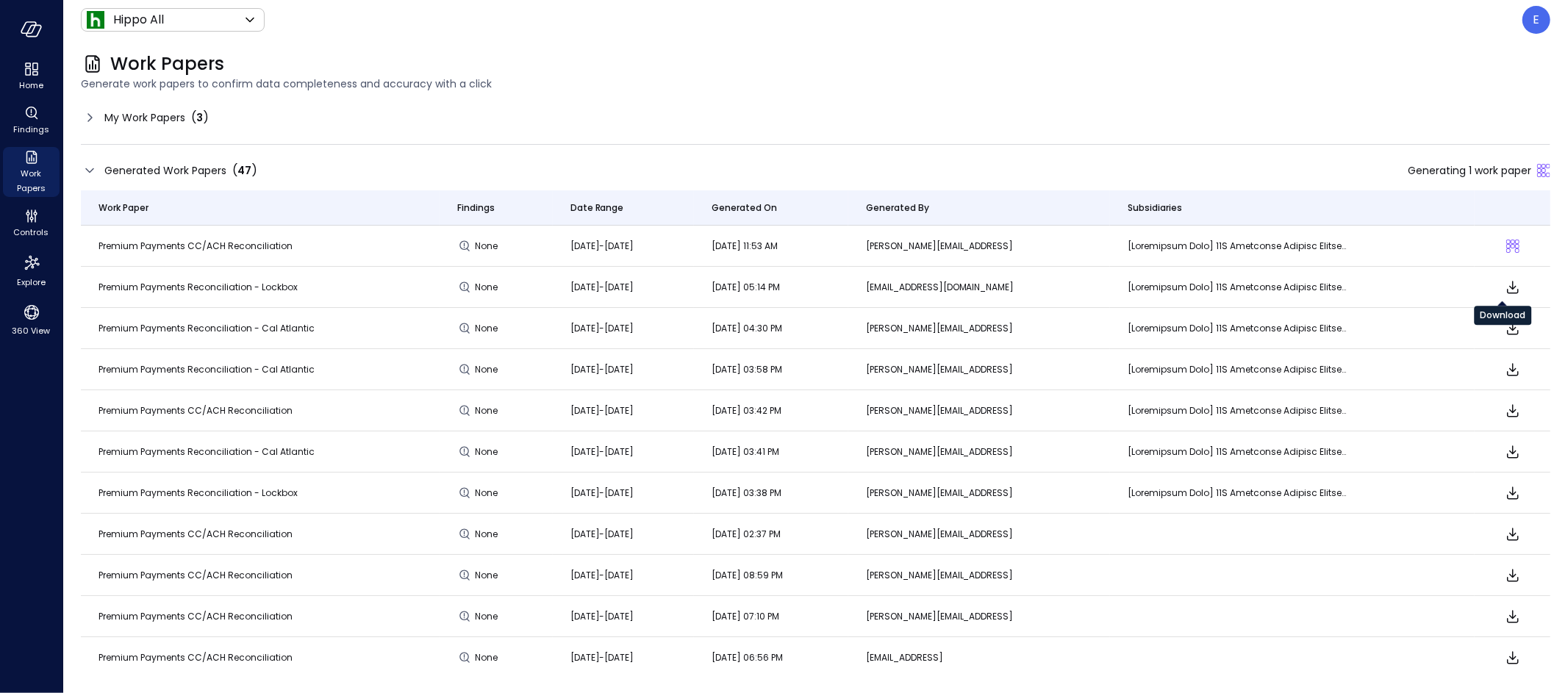
click at [1508, 288] on icon "Download" at bounding box center [1512, 287] width 18 height 18
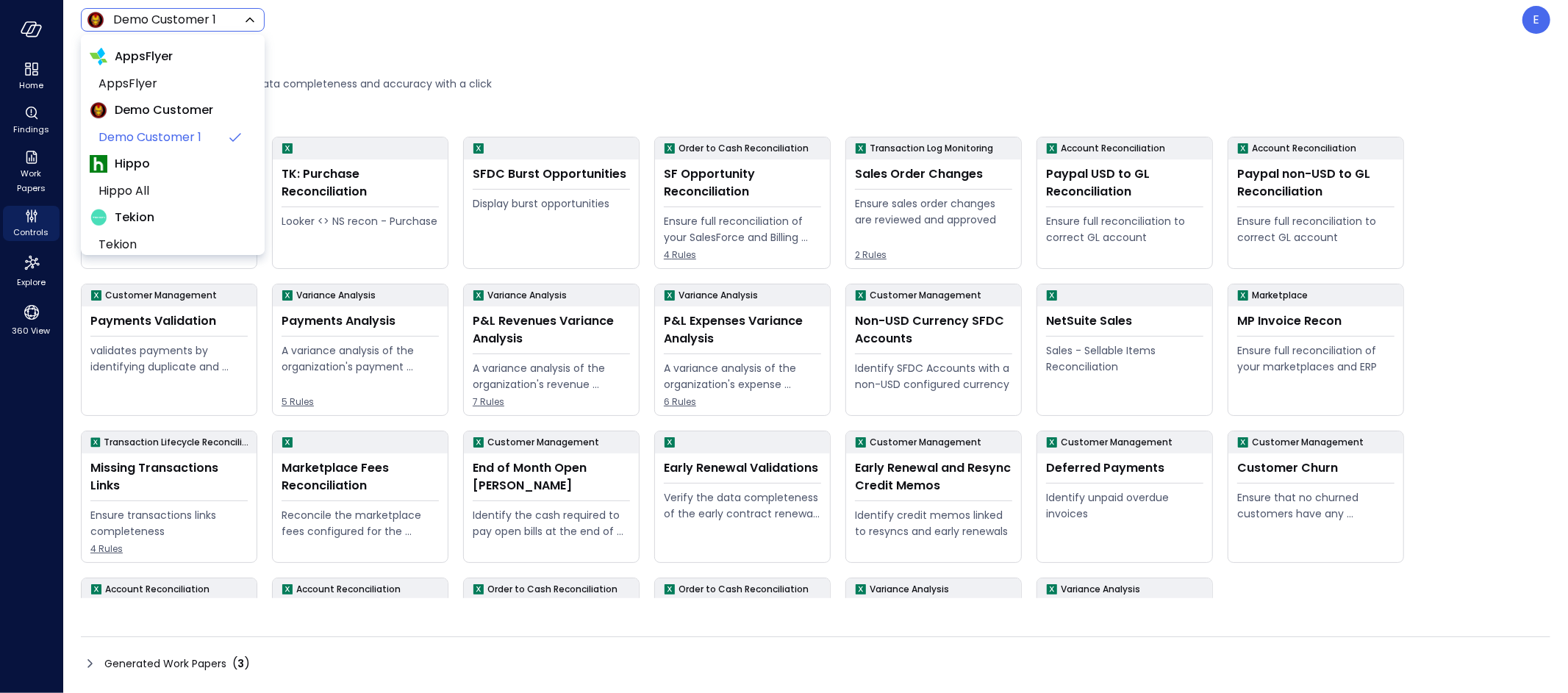
click at [145, 13] on body "Home Findings Work Papers Controls Explore 360 View Demo Customer 1 ***** ​ E W…" at bounding box center [784, 346] width 1568 height 693
click at [142, 198] on span "Hippo All" at bounding box center [171, 191] width 145 height 18
type input "*******"
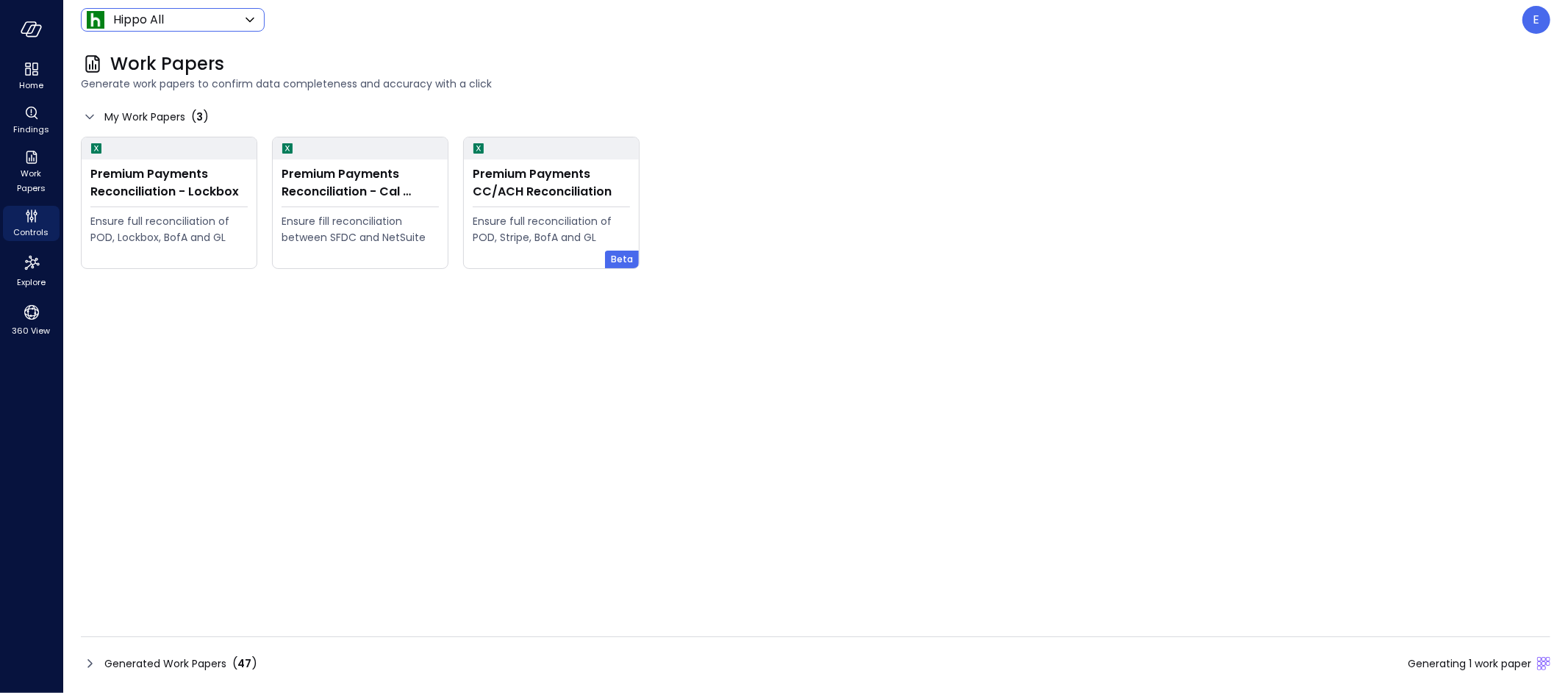
click at [136, 656] on span "Generated Work Papers" at bounding box center [165, 663] width 122 height 16
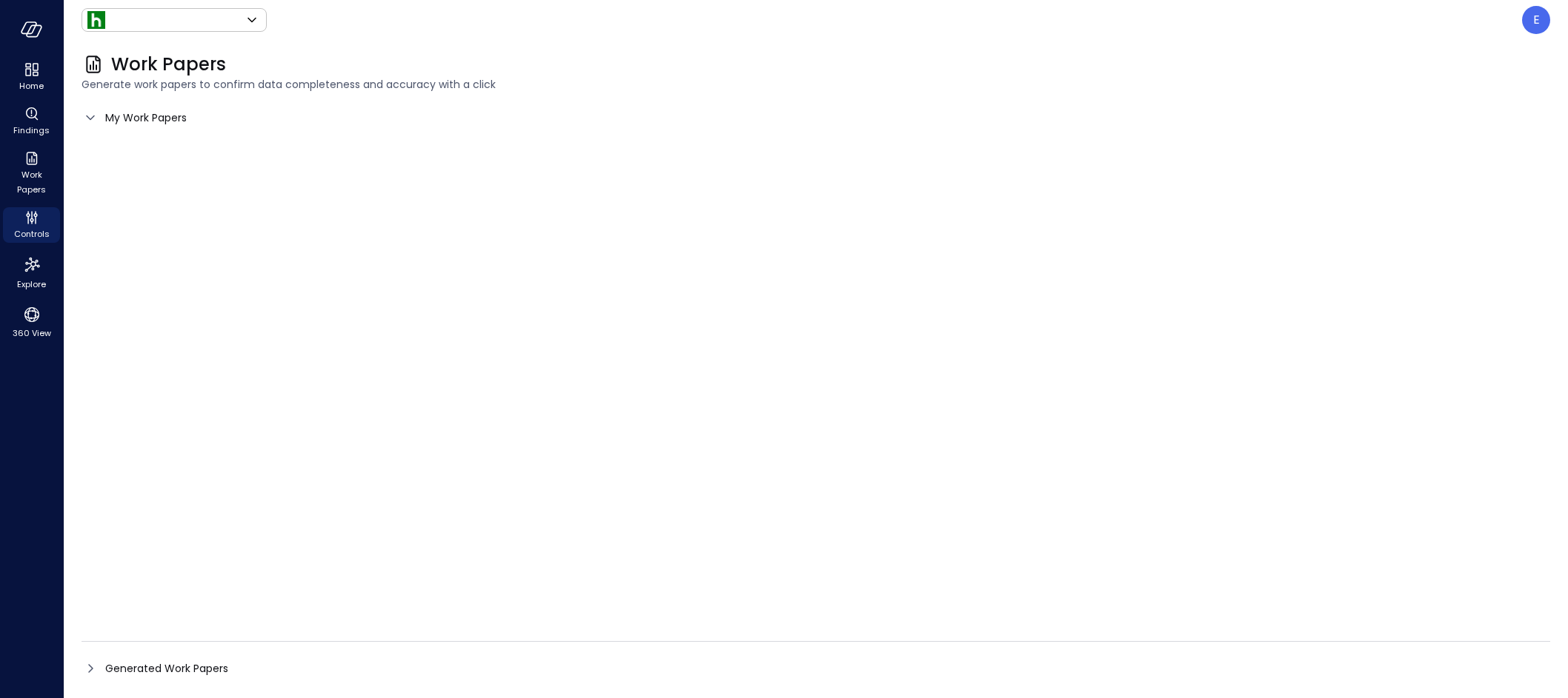
type input "*******"
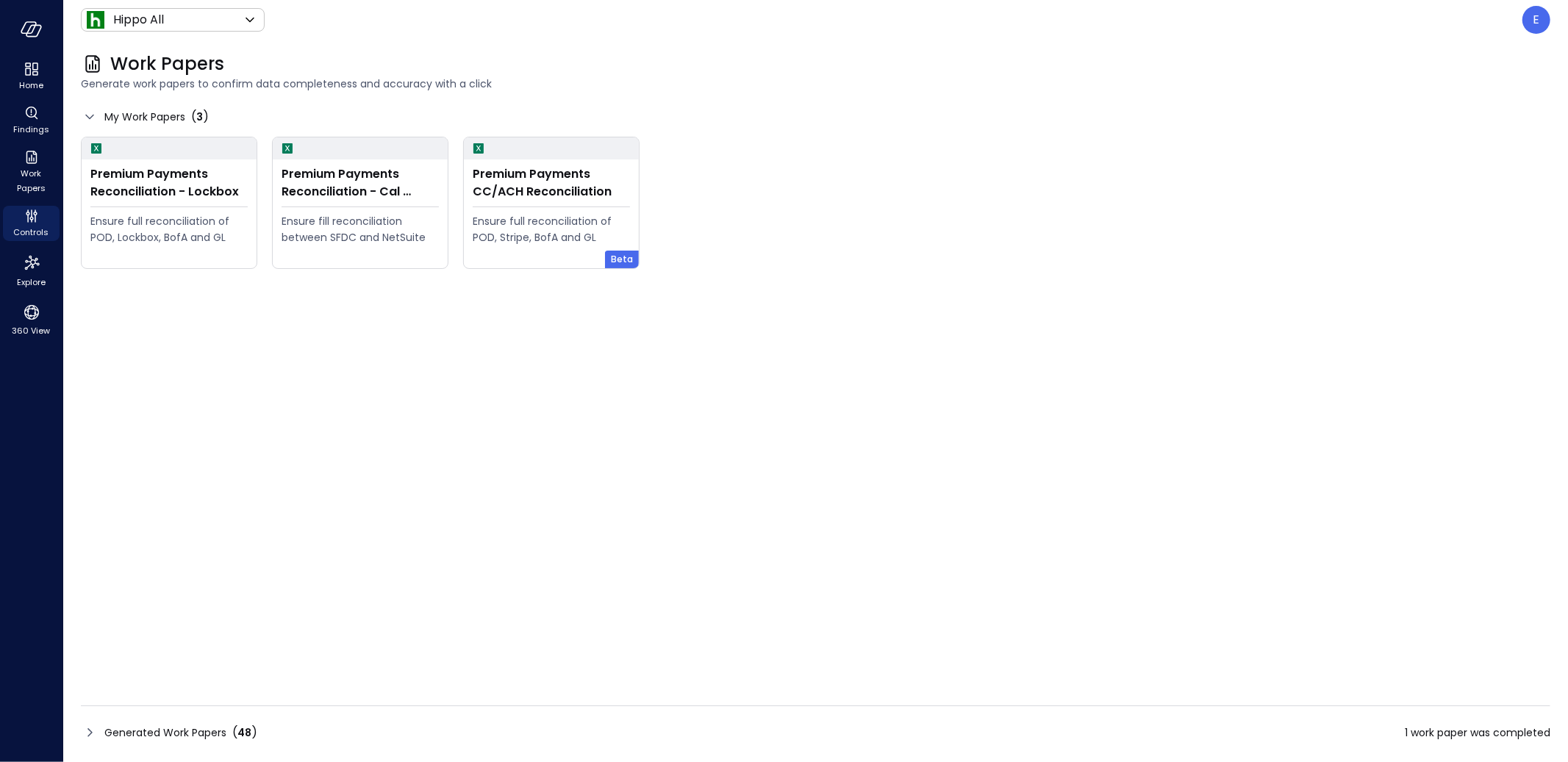
click at [175, 692] on span "Generated Work Papers" at bounding box center [165, 732] width 122 height 16
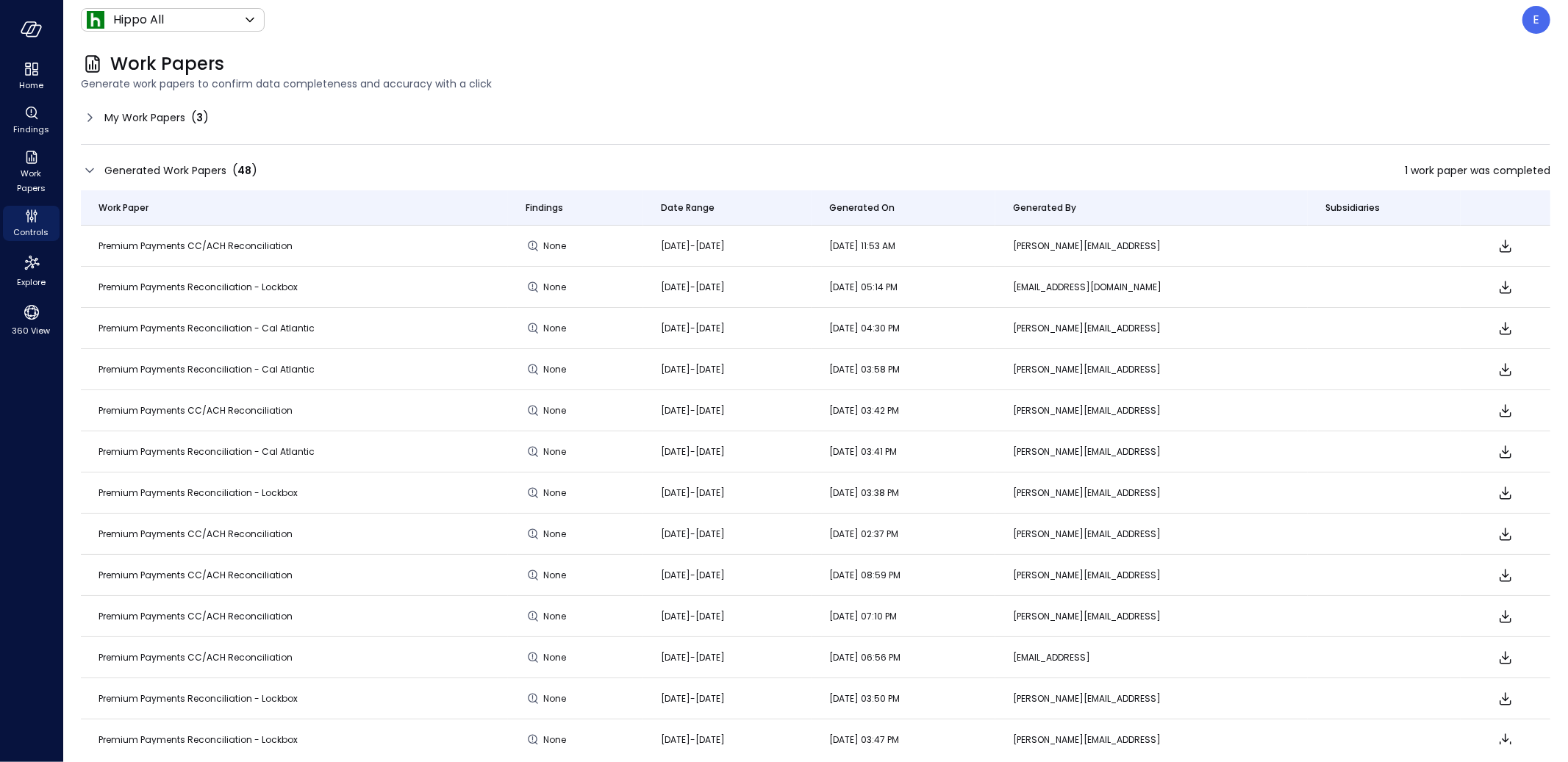
click at [178, 692] on td "Premium Payments Reconciliation - Lockbox" at bounding box center [294, 739] width 427 height 41
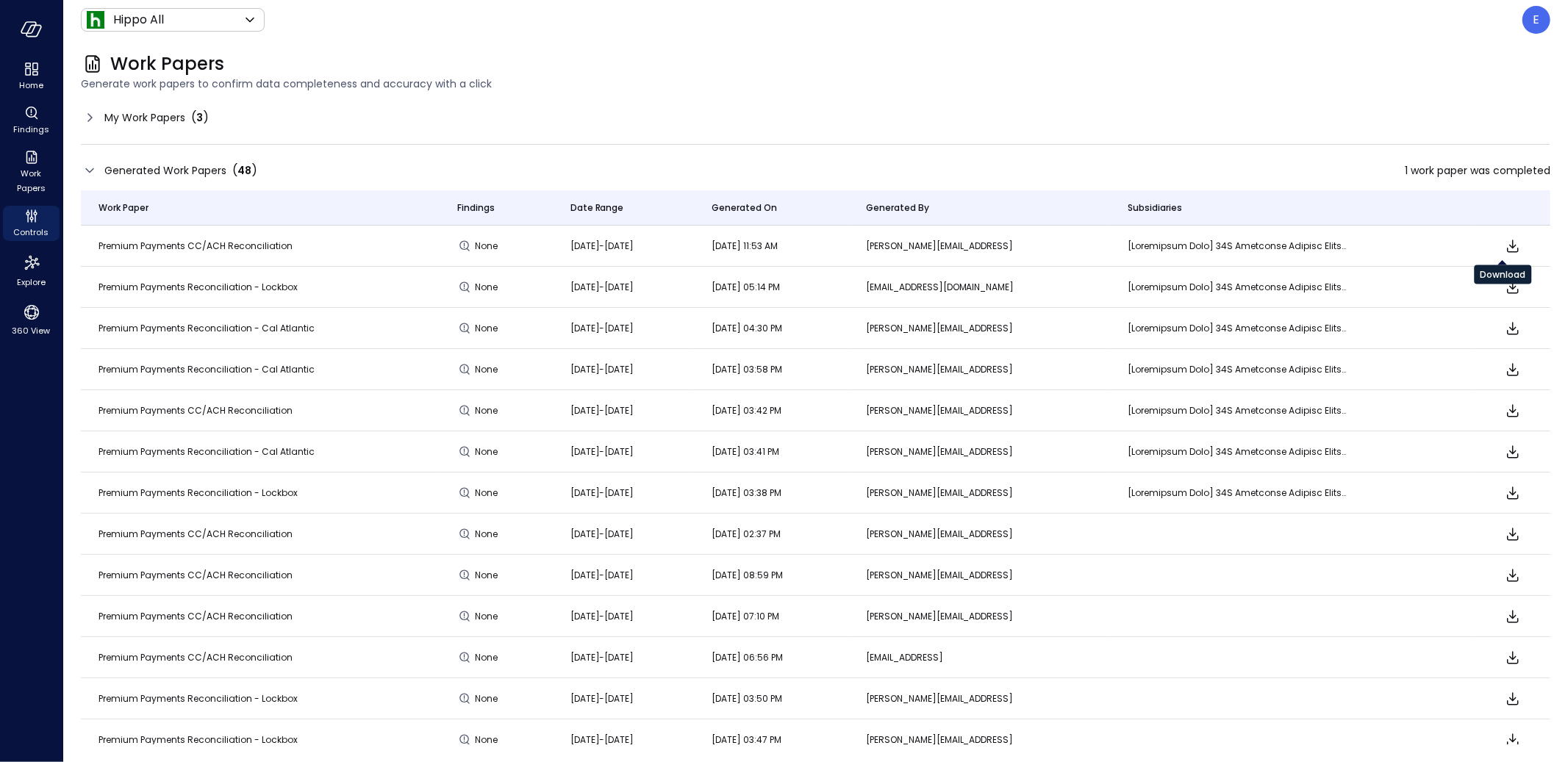
click at [1504, 243] on icon "Download" at bounding box center [1512, 246] width 18 height 18
click at [161, 124] on span "My Work Papers" at bounding box center [145, 117] width 81 height 16
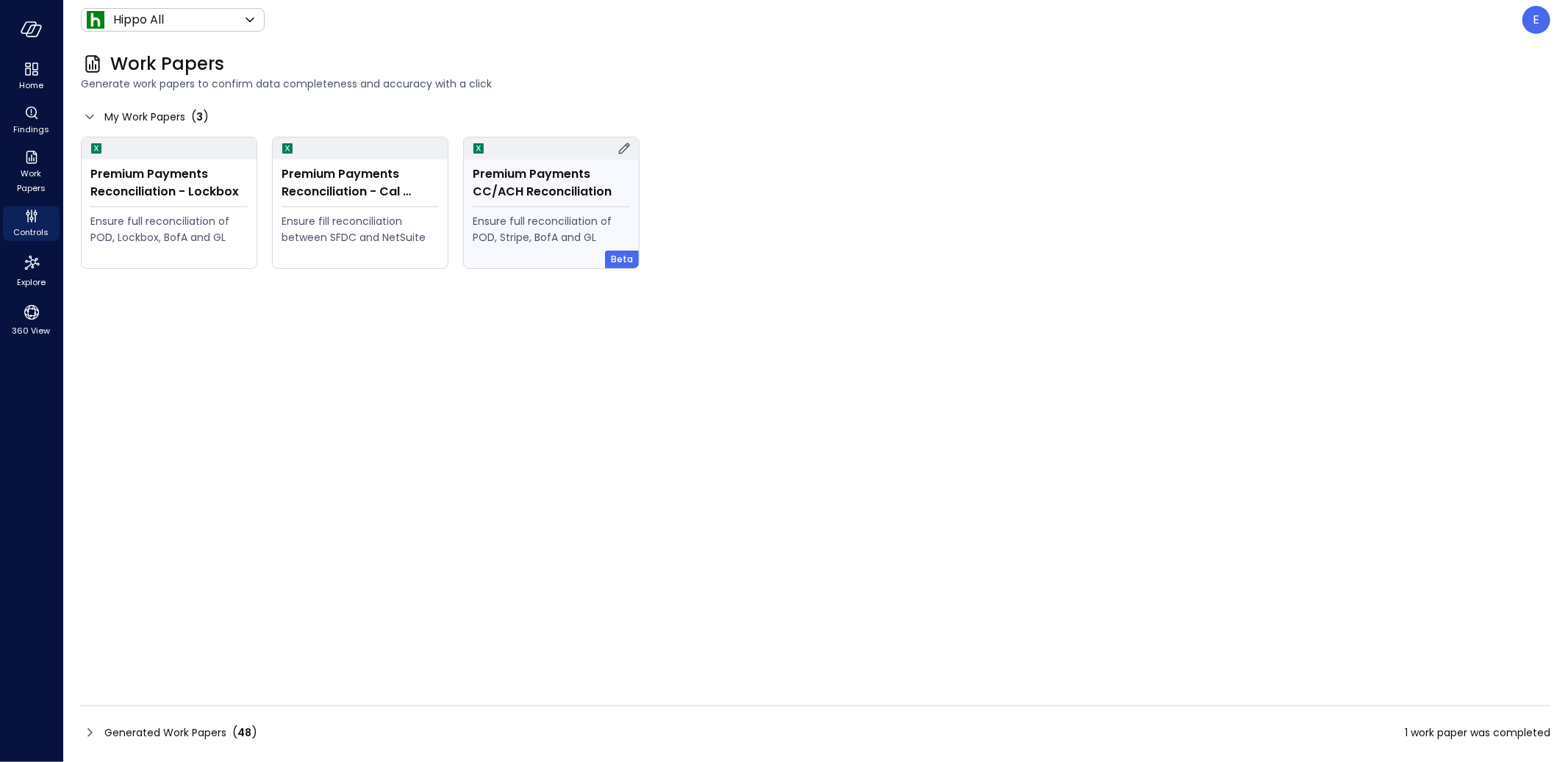
click at [566, 205] on div "Premium Payments CC/ACH Reconciliation Ensure full reconciliation of POD, Strip…" at bounding box center [551, 214] width 175 height 109
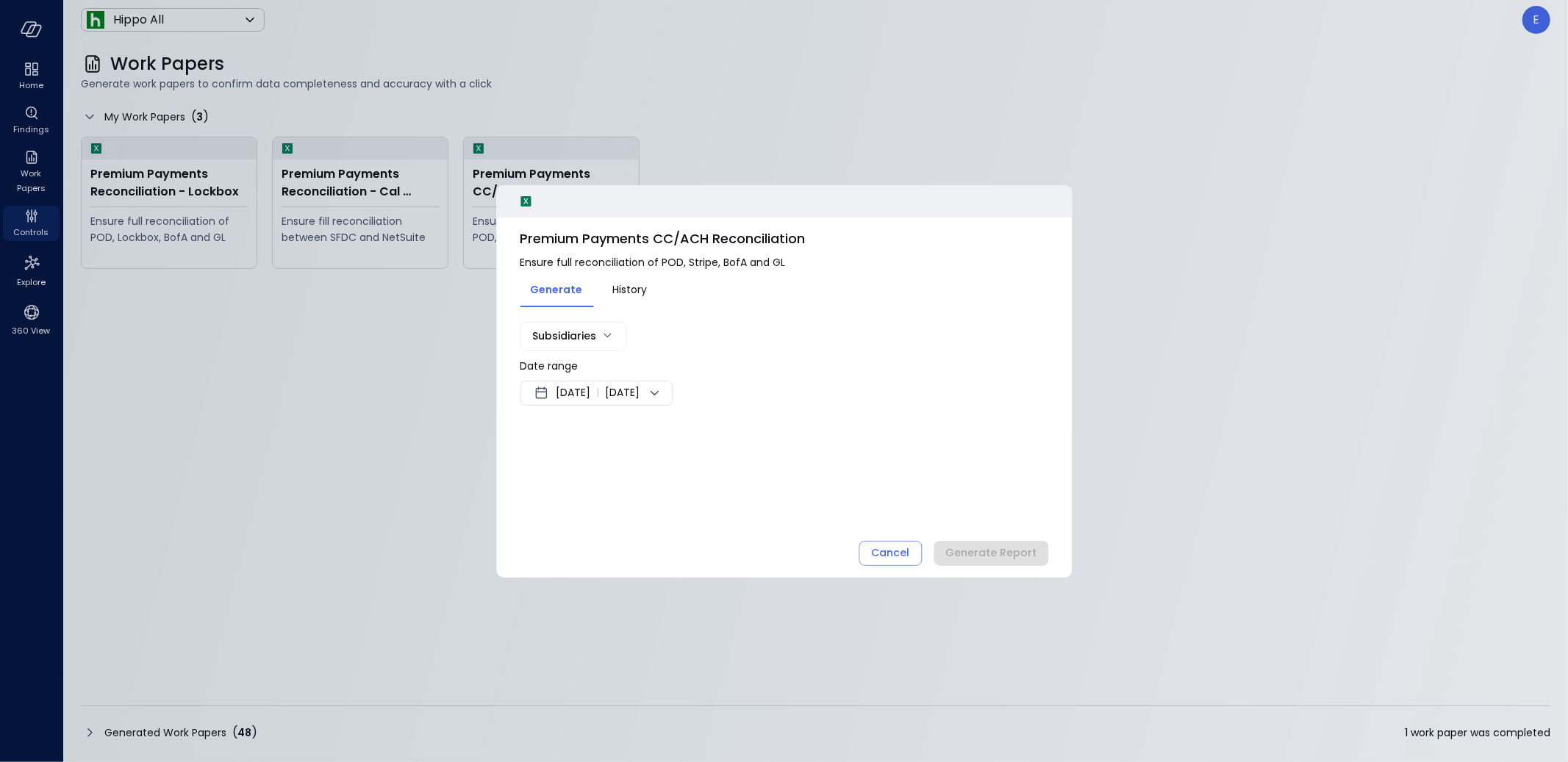
click at [578, 398] on span "Sep 7, 2025" at bounding box center [573, 393] width 34 height 18
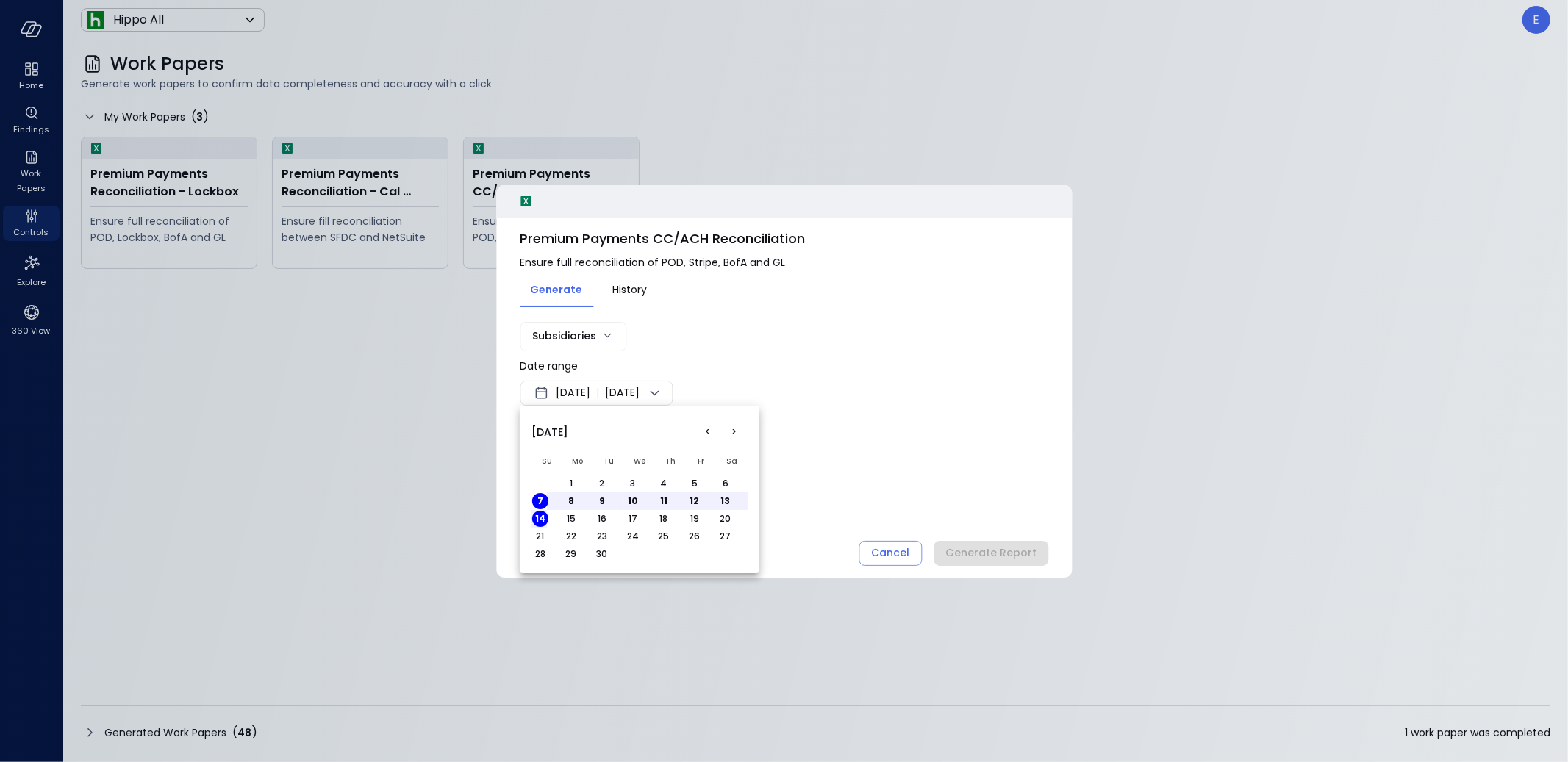
click at [705, 430] on button "<" at bounding box center [708, 432] width 27 height 27
click at [600, 479] on button "1" at bounding box center [601, 483] width 16 height 16
click at [664, 552] on button "31" at bounding box center [663, 553] width 16 height 16
click at [828, 453] on div at bounding box center [784, 381] width 1568 height 762
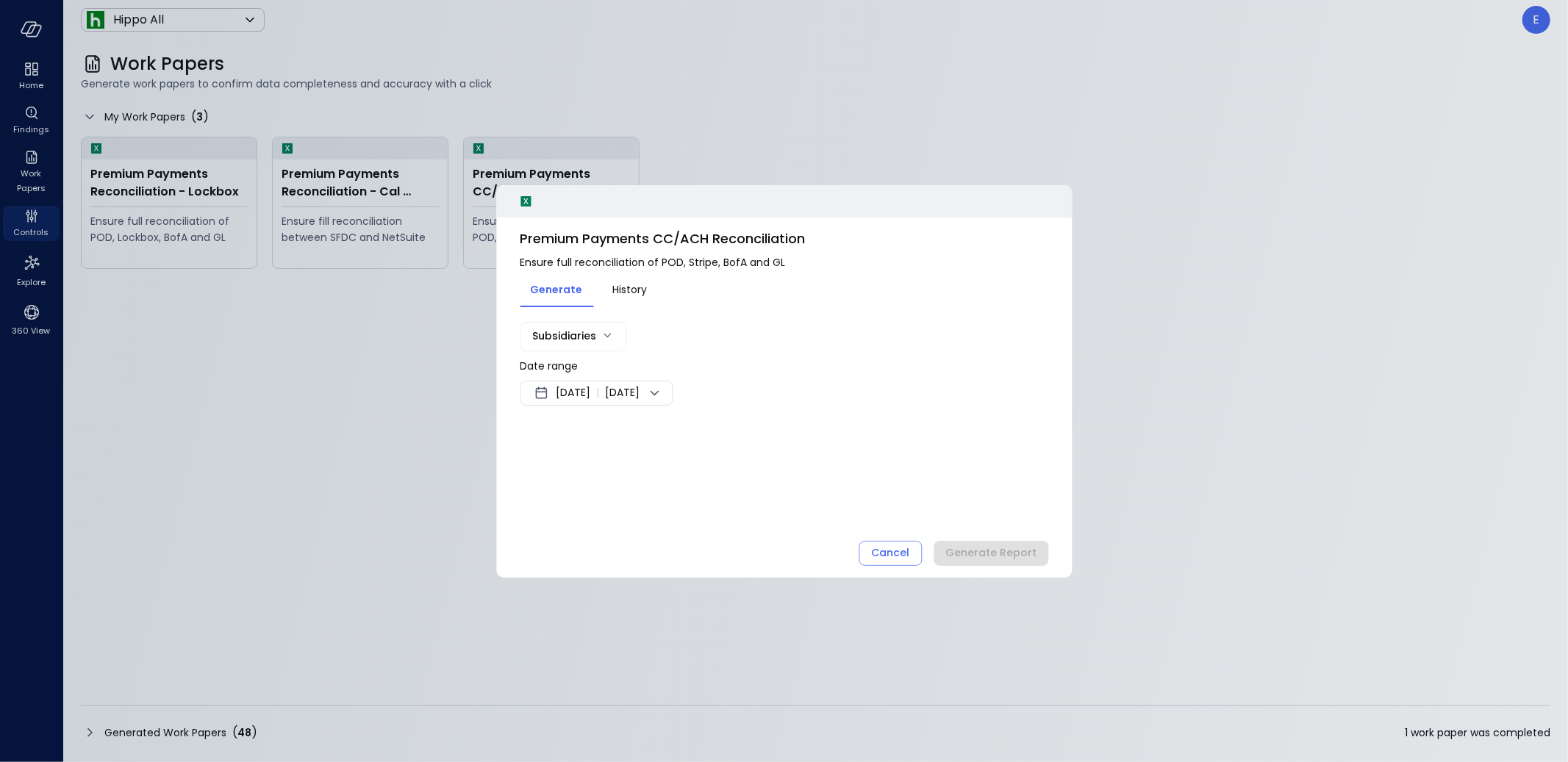
click at [569, 342] on body "Home Findings Work Papers Controls Explore 360 View Hippo All ******* ​ E Work …" at bounding box center [784, 381] width 1568 height 762
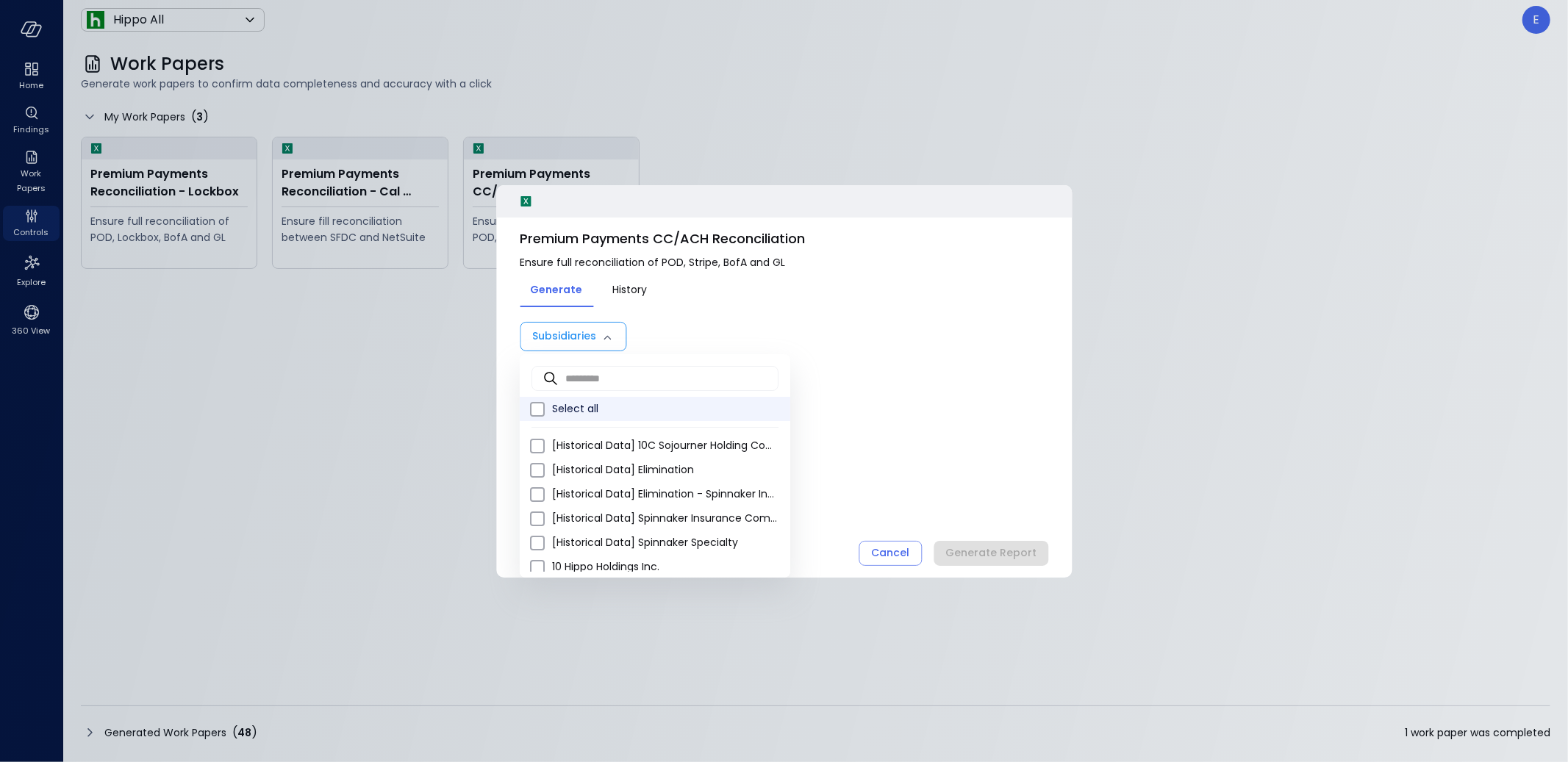
click at [579, 407] on span "Select all" at bounding box center [664, 409] width 227 height 15
type input "**********"
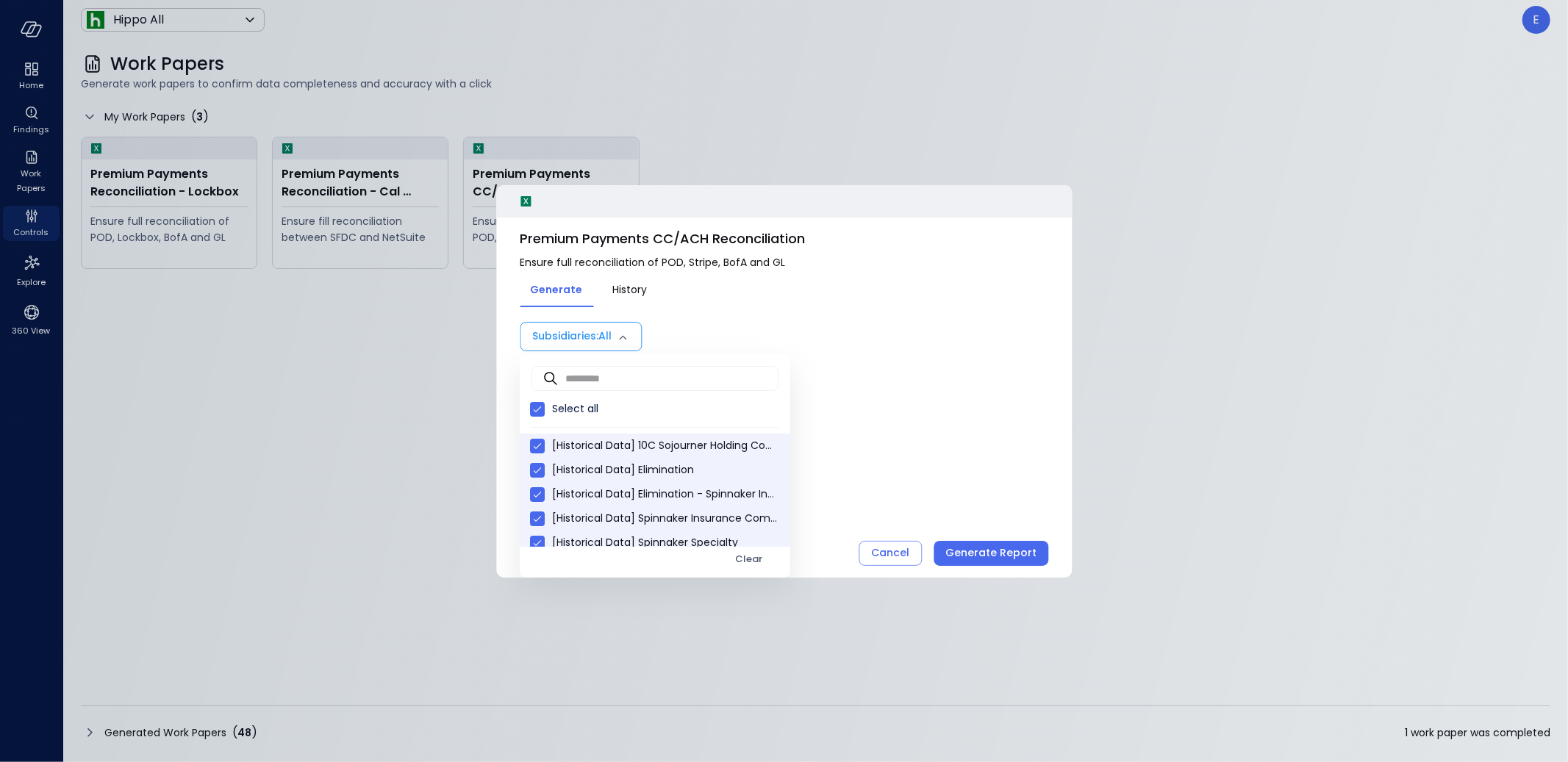
click at [1008, 553] on div at bounding box center [784, 381] width 1568 height 762
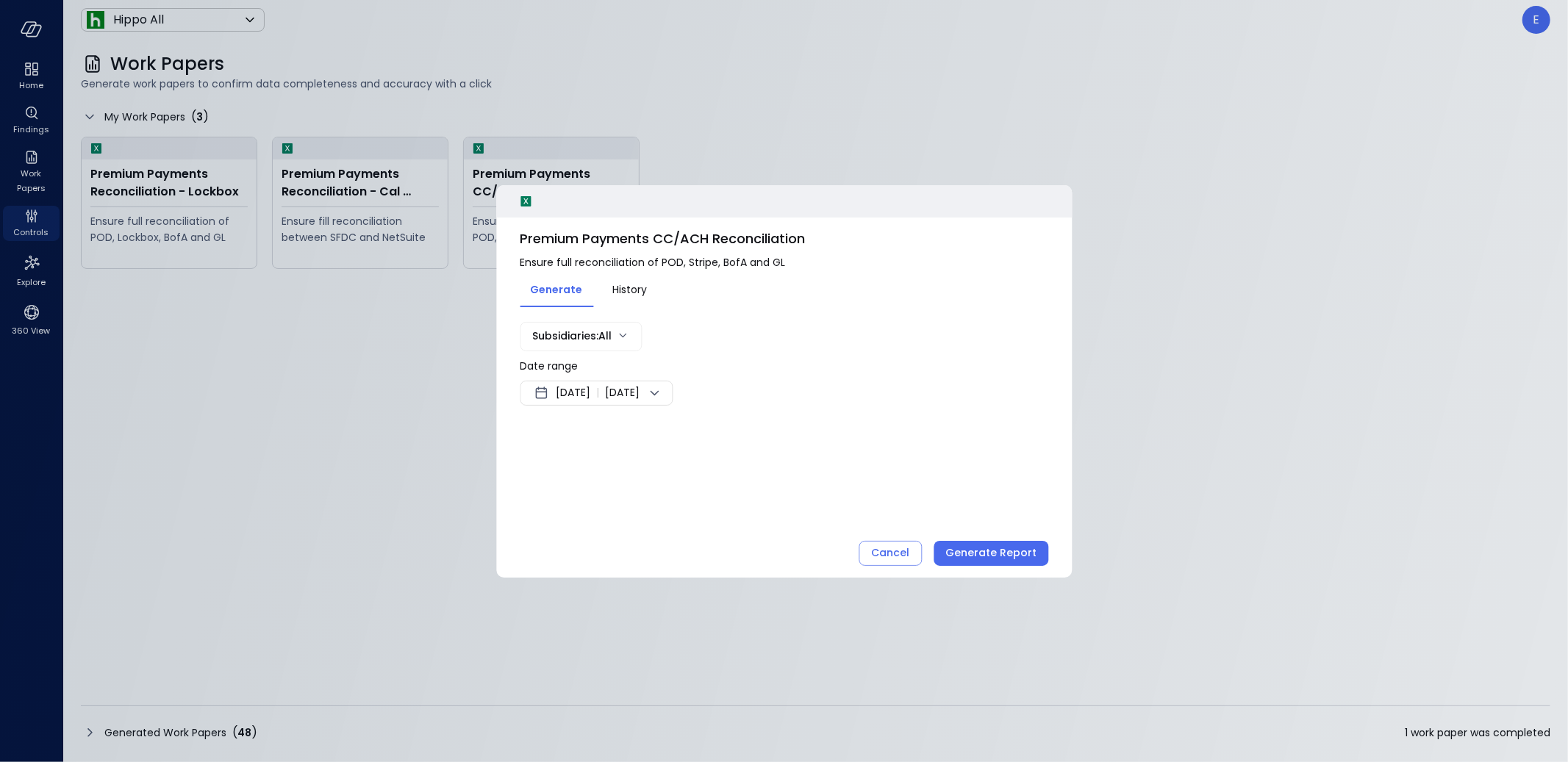
click at [1012, 555] on div "Generate Report" at bounding box center [990, 553] width 91 height 18
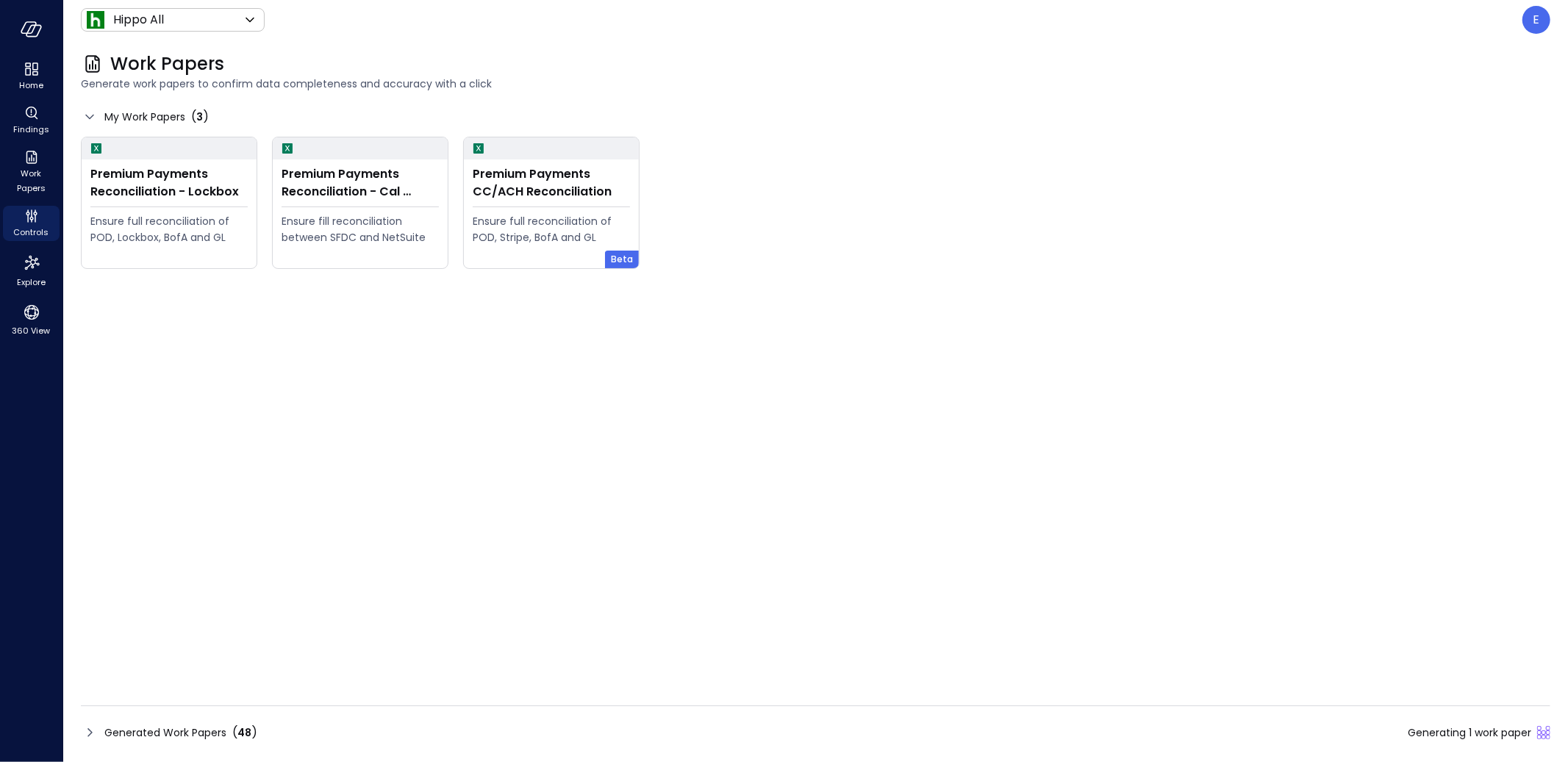
click at [234, 692] on div "( 48 )" at bounding box center [245, 732] width 25 height 18
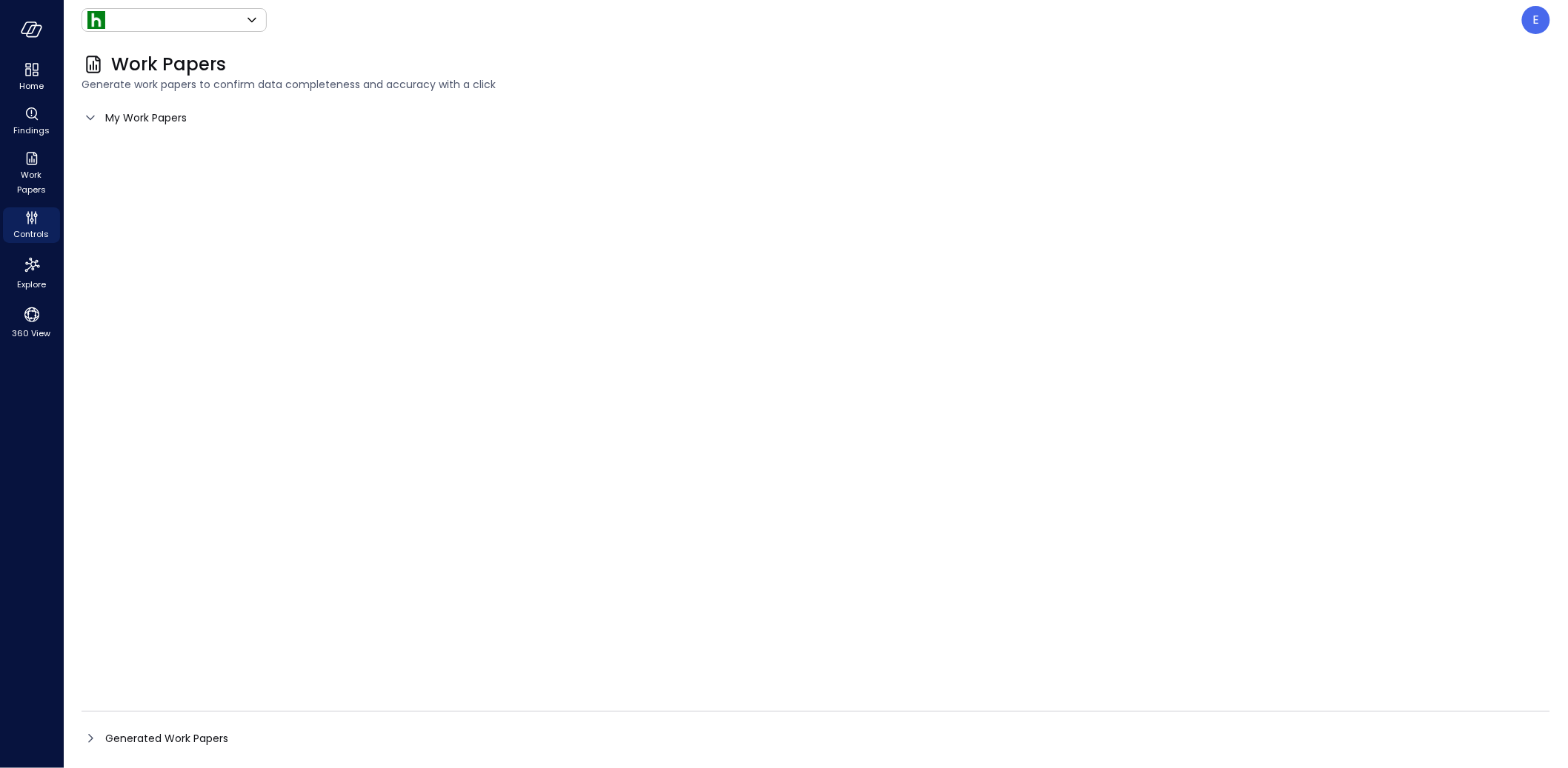
type input "*******"
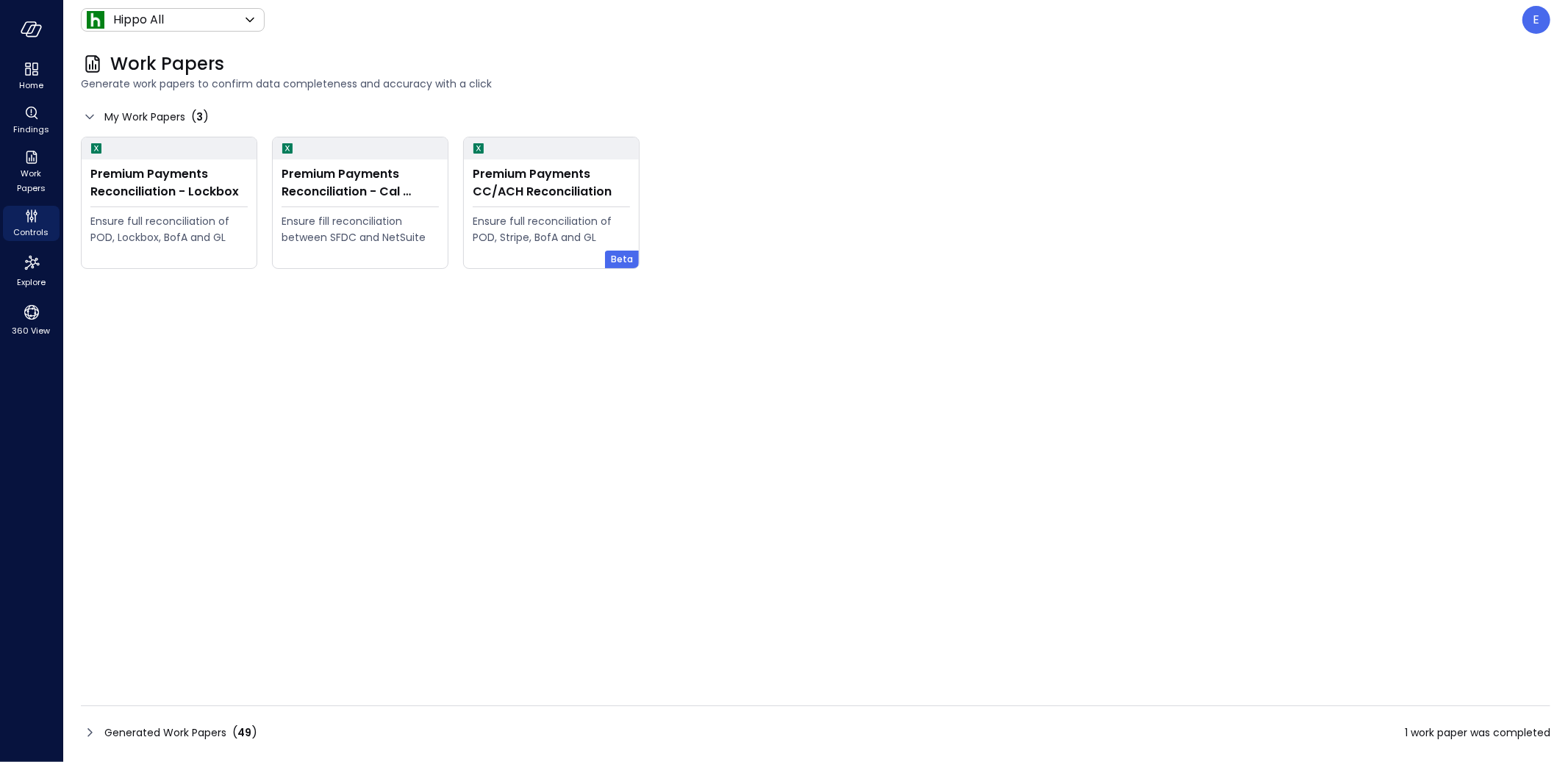
click at [877, 732] on div "Generated Work Papers ( 49 ) 1 work paper was completed" at bounding box center [816, 733] width 1469 height 23
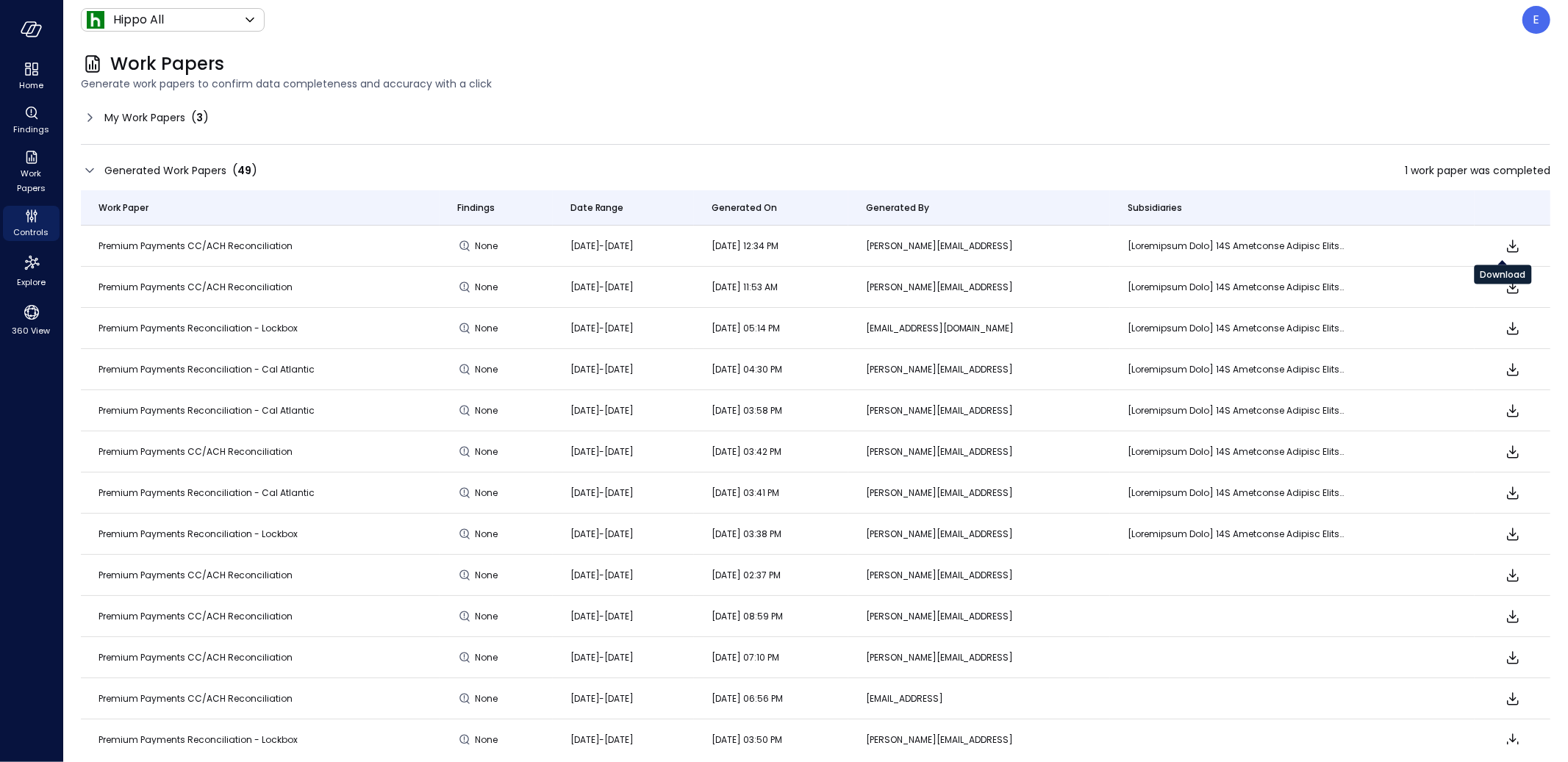
click at [1504, 249] on icon "Download" at bounding box center [1512, 246] width 18 height 18
click at [141, 117] on span "My Work Papers" at bounding box center [145, 117] width 81 height 16
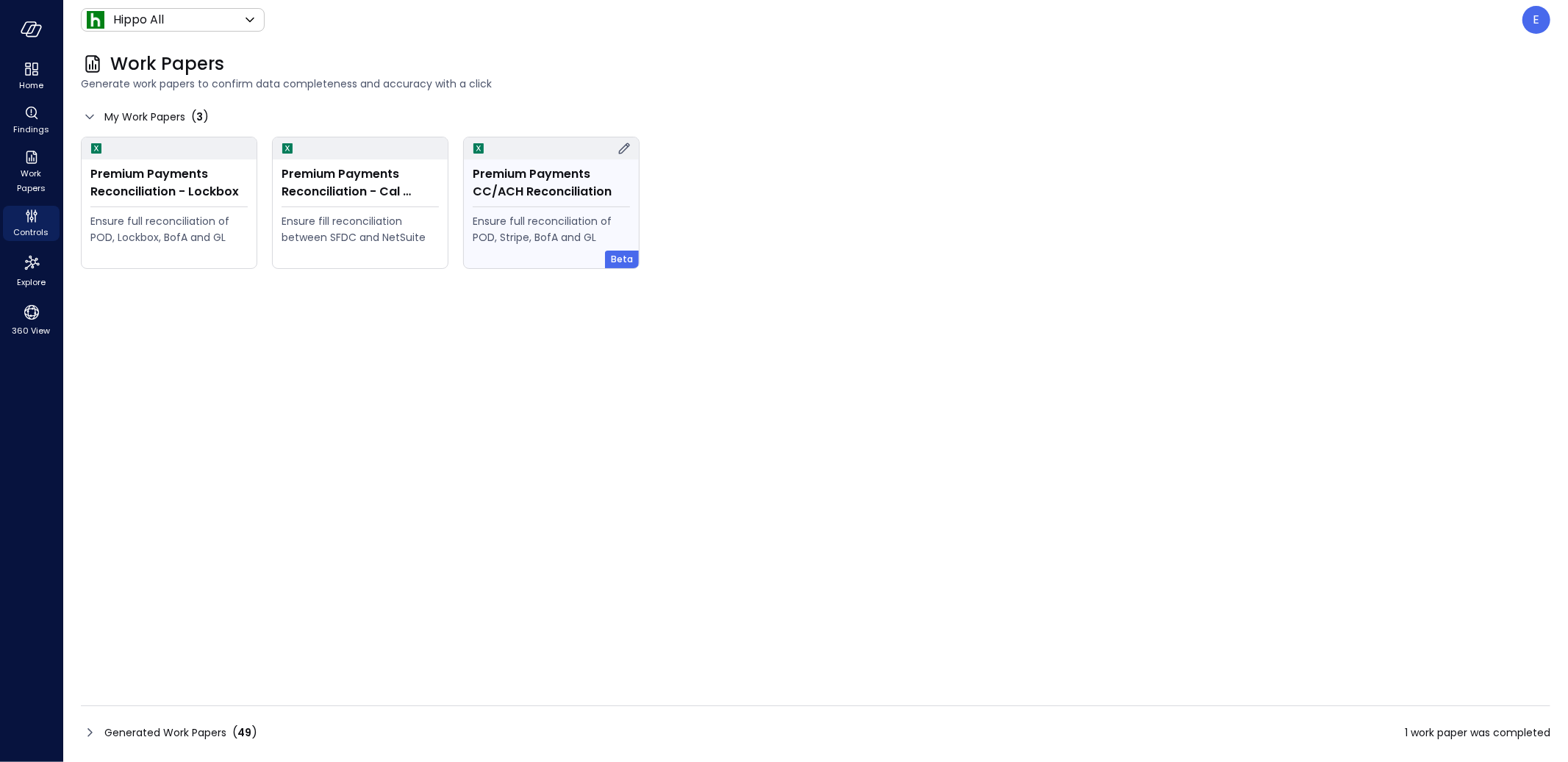
click at [518, 180] on div "Premium Payments CC/ACH Reconciliation" at bounding box center [551, 183] width 157 height 35
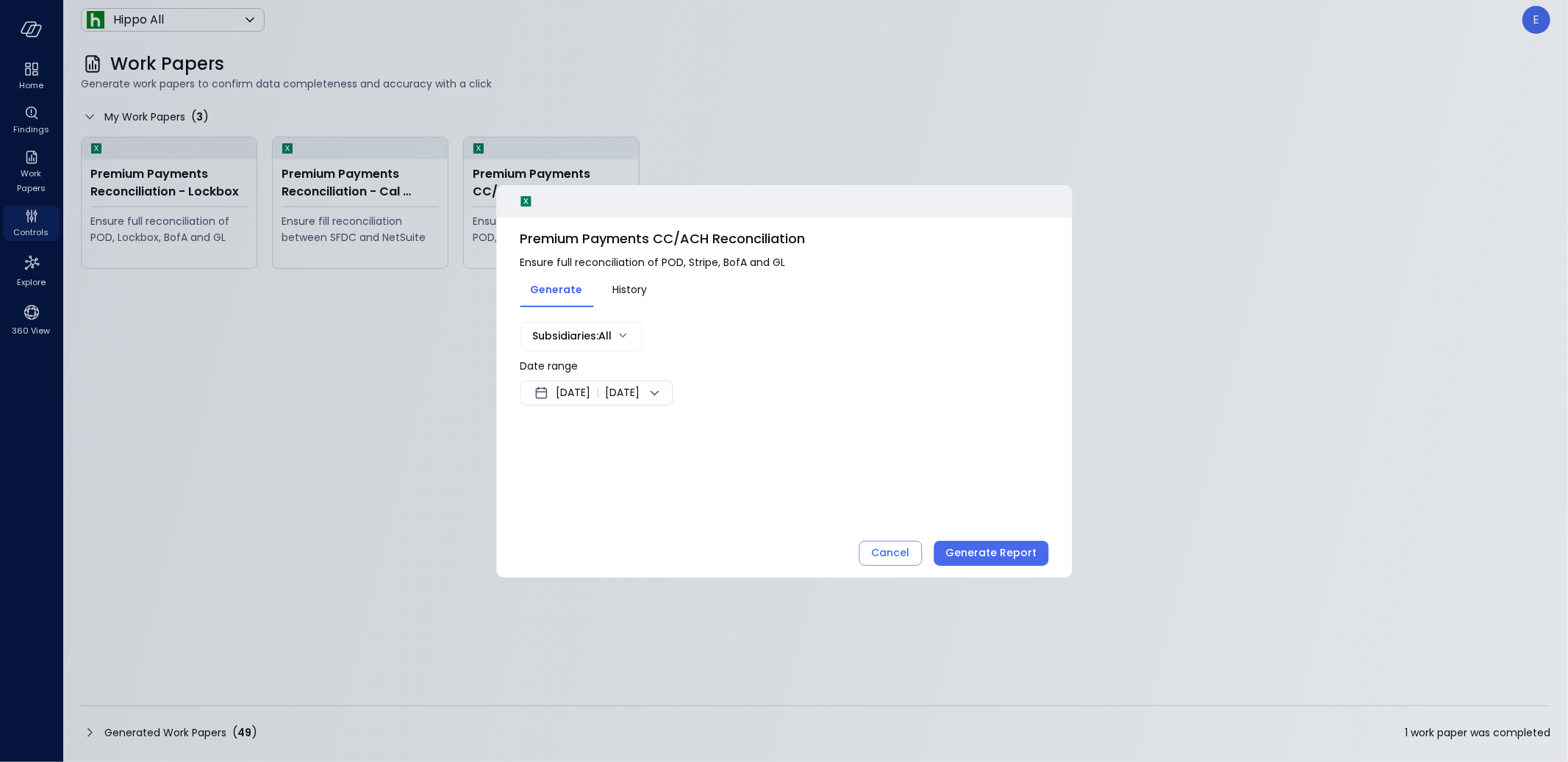
click at [590, 392] on span "[DATE]" at bounding box center [573, 393] width 34 height 18
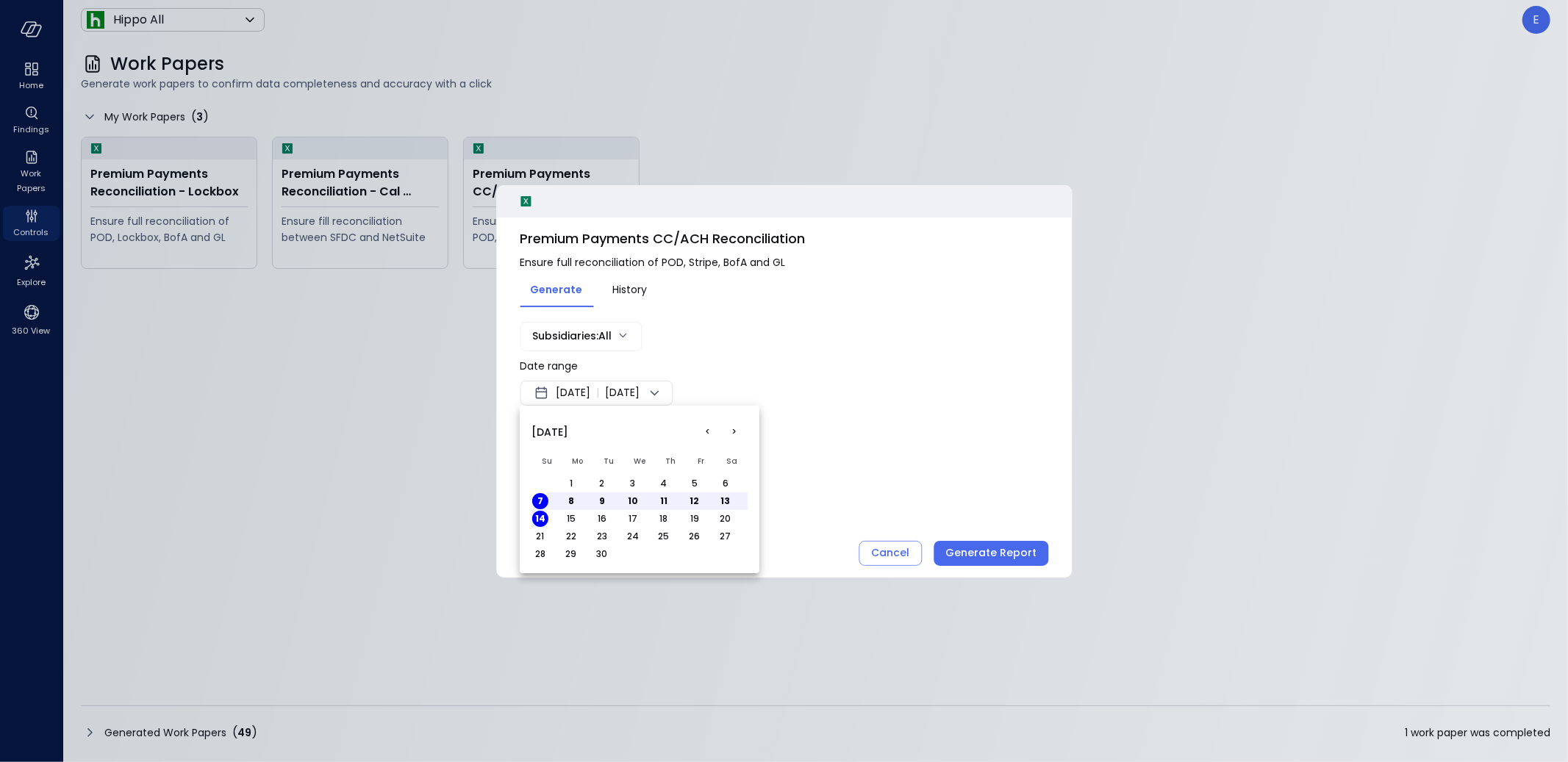
click at [704, 429] on button "<" at bounding box center [708, 432] width 27 height 27
click at [599, 480] on button "1" at bounding box center [601, 483] width 16 height 16
click at [662, 552] on button "31" at bounding box center [663, 553] width 16 height 16
click at [834, 488] on div at bounding box center [784, 381] width 1568 height 762
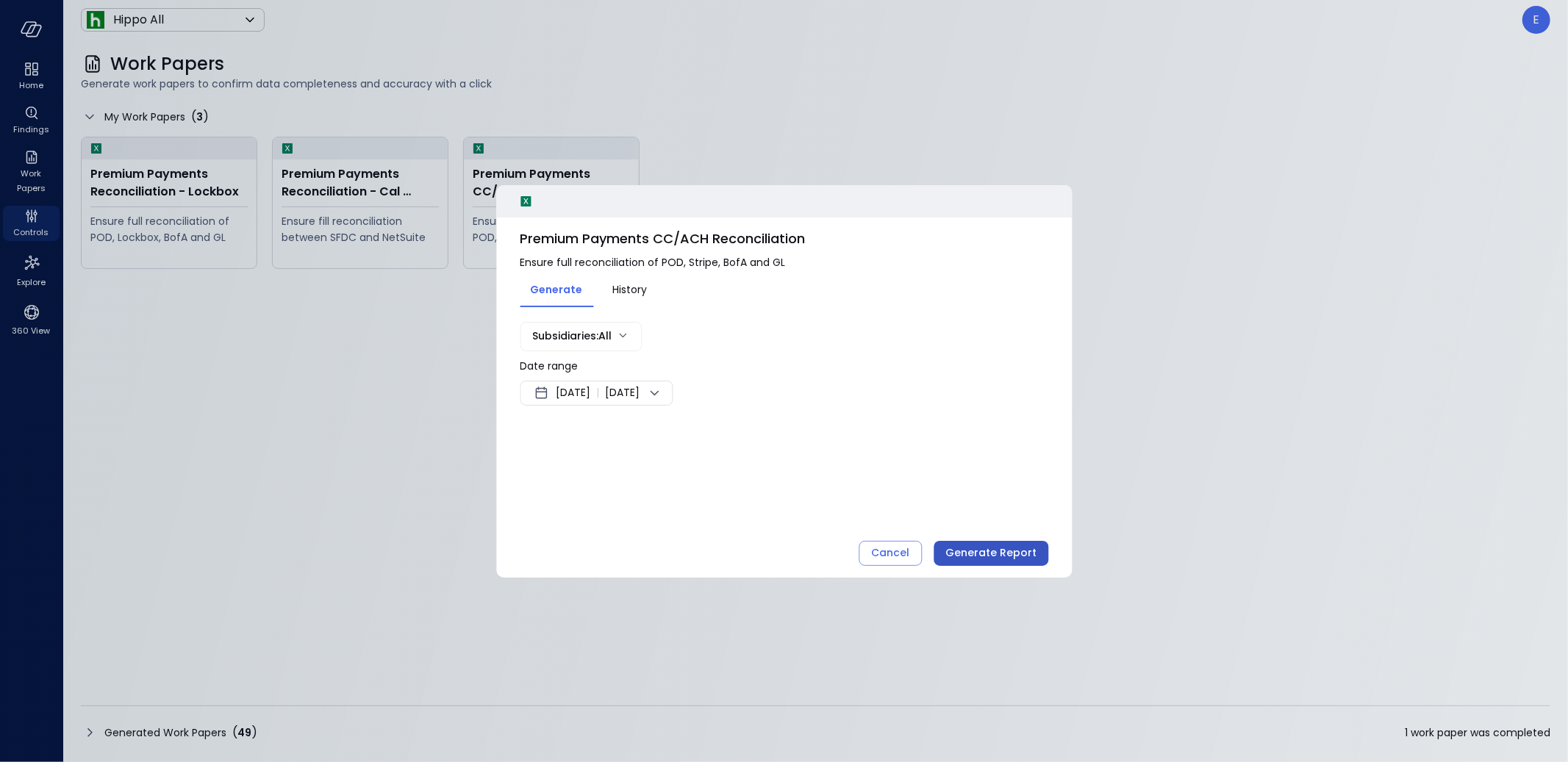
click at [990, 553] on div "Generate Report" at bounding box center [990, 553] width 91 height 18
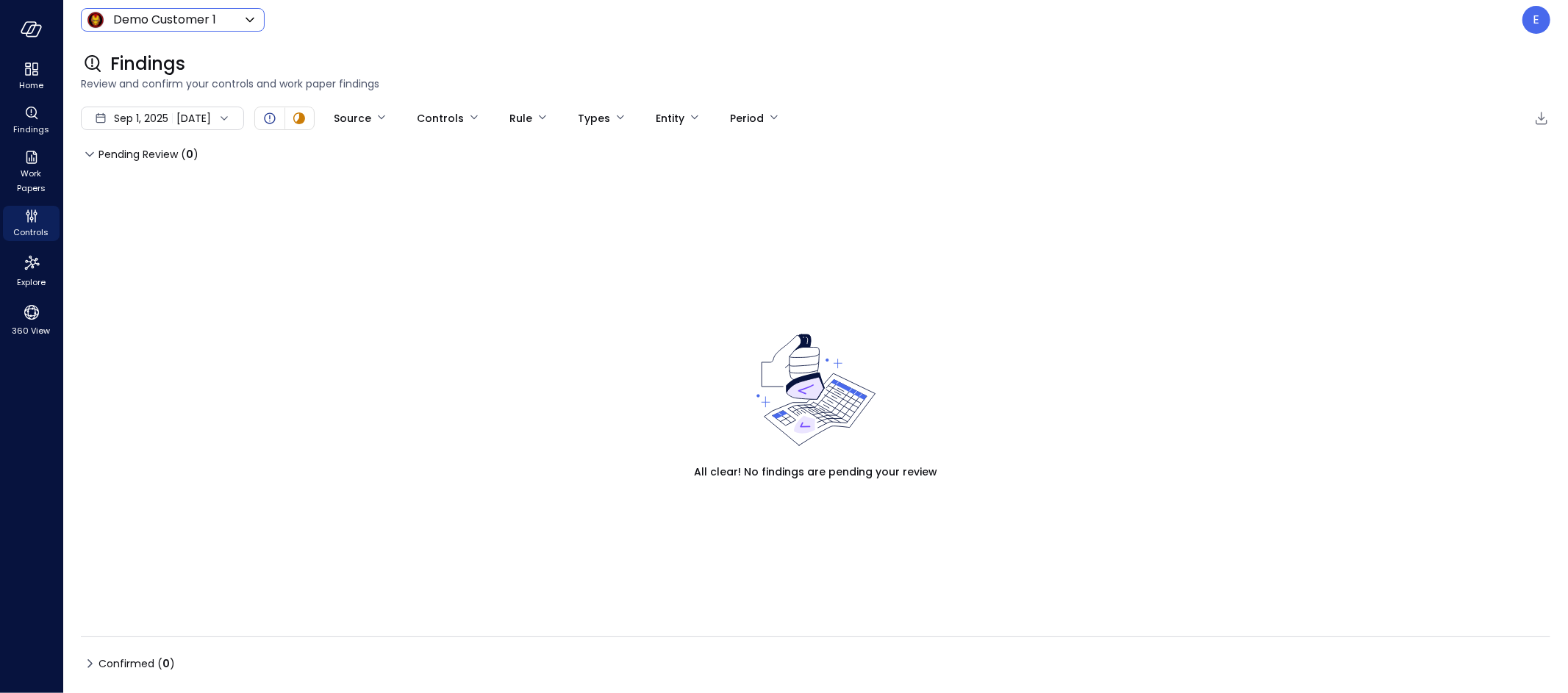
click at [186, 16] on body "Home Findings Work Papers Controls Explore 360 View Demo Customer 1 ***** ​ E F…" at bounding box center [784, 346] width 1568 height 693
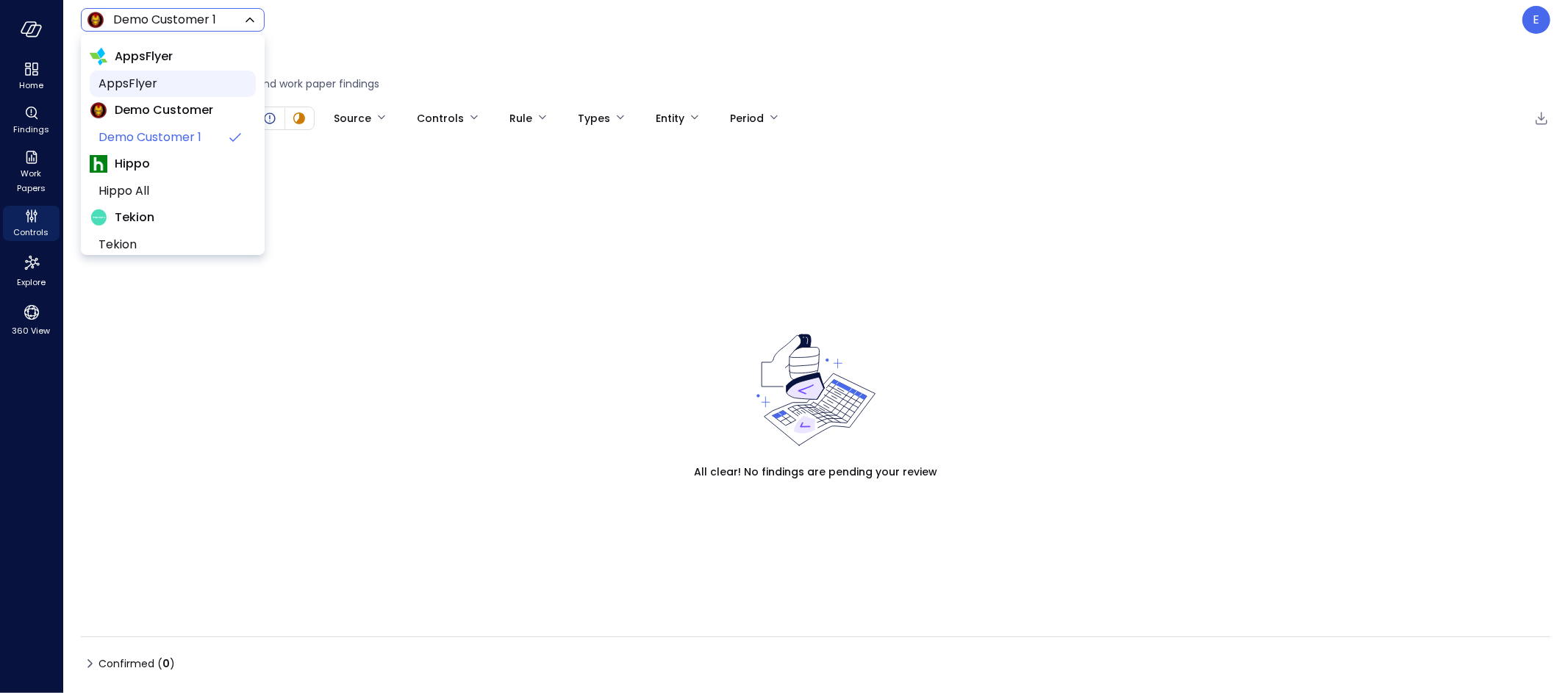
click at [176, 82] on span "AppsFlyer" at bounding box center [171, 84] width 145 height 18
type input "*******"
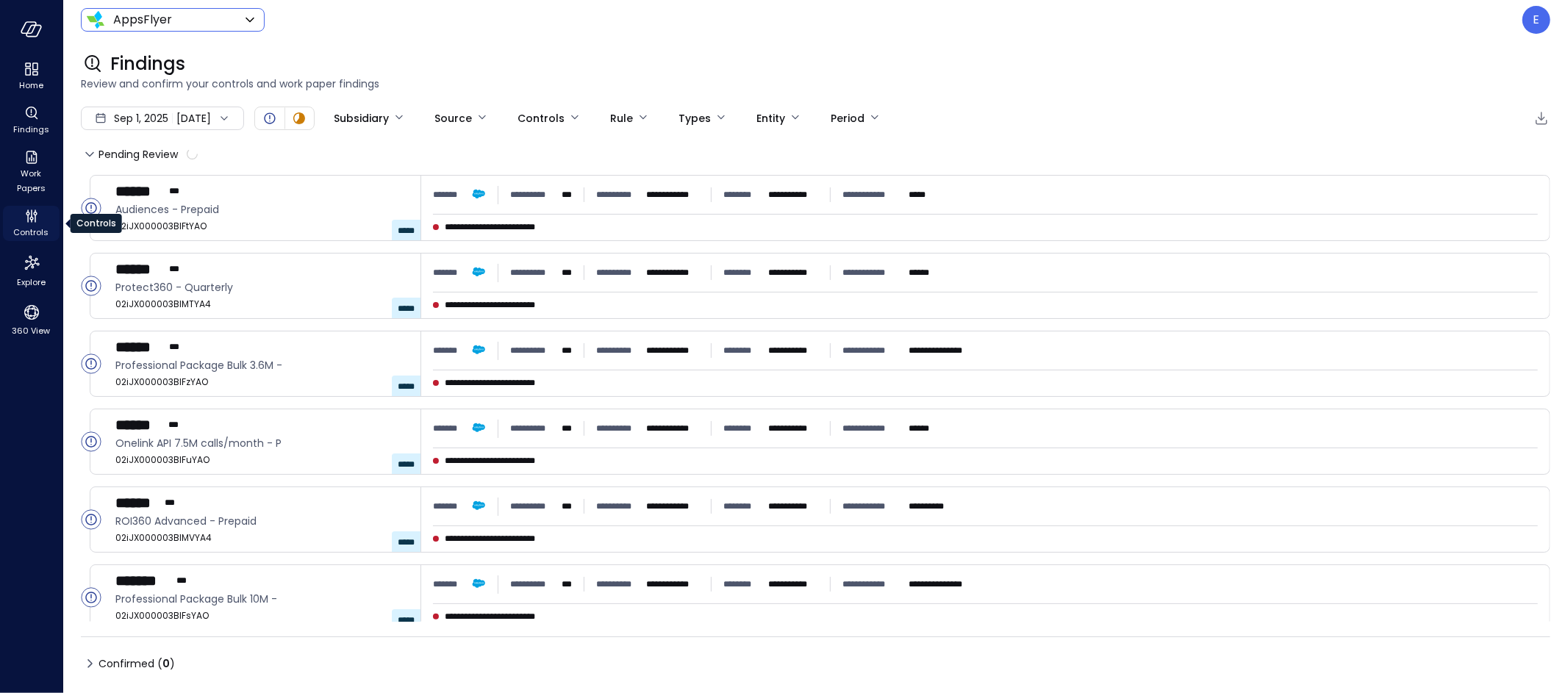
click at [30, 227] on span "Controls" at bounding box center [32, 232] width 35 height 15
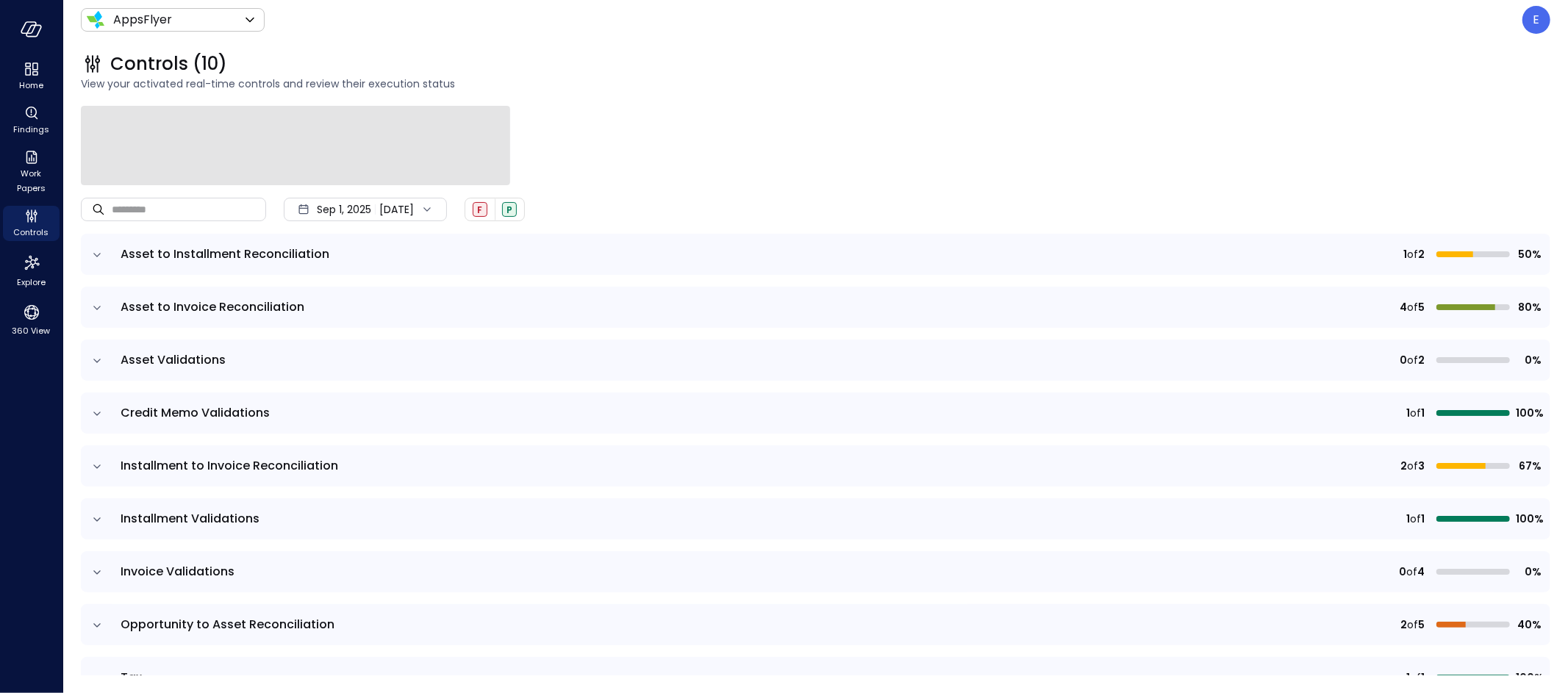
click at [97, 252] on icon "expand row" at bounding box center [97, 255] width 15 height 15
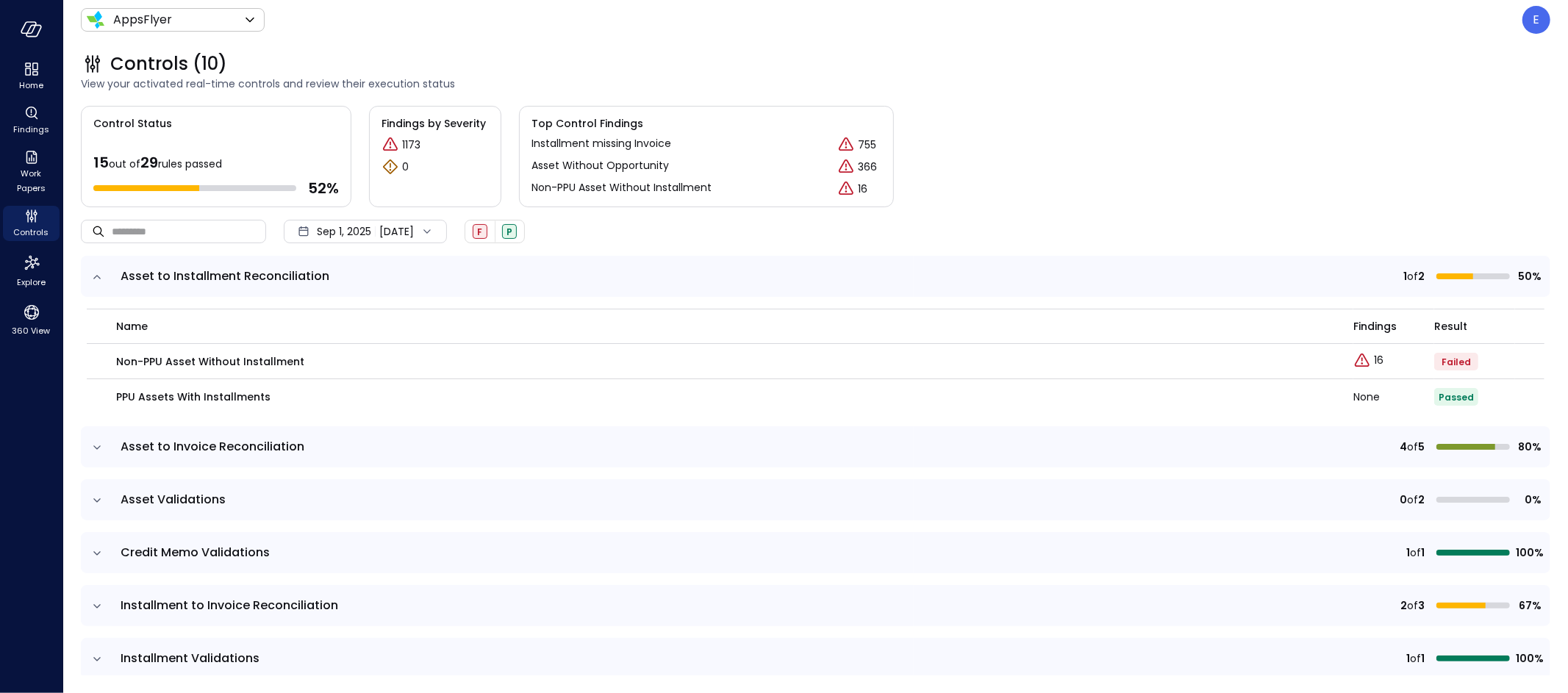
click at [337, 228] on span "Sep 1, 2025" at bounding box center [344, 231] width 54 height 16
click at [326, 322] on li "Current Year [DATE]" at bounding box center [363, 319] width 117 height 24
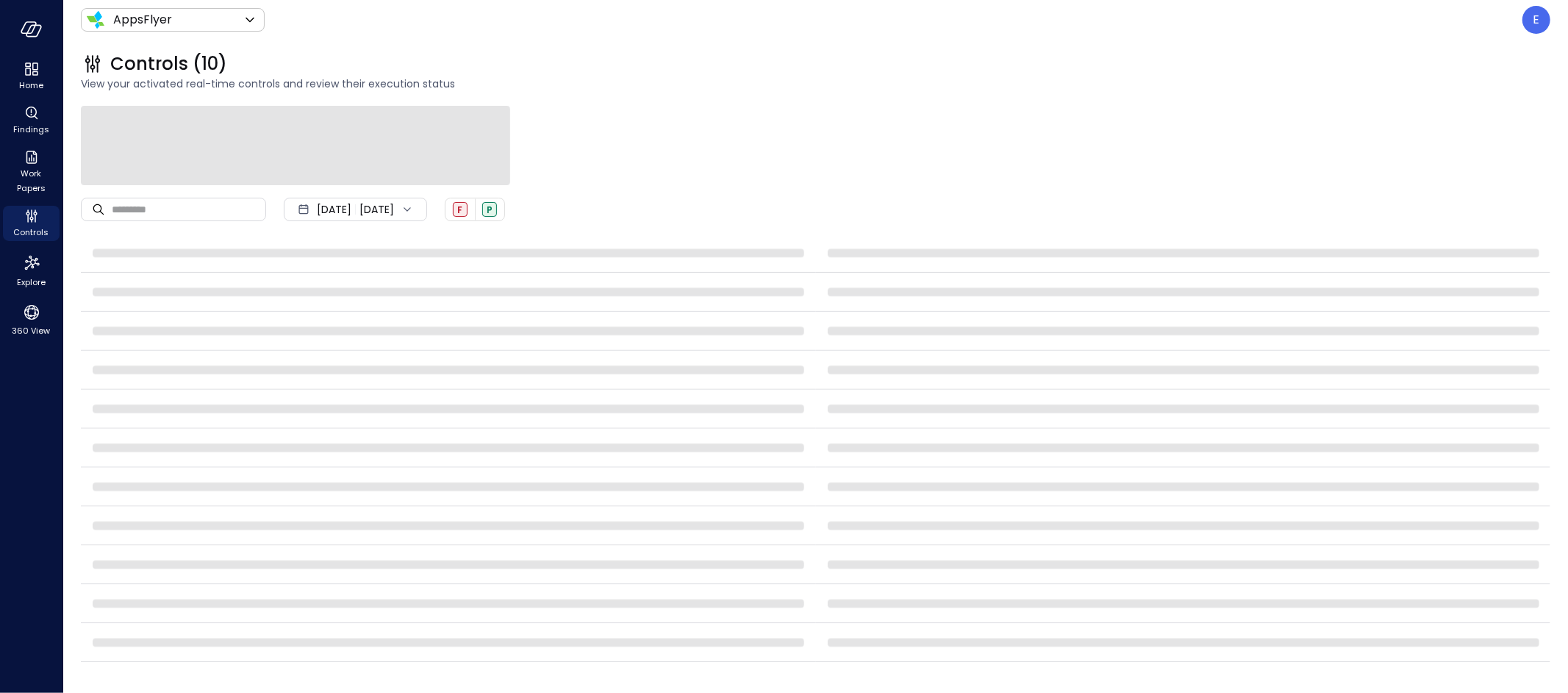
click at [415, 208] on icon at bounding box center [407, 210] width 15 height 15
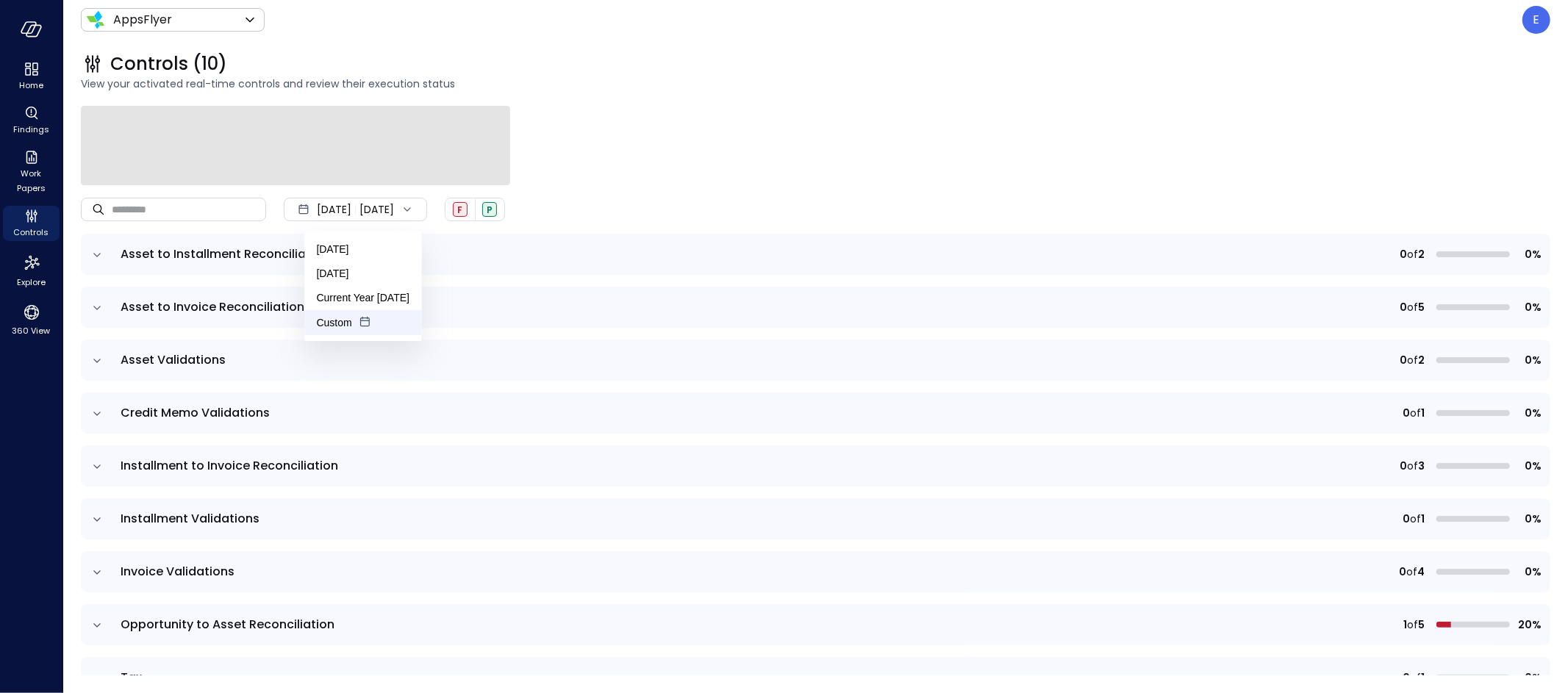
click at [346, 329] on li "Custom" at bounding box center [363, 323] width 117 height 25
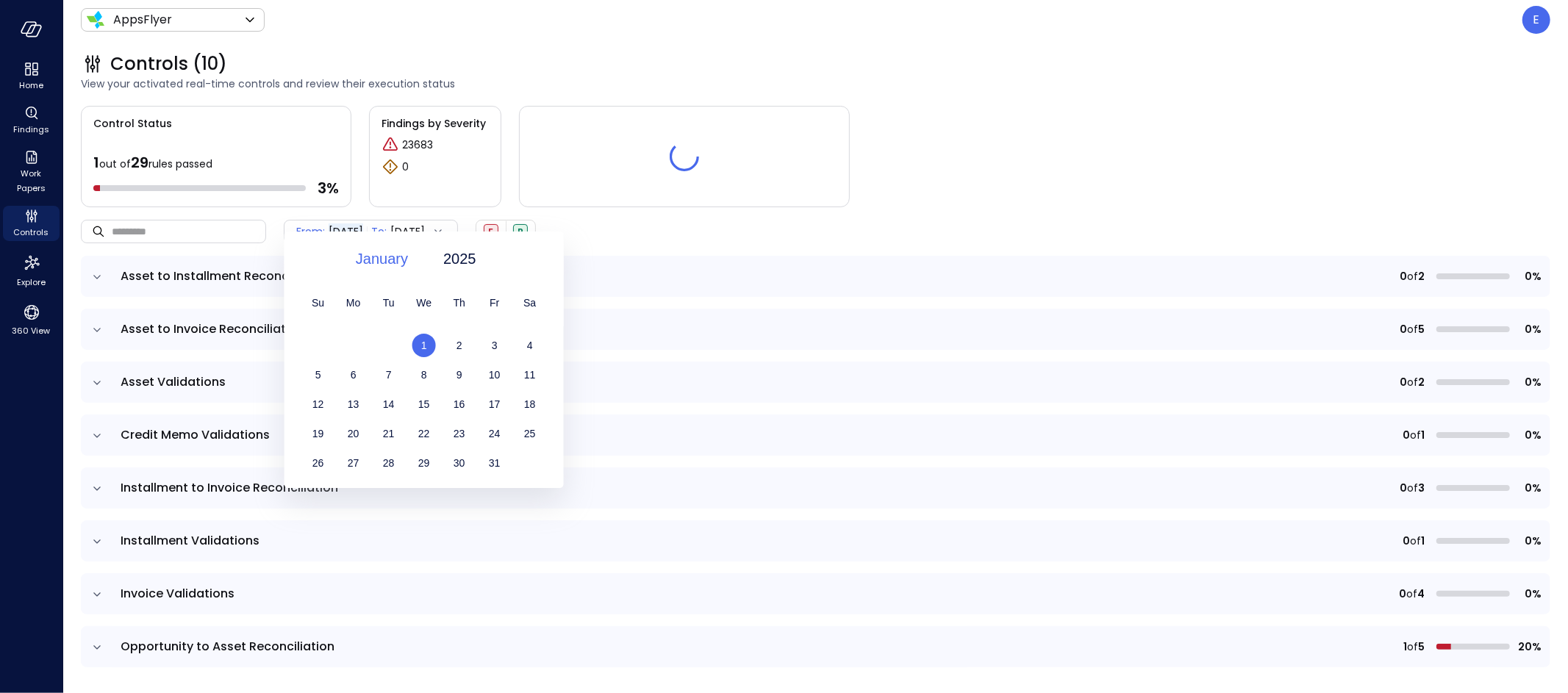
click at [395, 257] on span "January" at bounding box center [382, 258] width 52 height 22
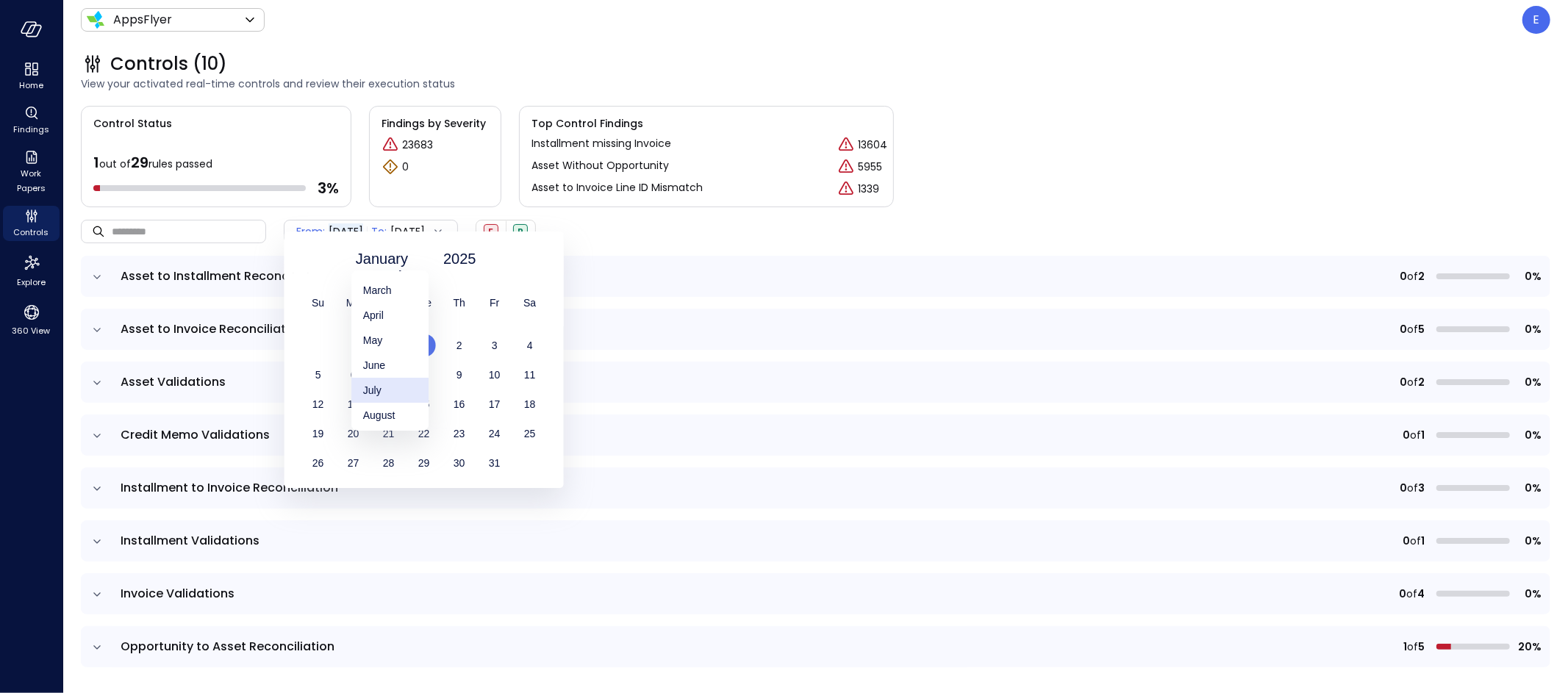
scroll to position [84, 0]
click at [395, 377] on div "August" at bounding box center [389, 380] width 77 height 25
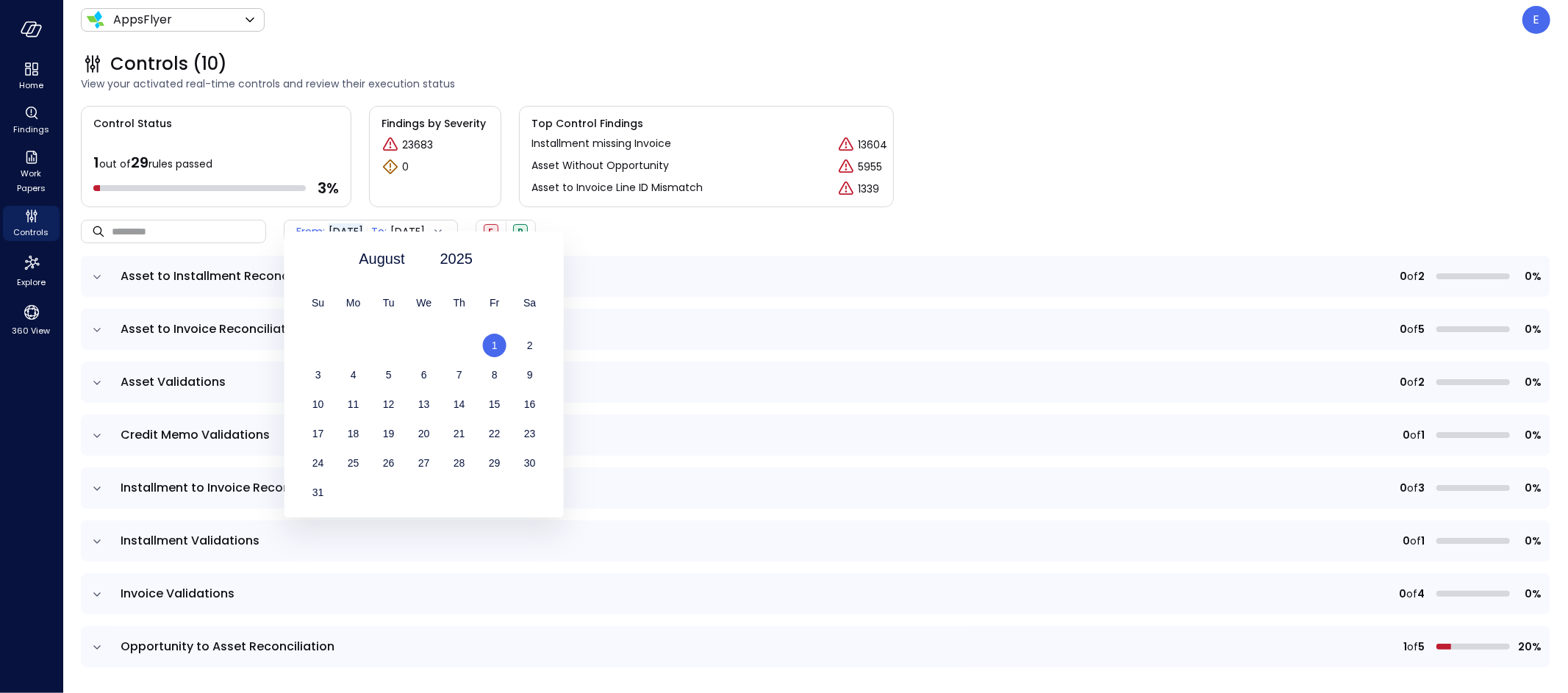
click at [496, 347] on span "1" at bounding box center [494, 345] width 6 height 12
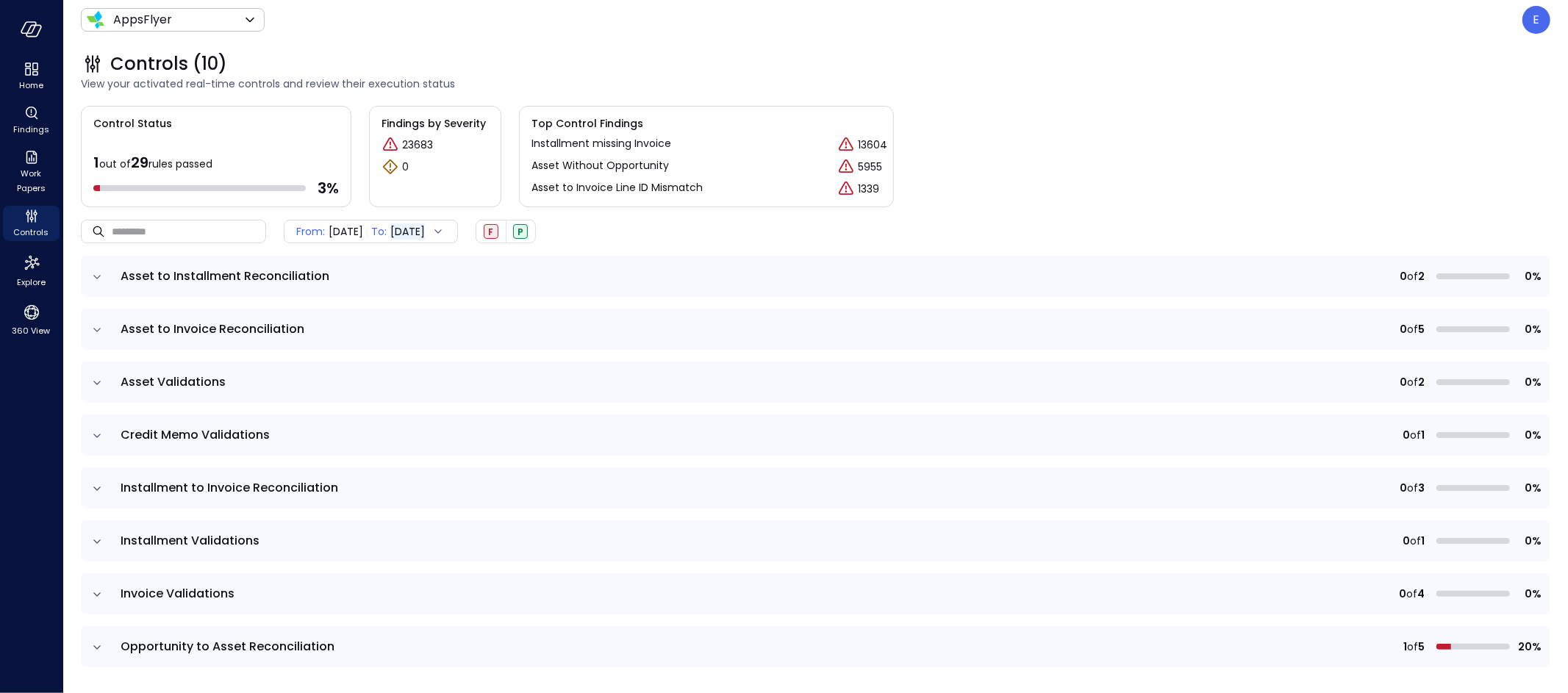
click at [346, 232] on span "[DATE]" at bounding box center [345, 231] width 34 height 16
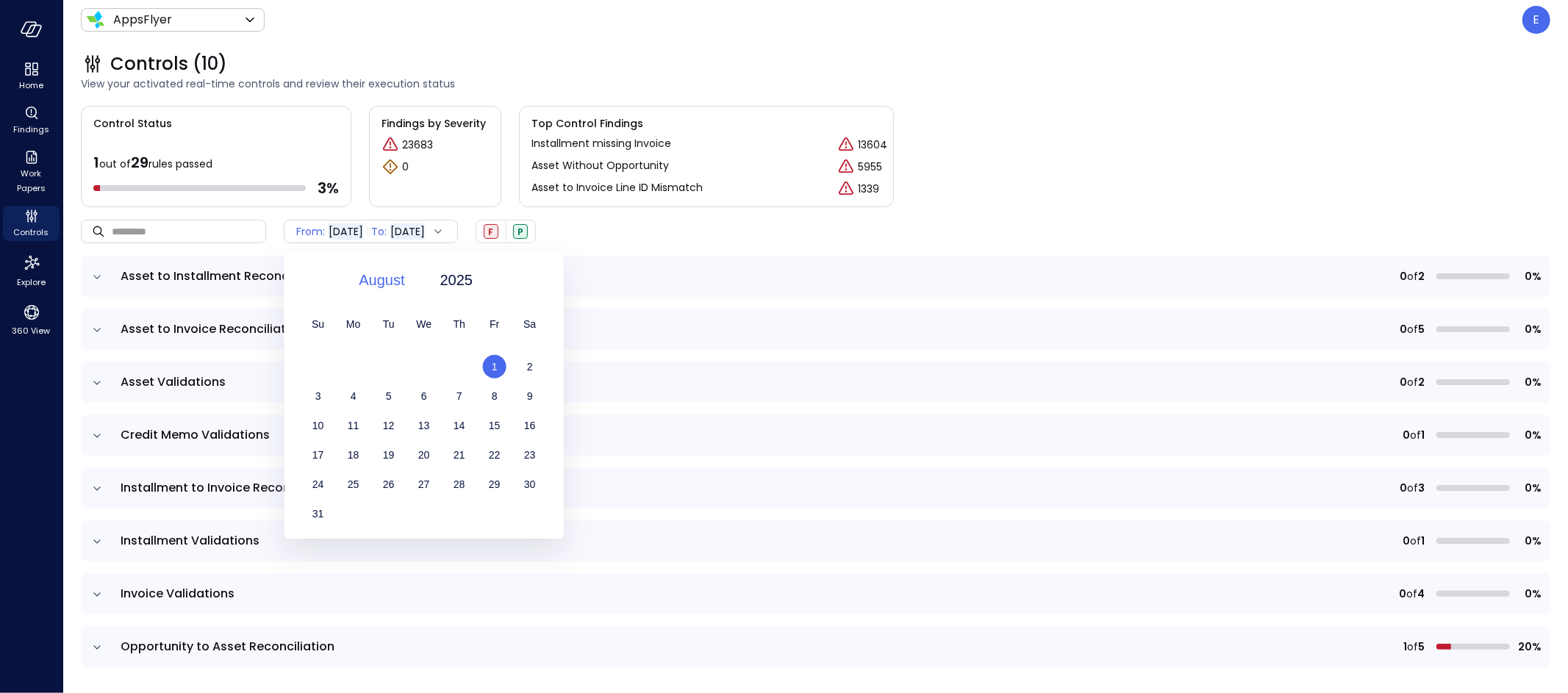
click at [383, 289] on span "August" at bounding box center [381, 280] width 46 height 22
click at [380, 307] on div "January" at bounding box center [389, 310] width 77 height 25
click at [426, 366] on span "1" at bounding box center [424, 367] width 6 height 12
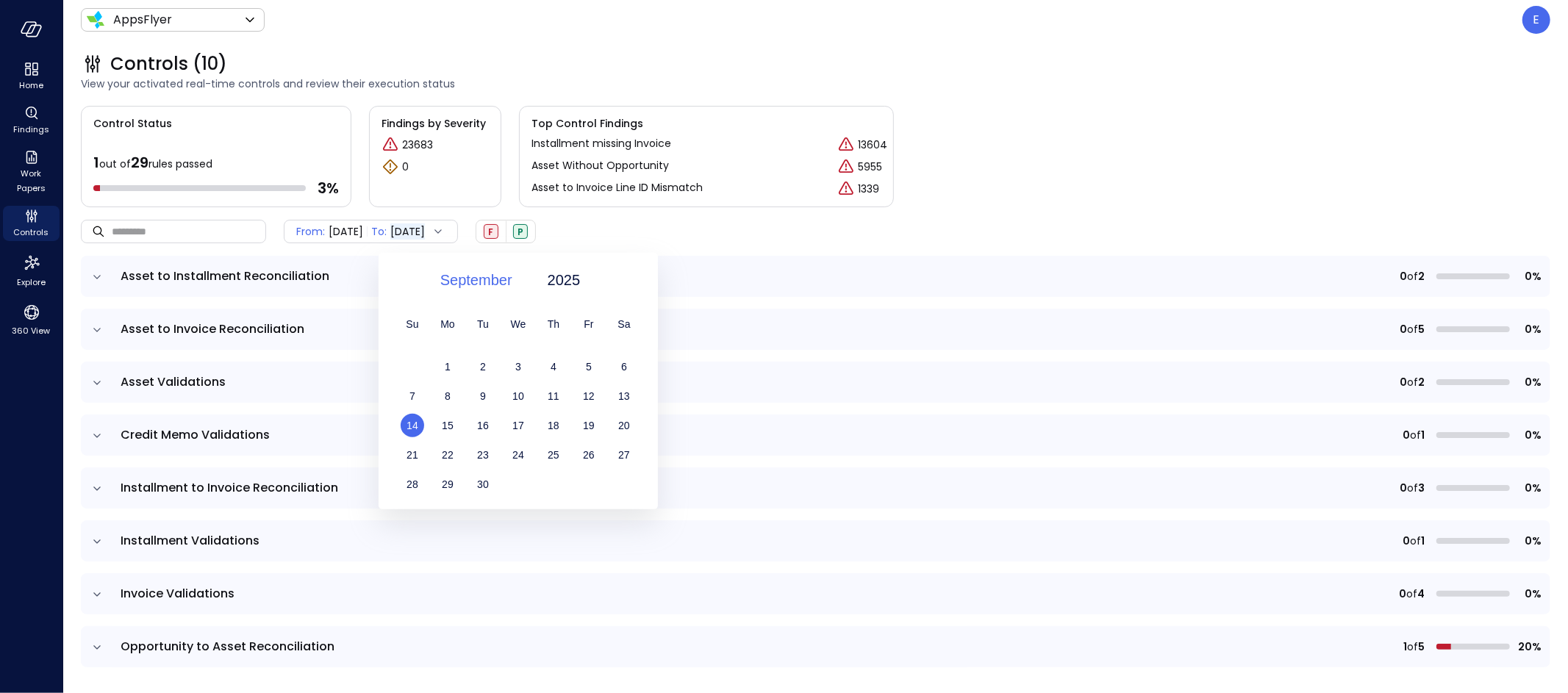
click at [469, 275] on span "September" at bounding box center [476, 280] width 72 height 22
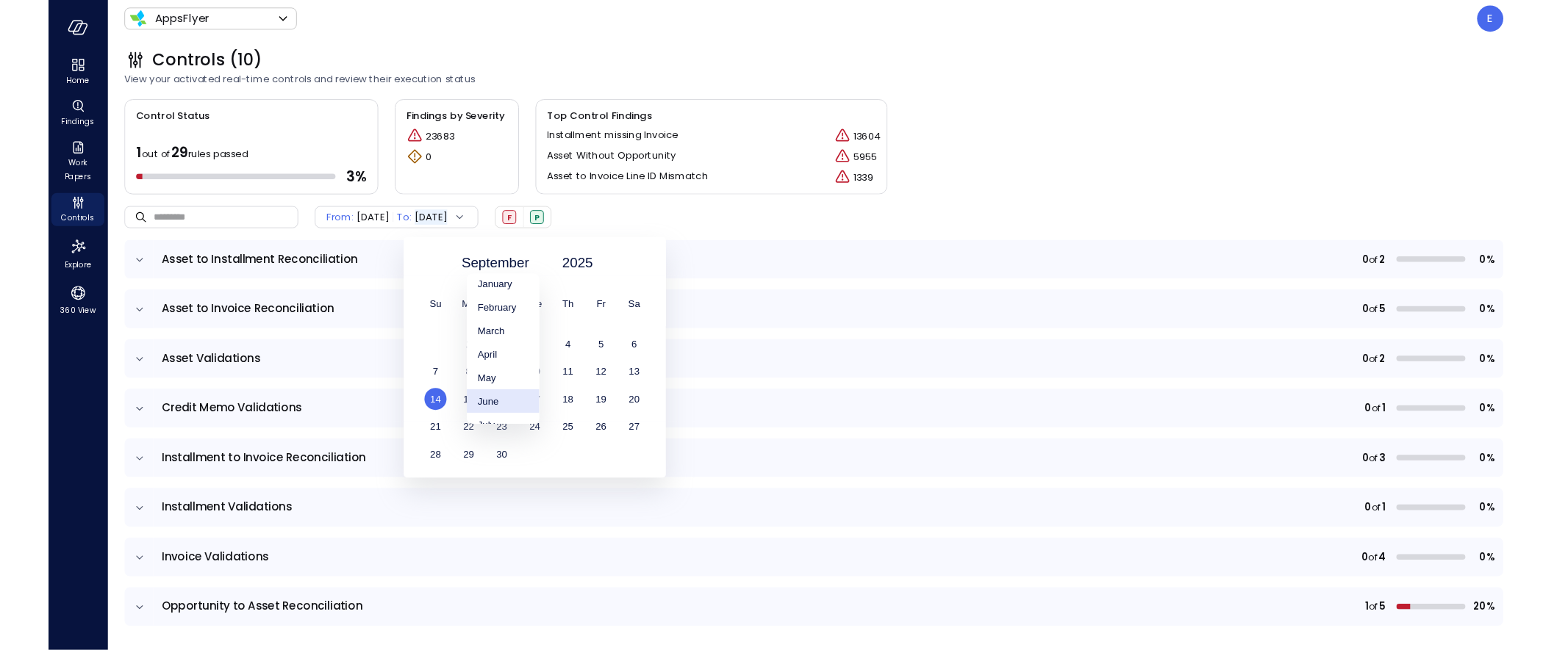
scroll to position [21, 0]
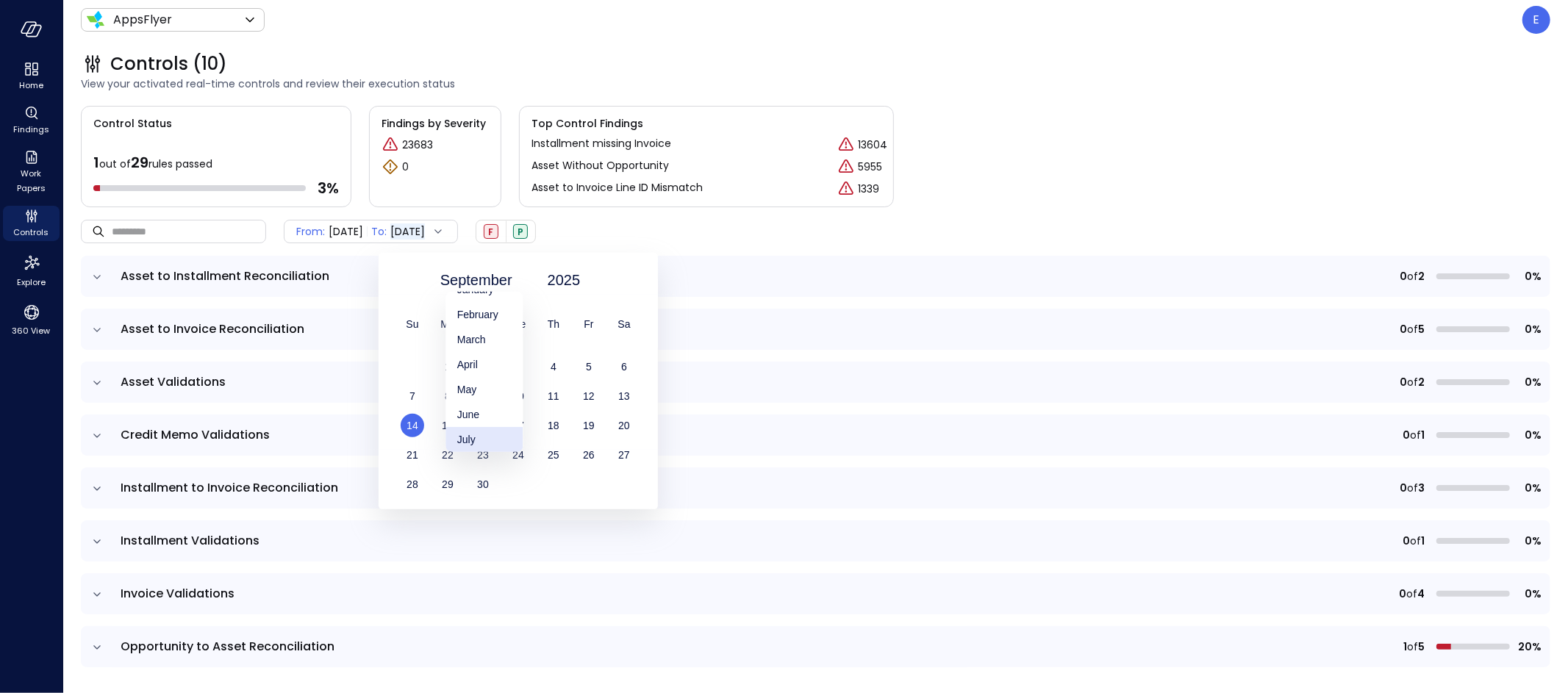
click at [482, 436] on div "July" at bounding box center [484, 440] width 77 height 25
click at [566, 484] on div "31" at bounding box center [553, 484] width 35 height 23
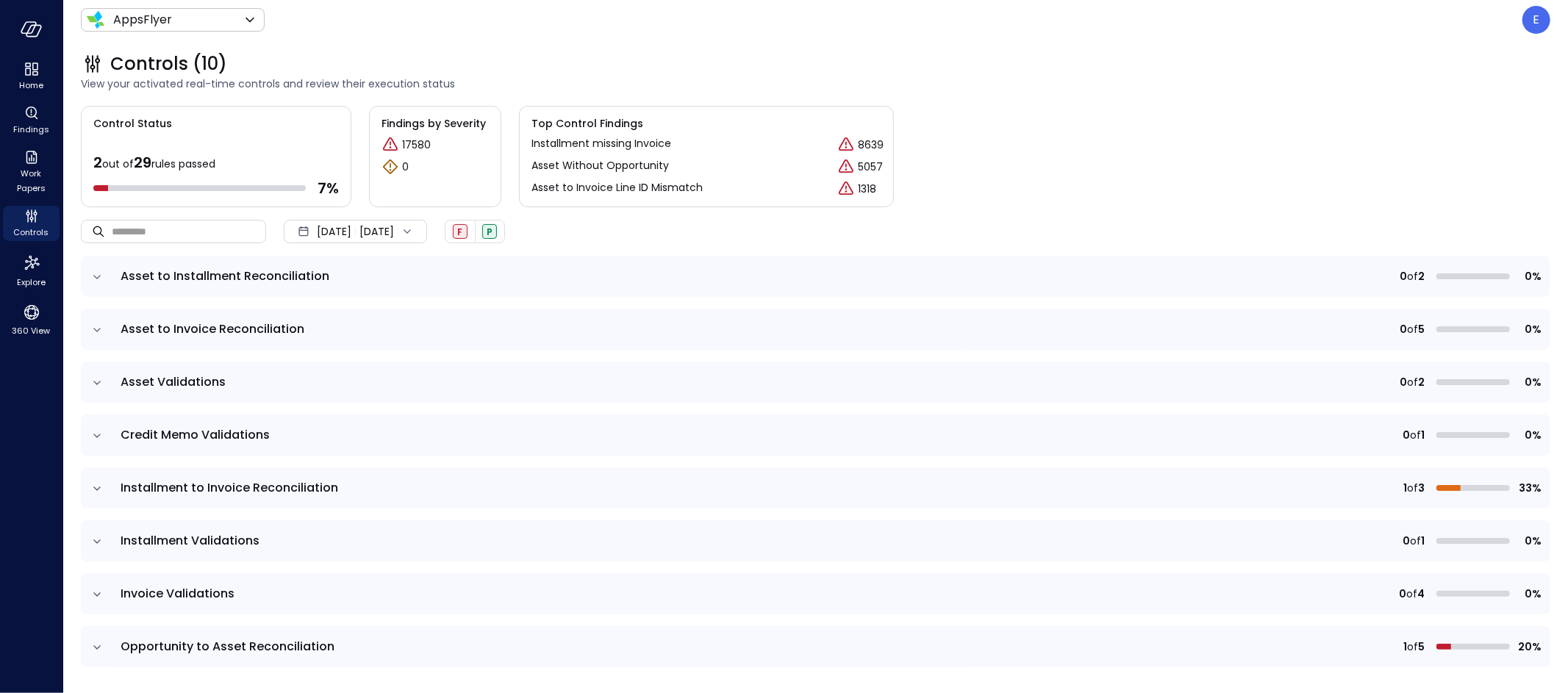
click at [99, 278] on icon "expand row" at bounding box center [97, 278] width 15 height 15
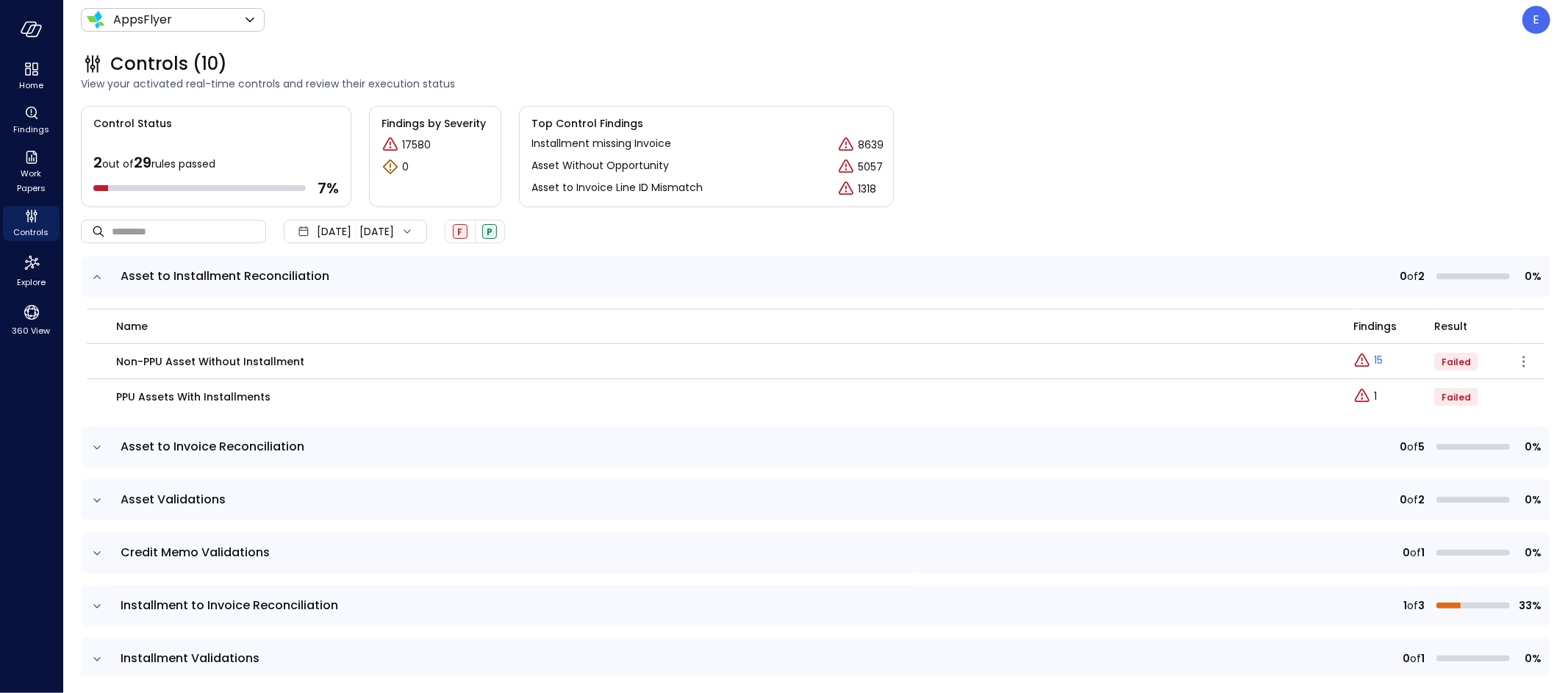
click at [1356, 362] on icon "Explore findings" at bounding box center [1362, 360] width 15 height 13
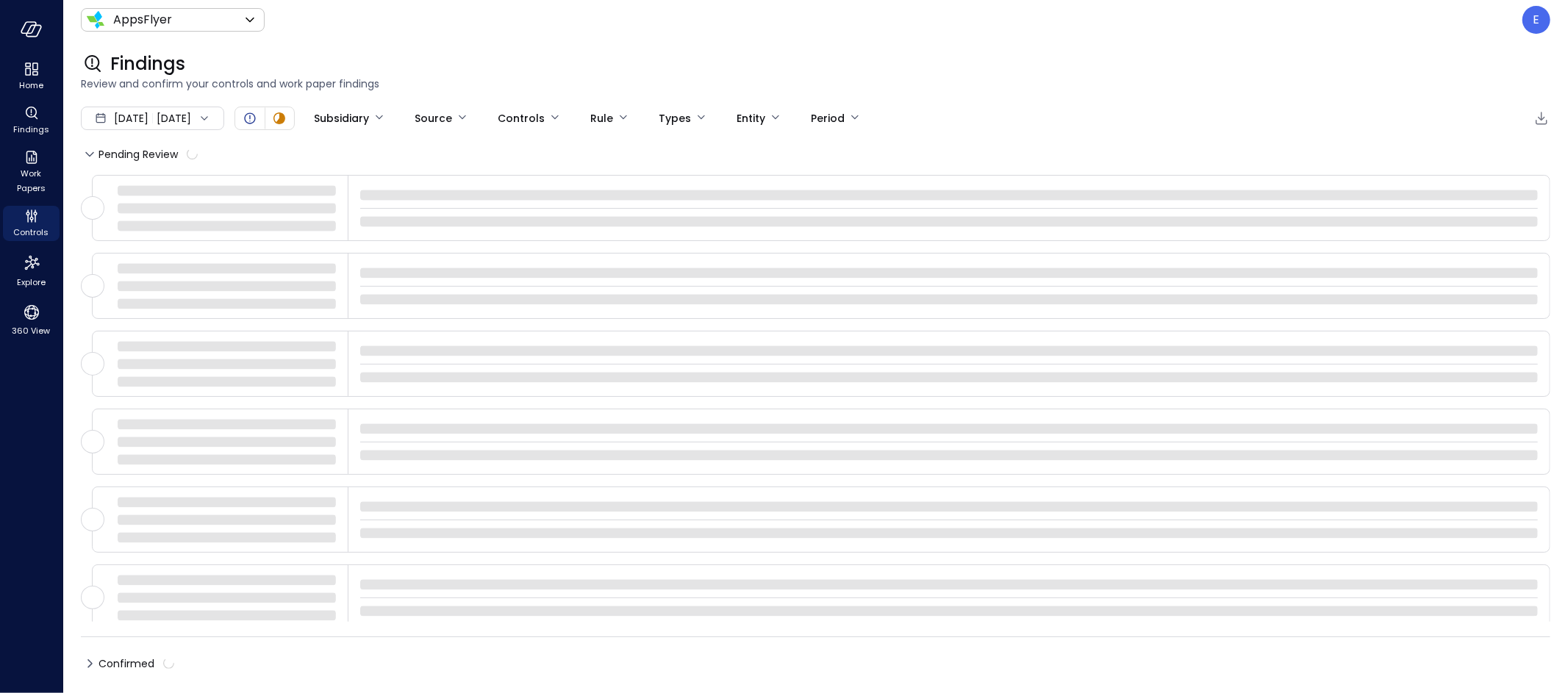
type input "****"
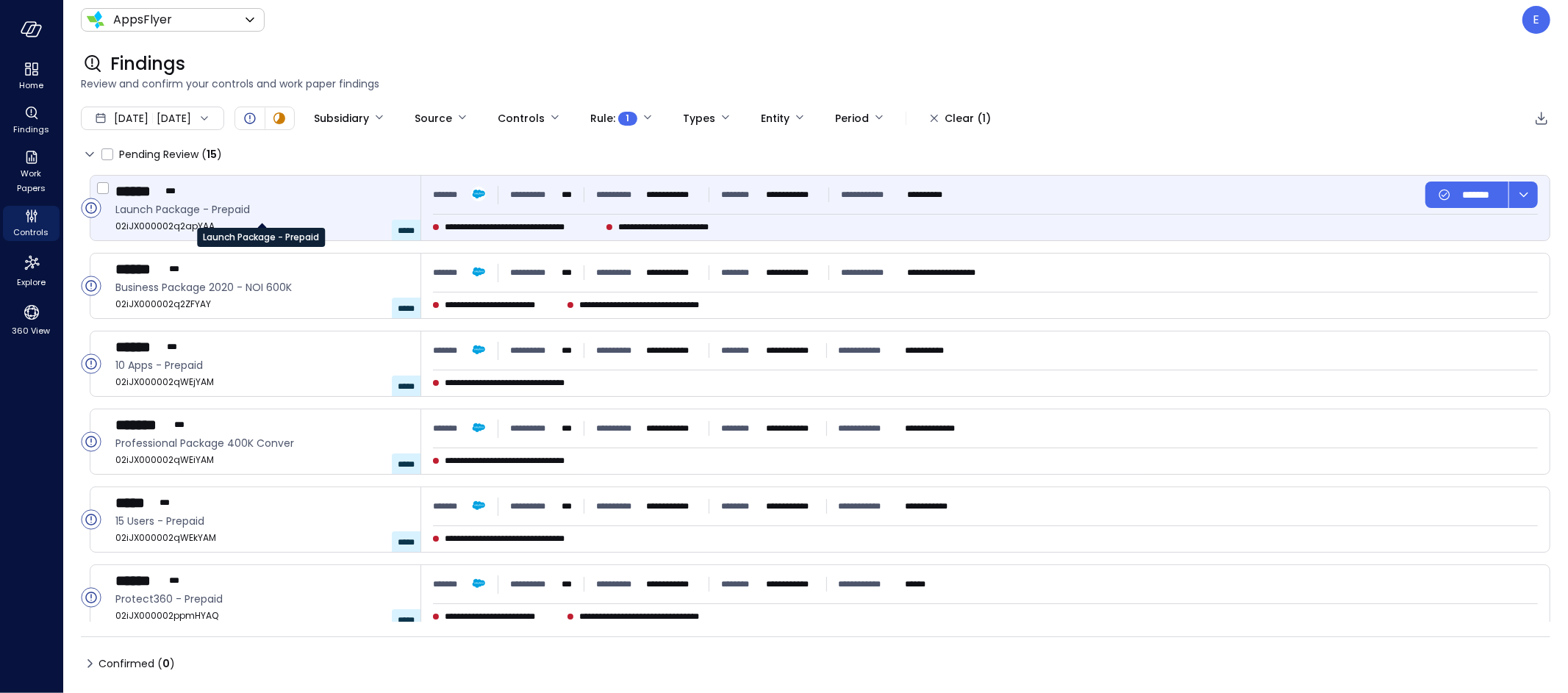
click at [268, 209] on span "Launch Package - Prepaid" at bounding box center [262, 209] width 293 height 16
